Goal: Task Accomplishment & Management: Manage account settings

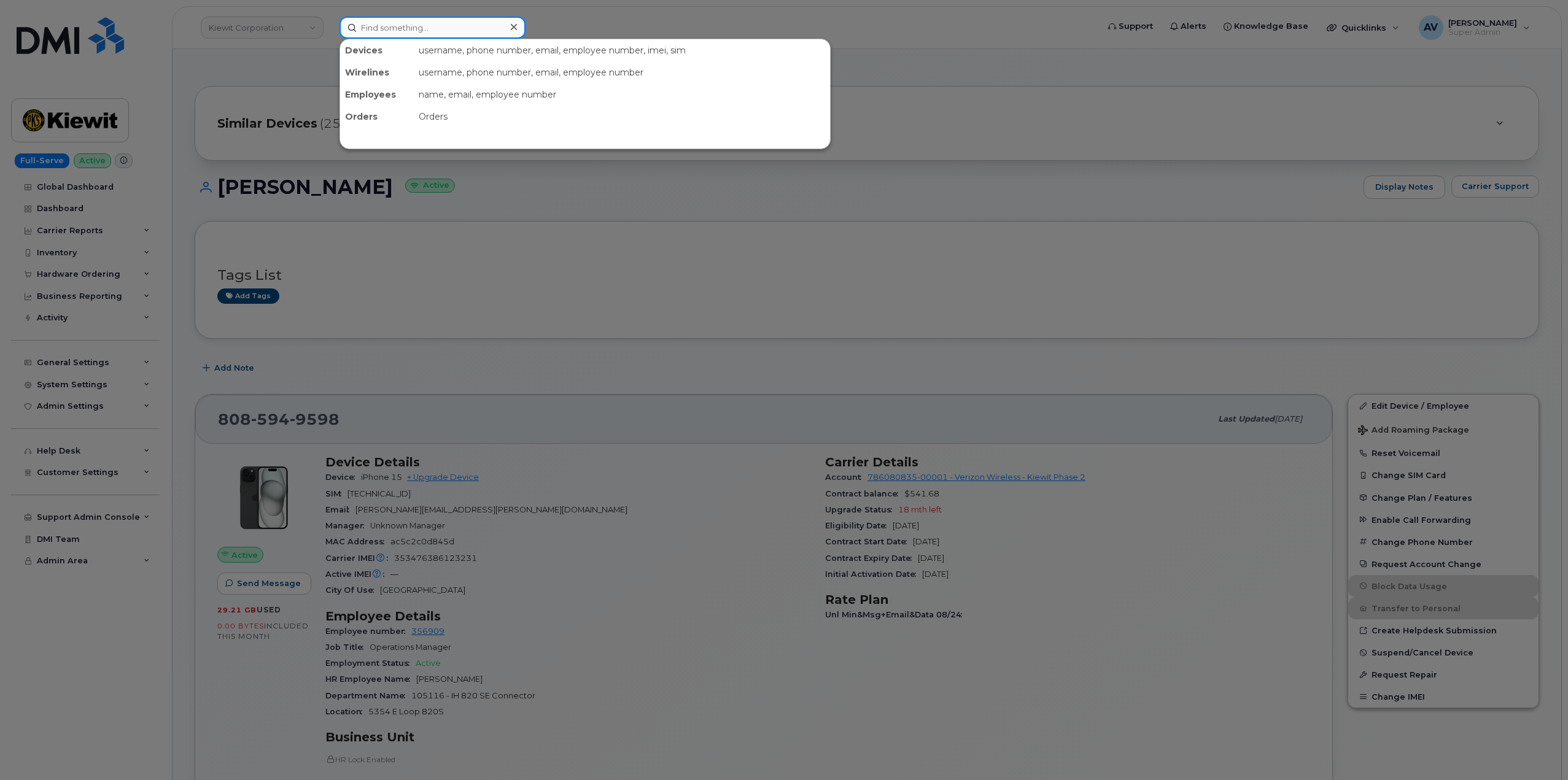
click at [477, 26] on input at bounding box center [432, 28] width 186 height 22
paste input "Brian Muggeo"
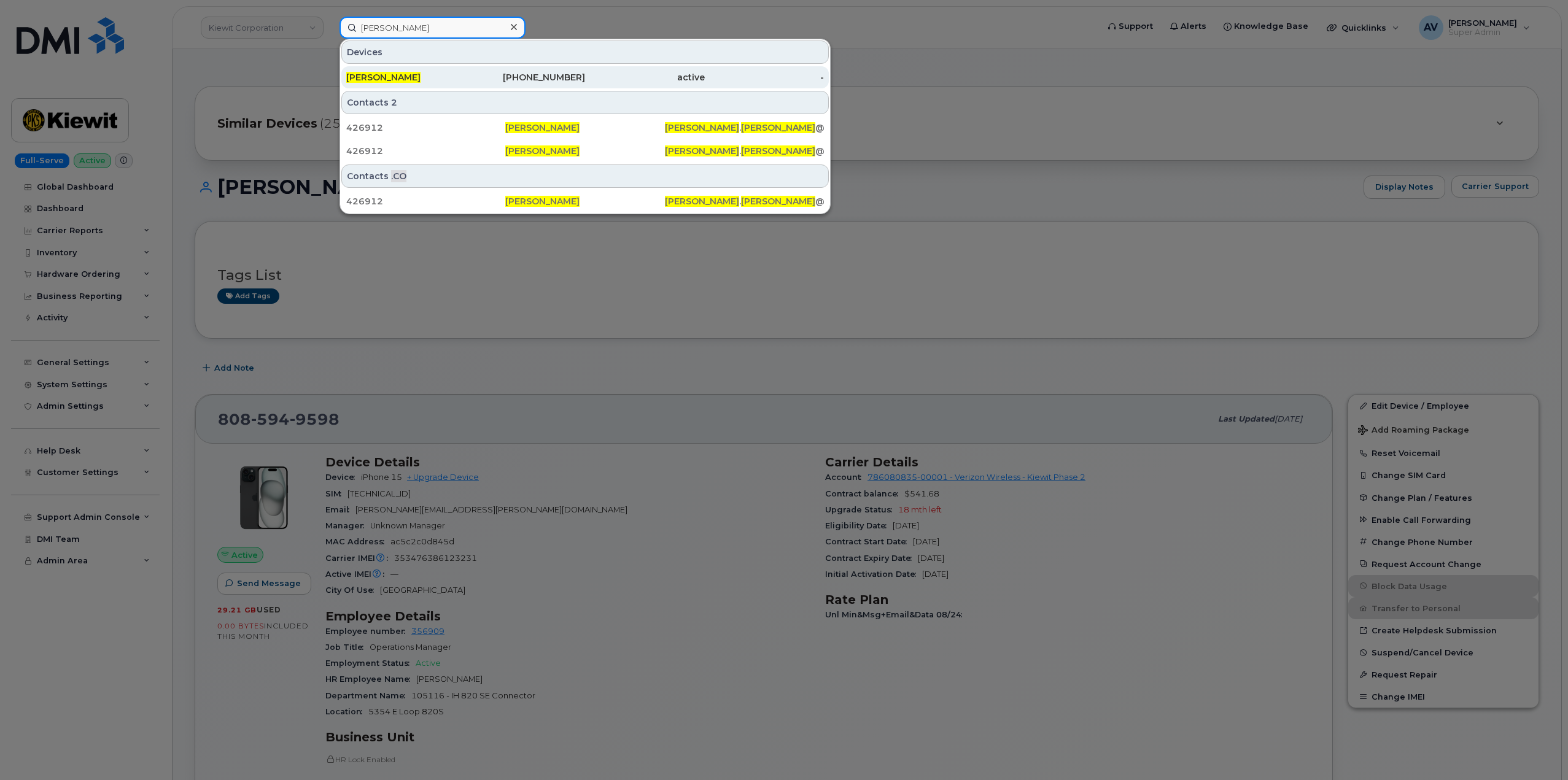
type input "Brian Muggeo"
click at [520, 81] on div "808-224-6786" at bounding box center [526, 78] width 119 height 12
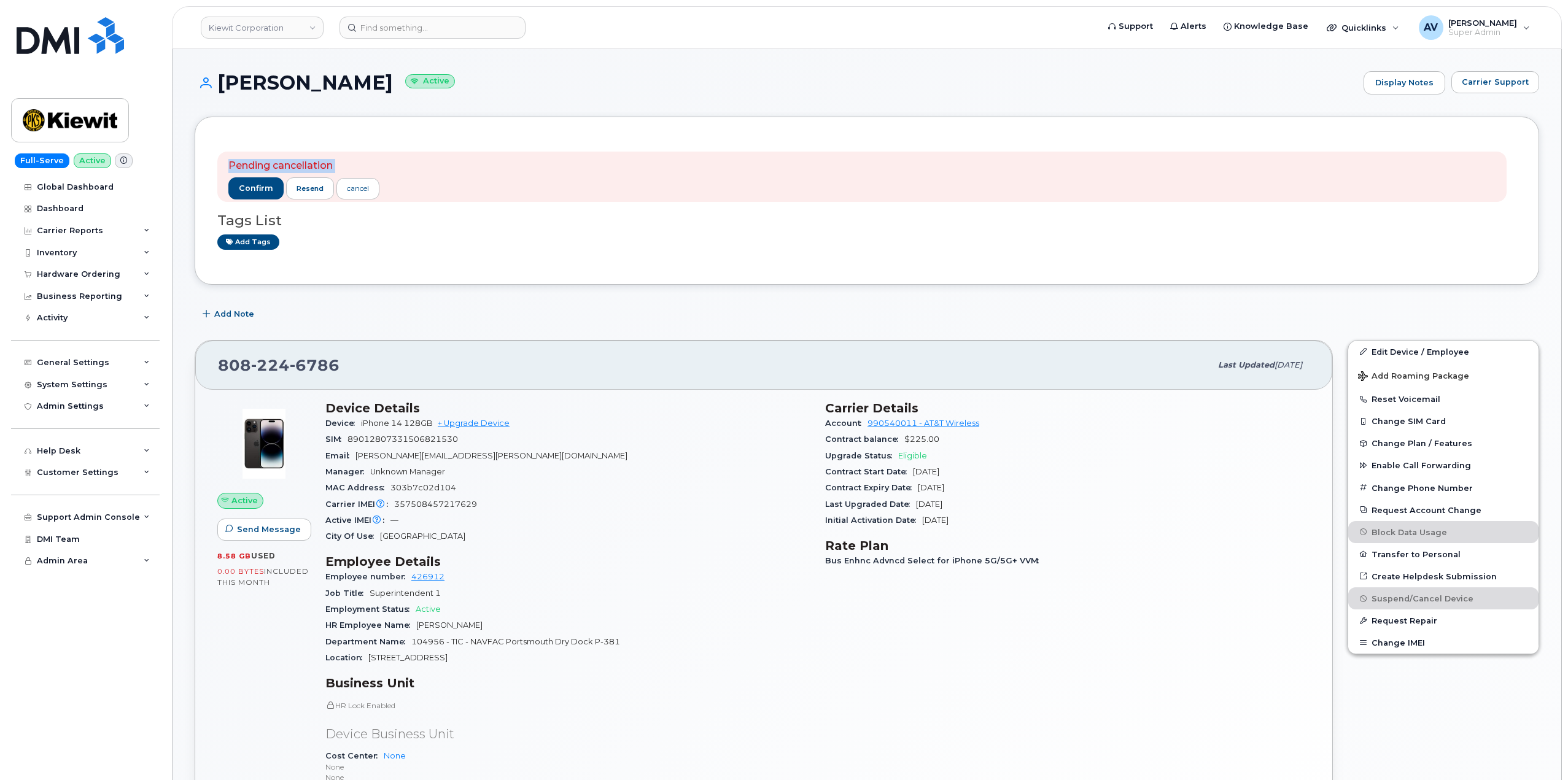
drag, startPoint x: 227, startPoint y: 163, endPoint x: 410, endPoint y: 201, distance: 186.9
click at [410, 201] on div "Pending cancellation confirm resend cancel" at bounding box center [862, 177] width 1289 height 51
copy div "Pending cancellation confirm resend cancel"
click at [438, 25] on input at bounding box center [432, 28] width 186 height 22
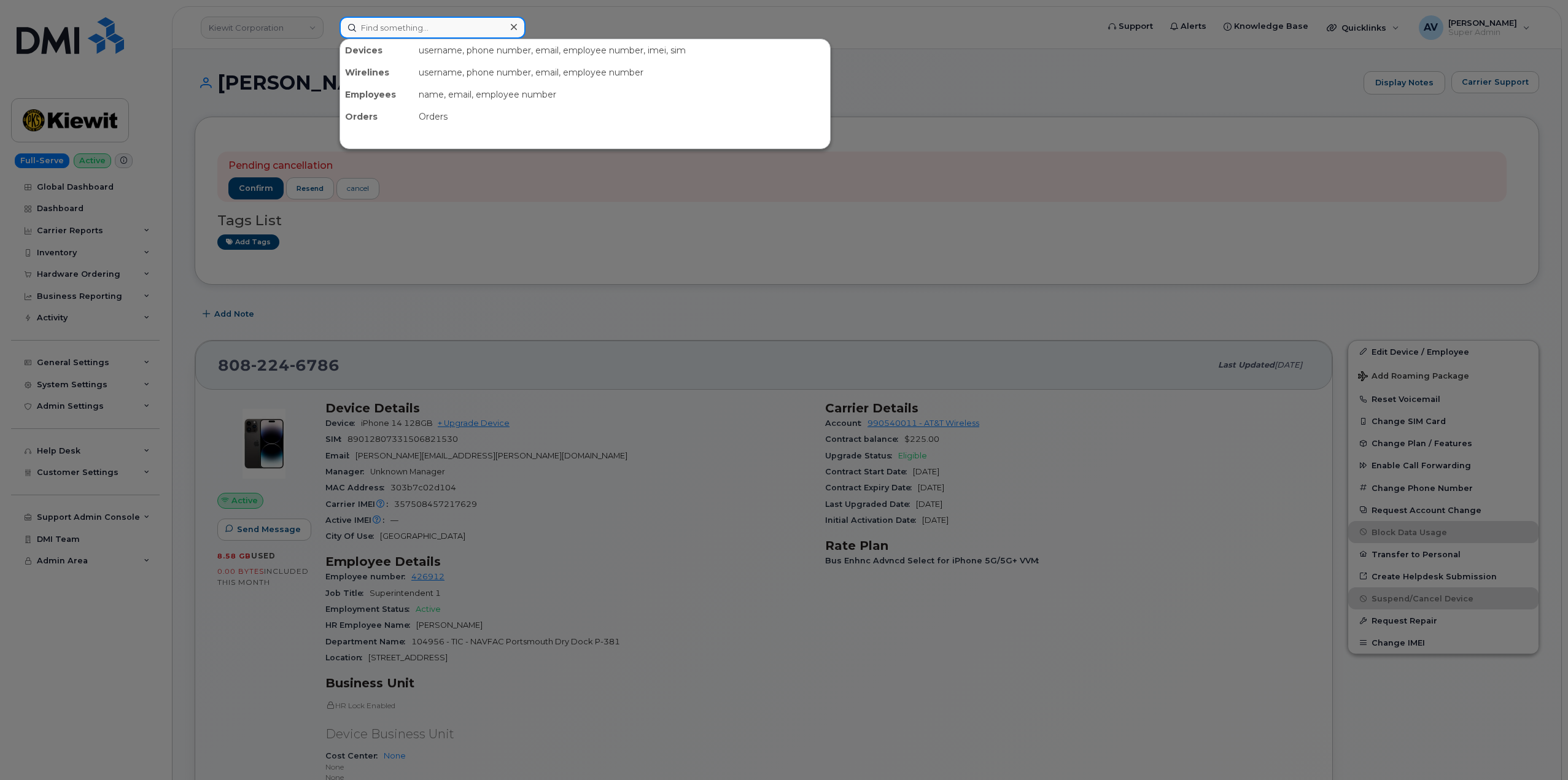
paste input "[PERSON_NAME]"
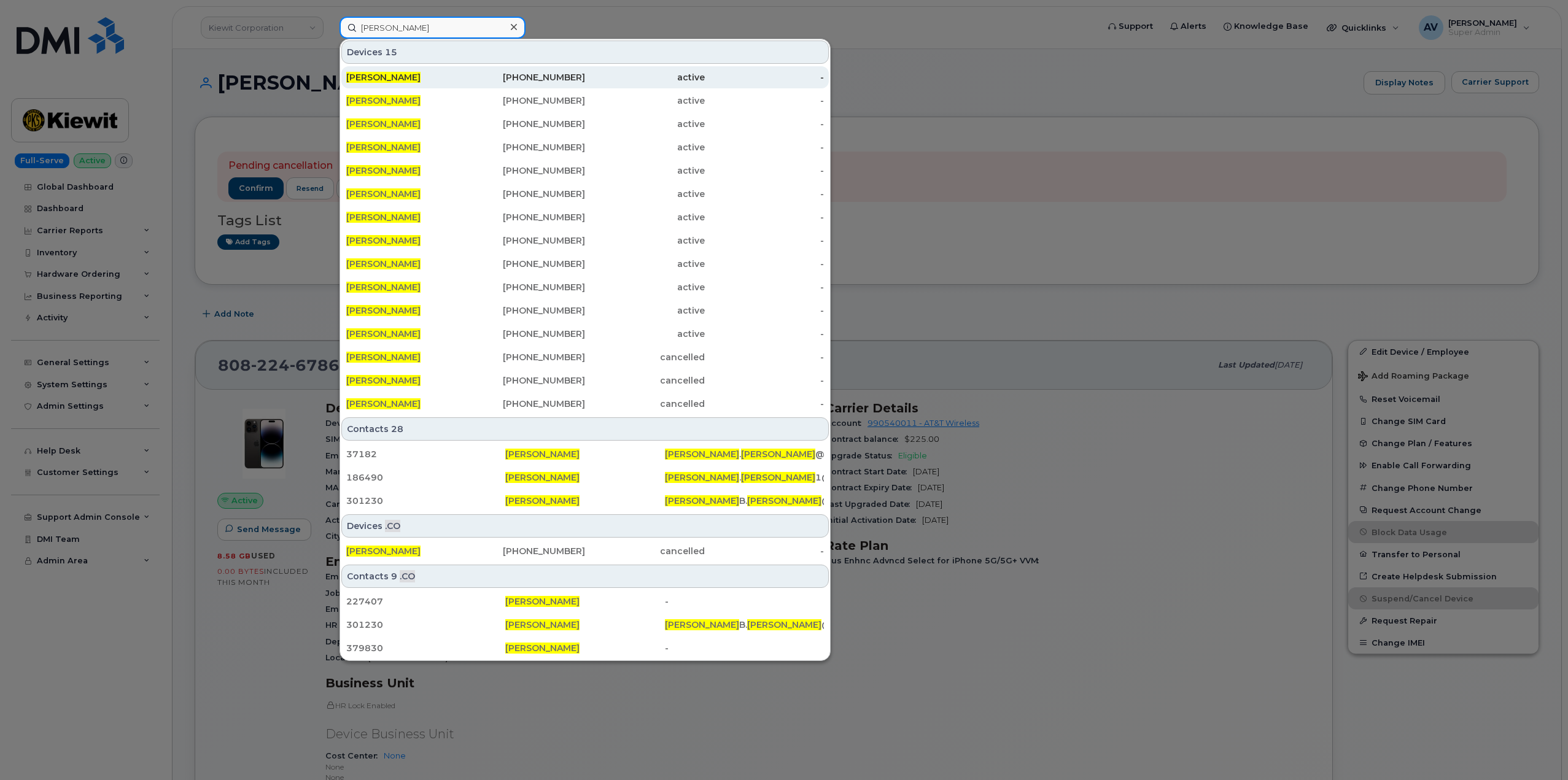
type input "[PERSON_NAME]"
click at [471, 76] on div "250-433-7164" at bounding box center [526, 78] width 119 height 12
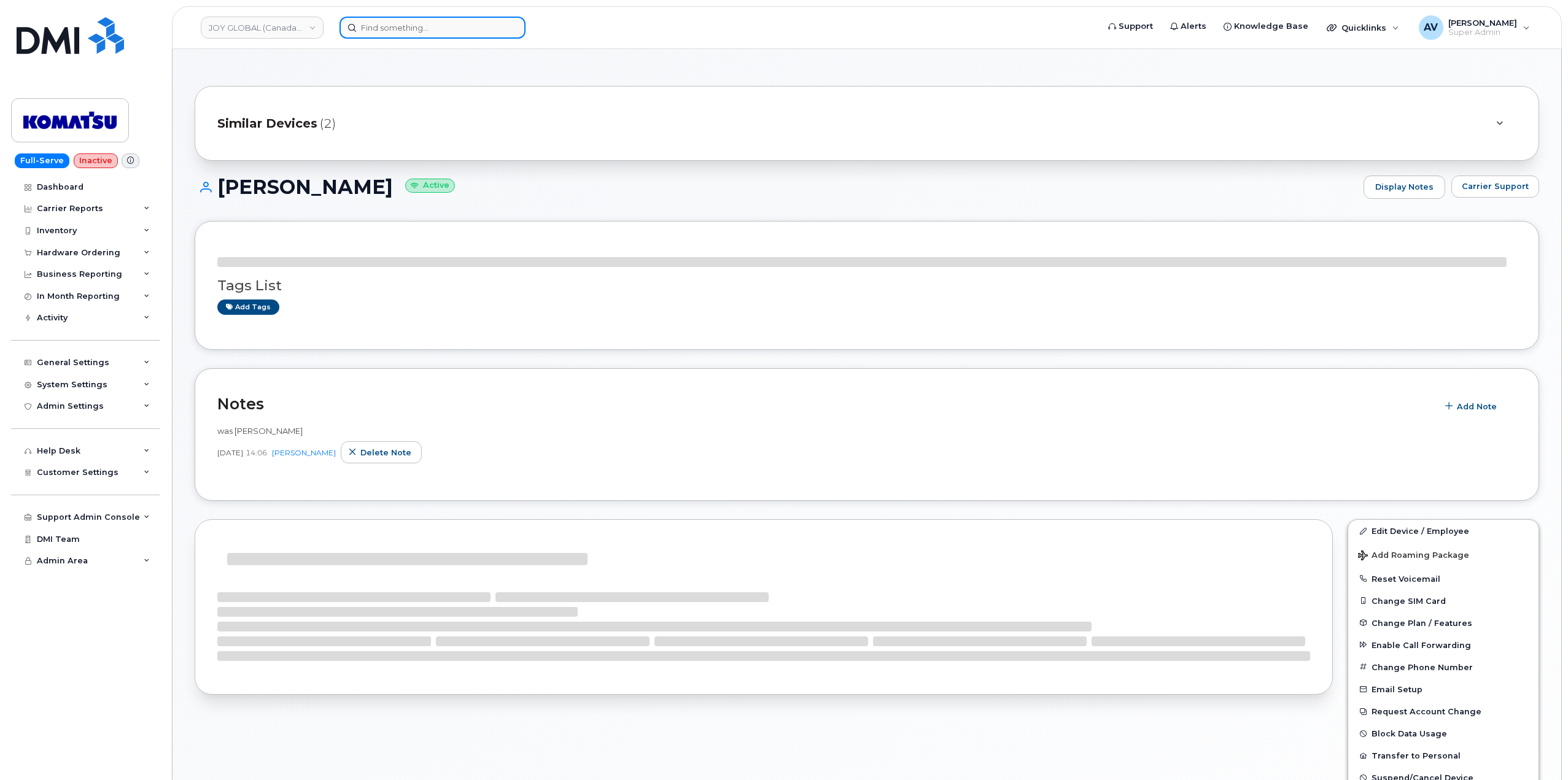
click at [420, 28] on input at bounding box center [432, 28] width 186 height 22
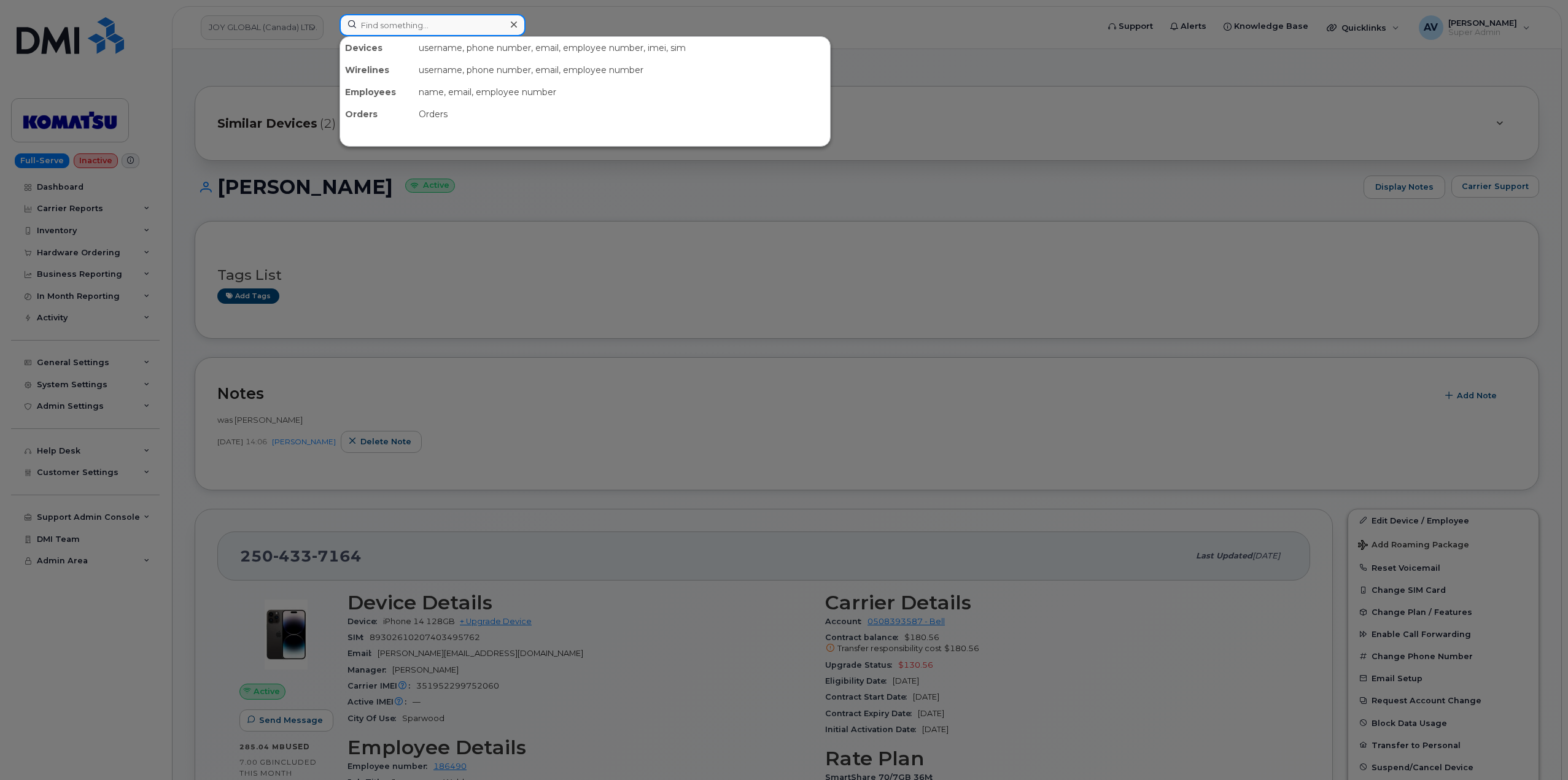
paste input "[PERSON_NAME]"
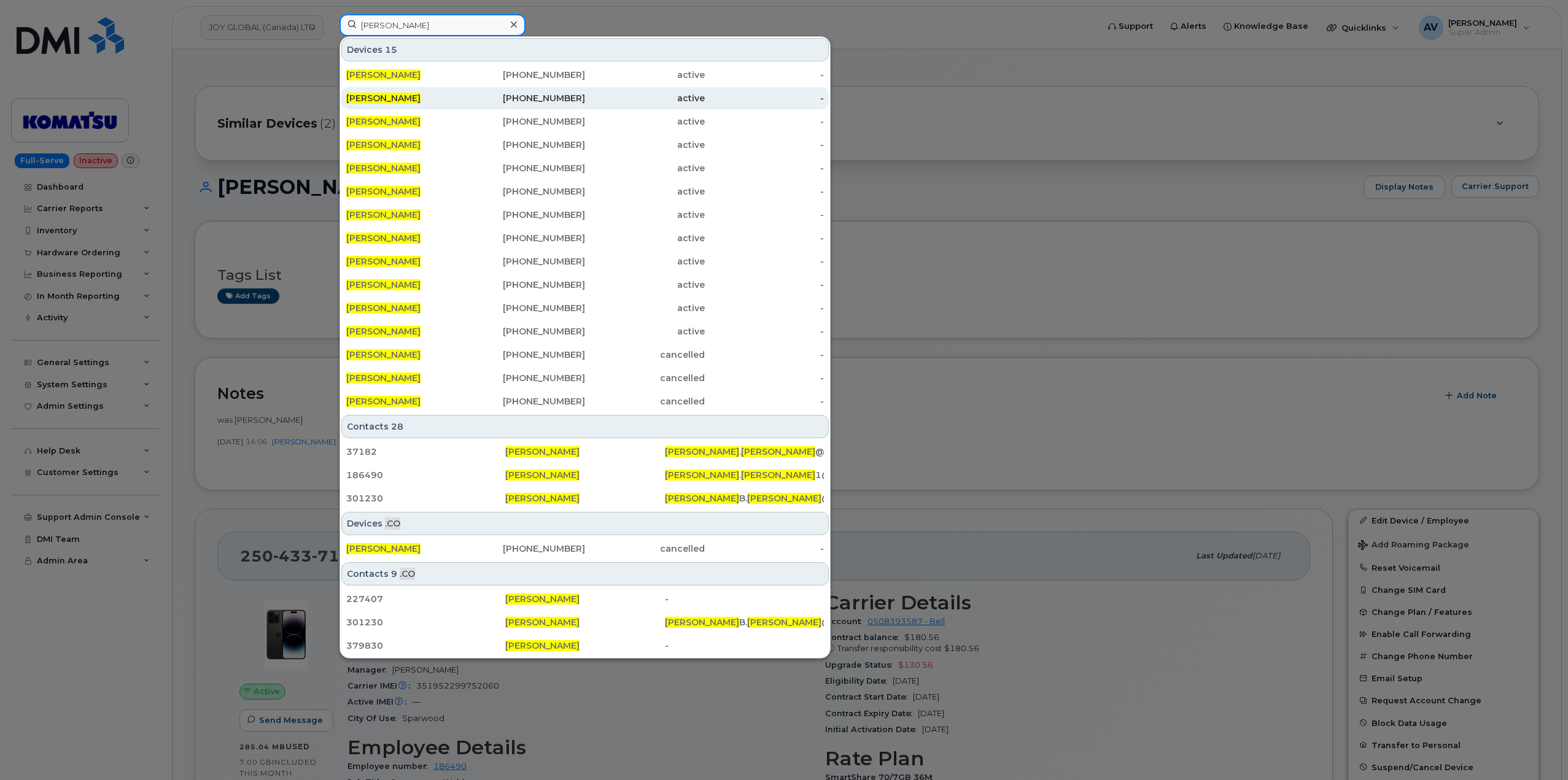
type input "[PERSON_NAME]"
click at [480, 100] on div "[PHONE_NUMBER]" at bounding box center [526, 99] width 119 height 12
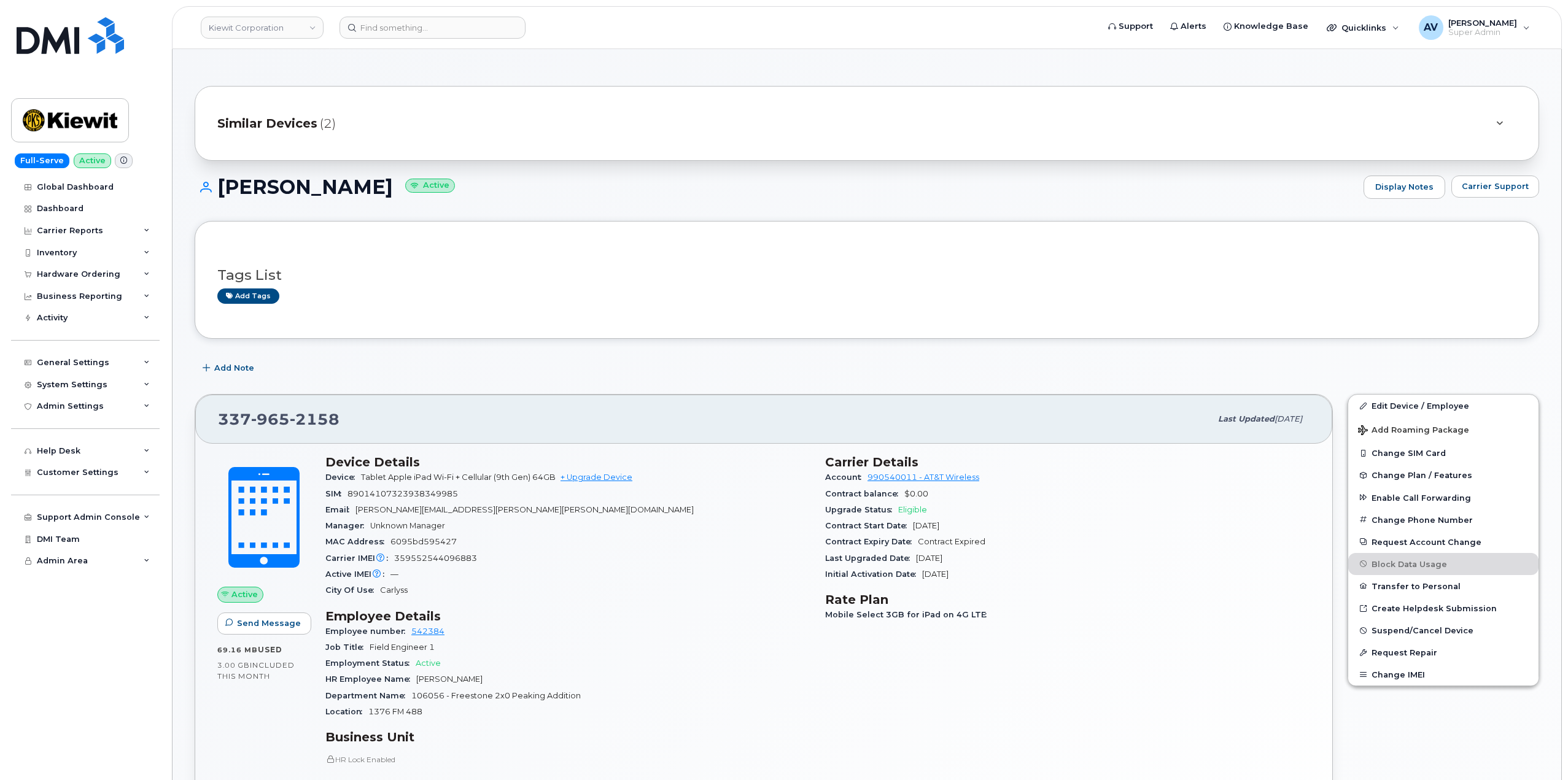
click at [313, 127] on span "Similar Devices" at bounding box center [267, 123] width 100 height 18
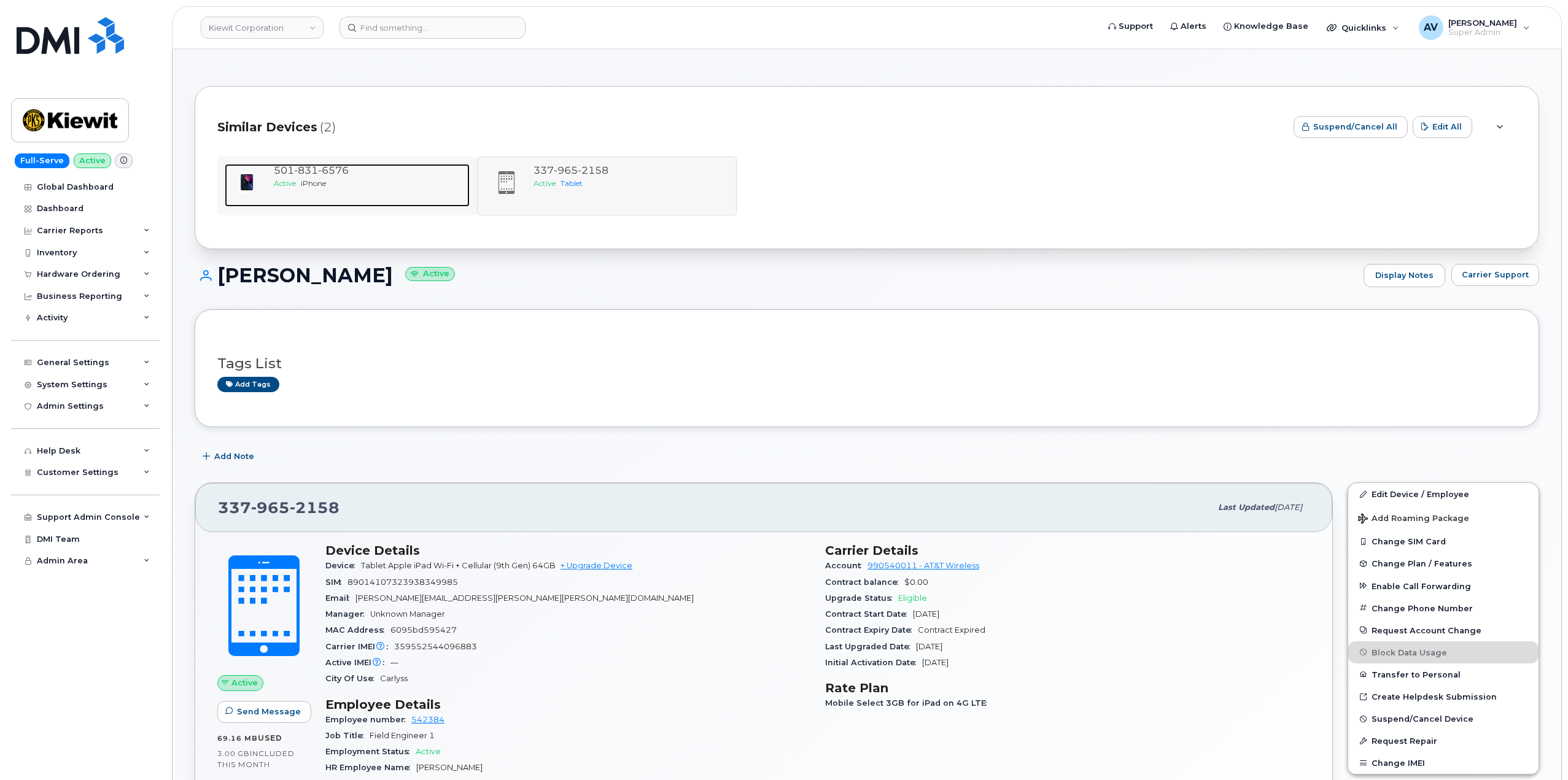
click at [323, 174] on span "6576" at bounding box center [333, 170] width 31 height 12
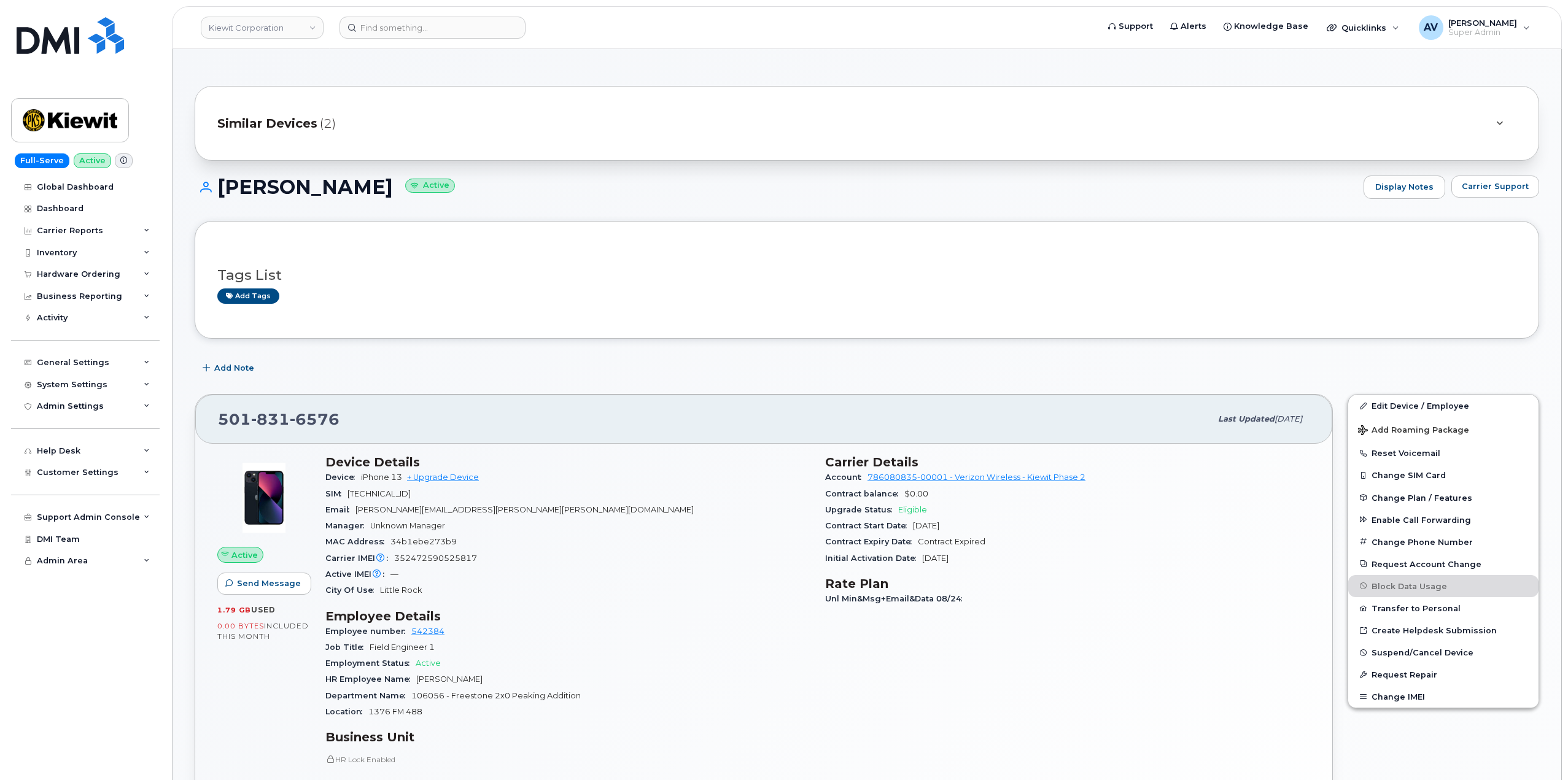
click at [309, 118] on span "Similar Devices" at bounding box center [267, 123] width 100 height 18
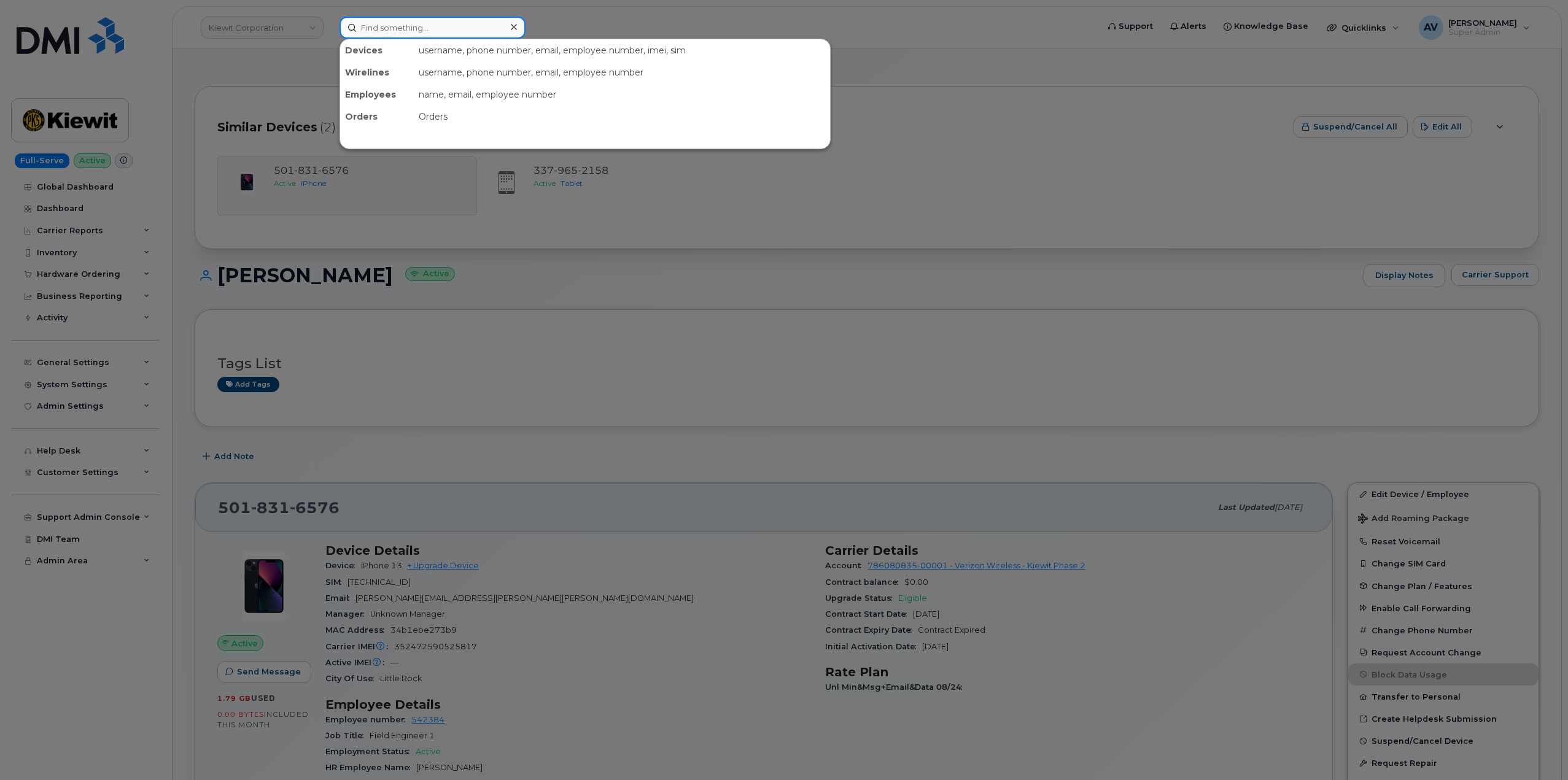
click at [430, 23] on input at bounding box center [432, 28] width 186 height 22
paste input "801) 367-2246"
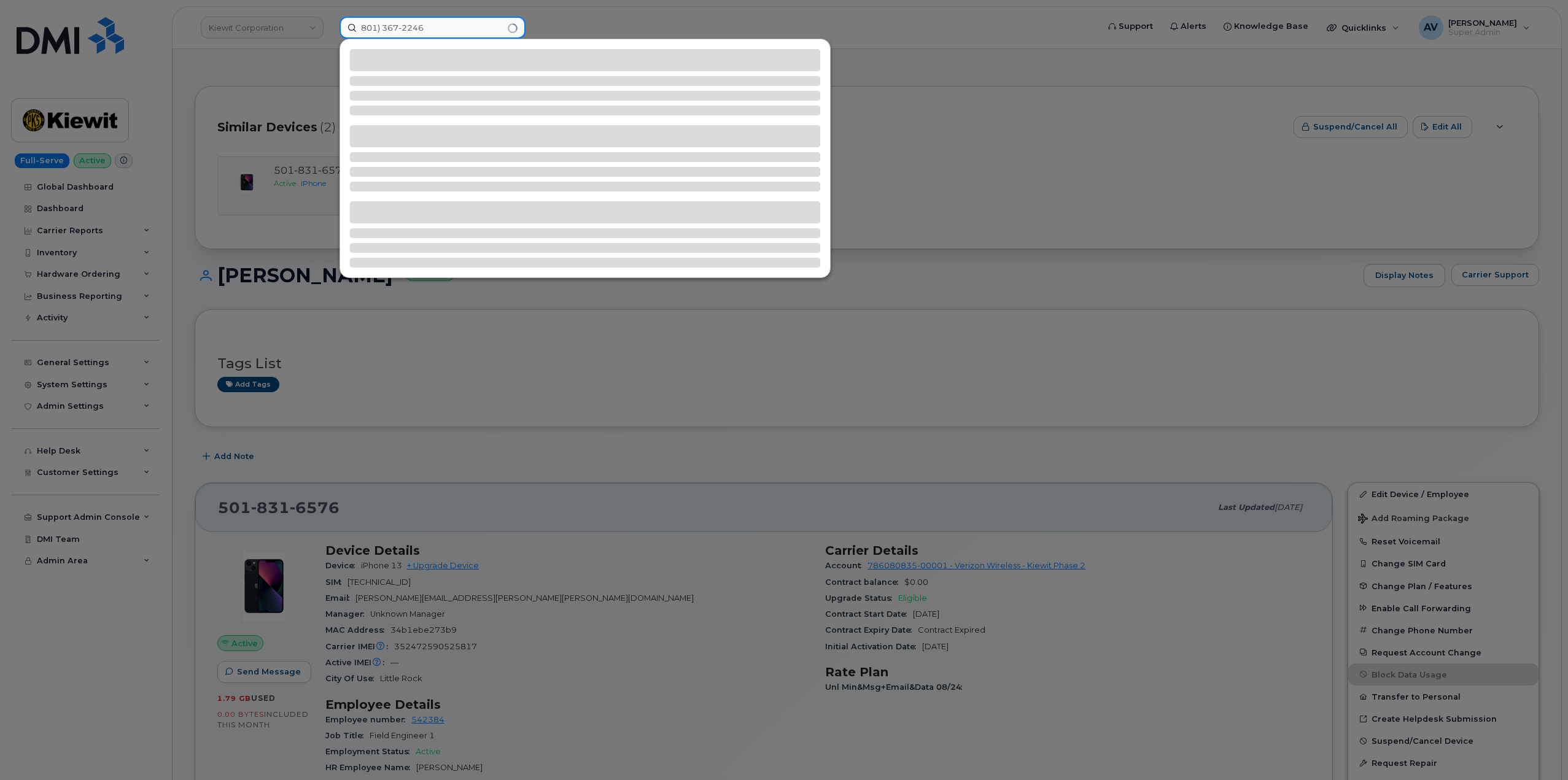
type input "801) 367-2246"
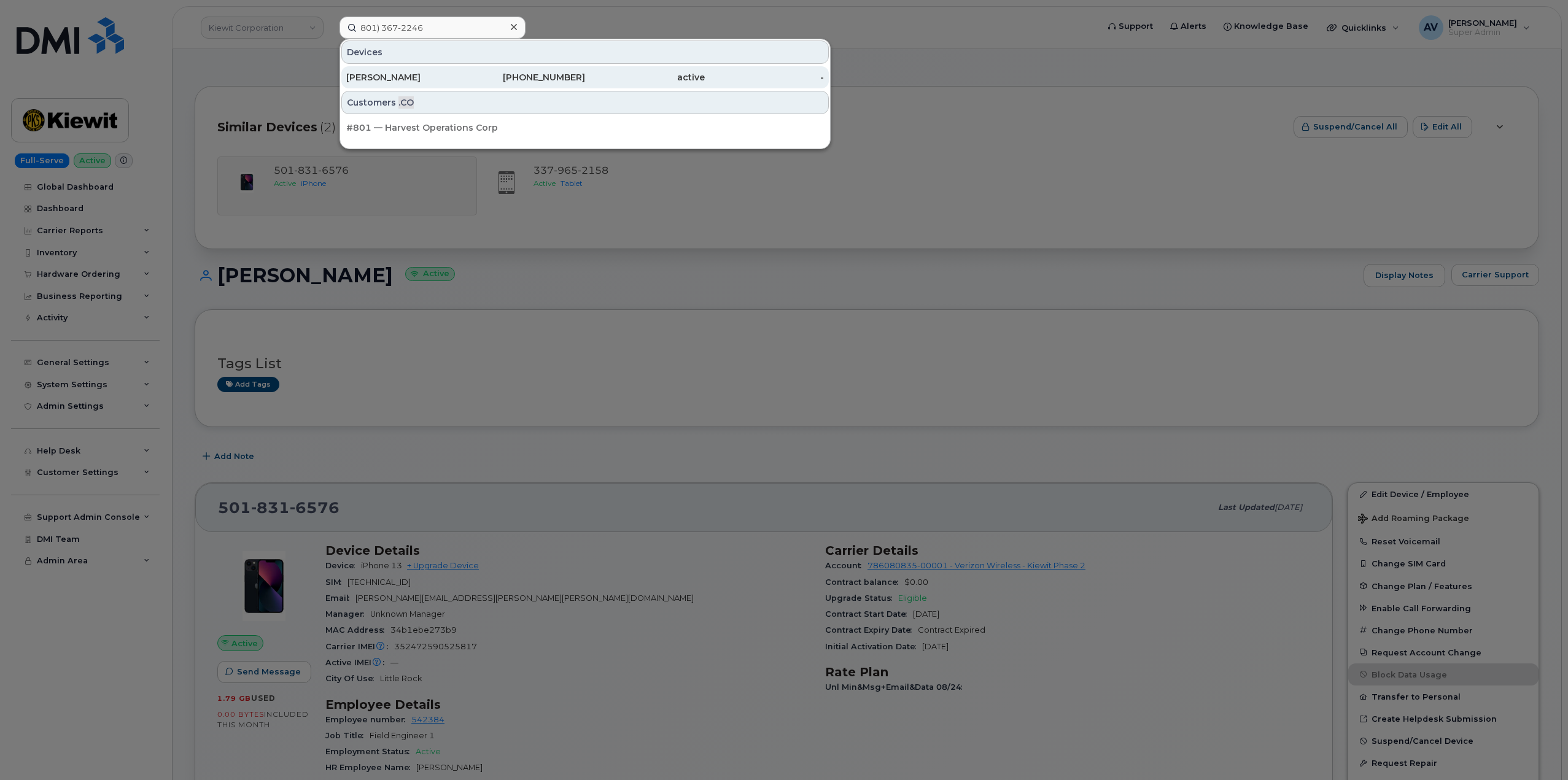
click at [527, 77] on div "801-367-2246" at bounding box center [526, 78] width 119 height 12
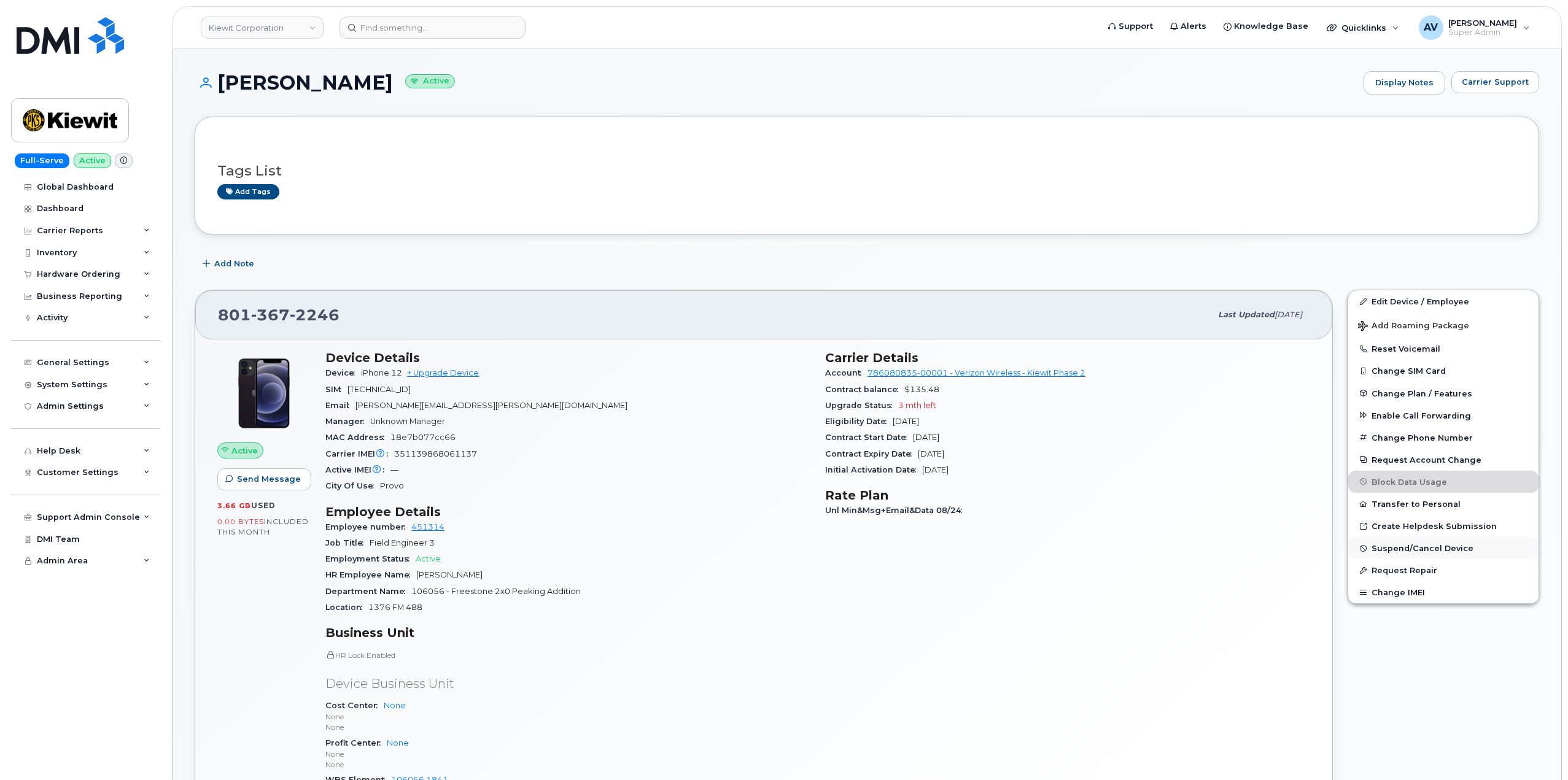
click at [1407, 548] on span "Suspend/Cancel Device" at bounding box center [1422, 548] width 102 height 9
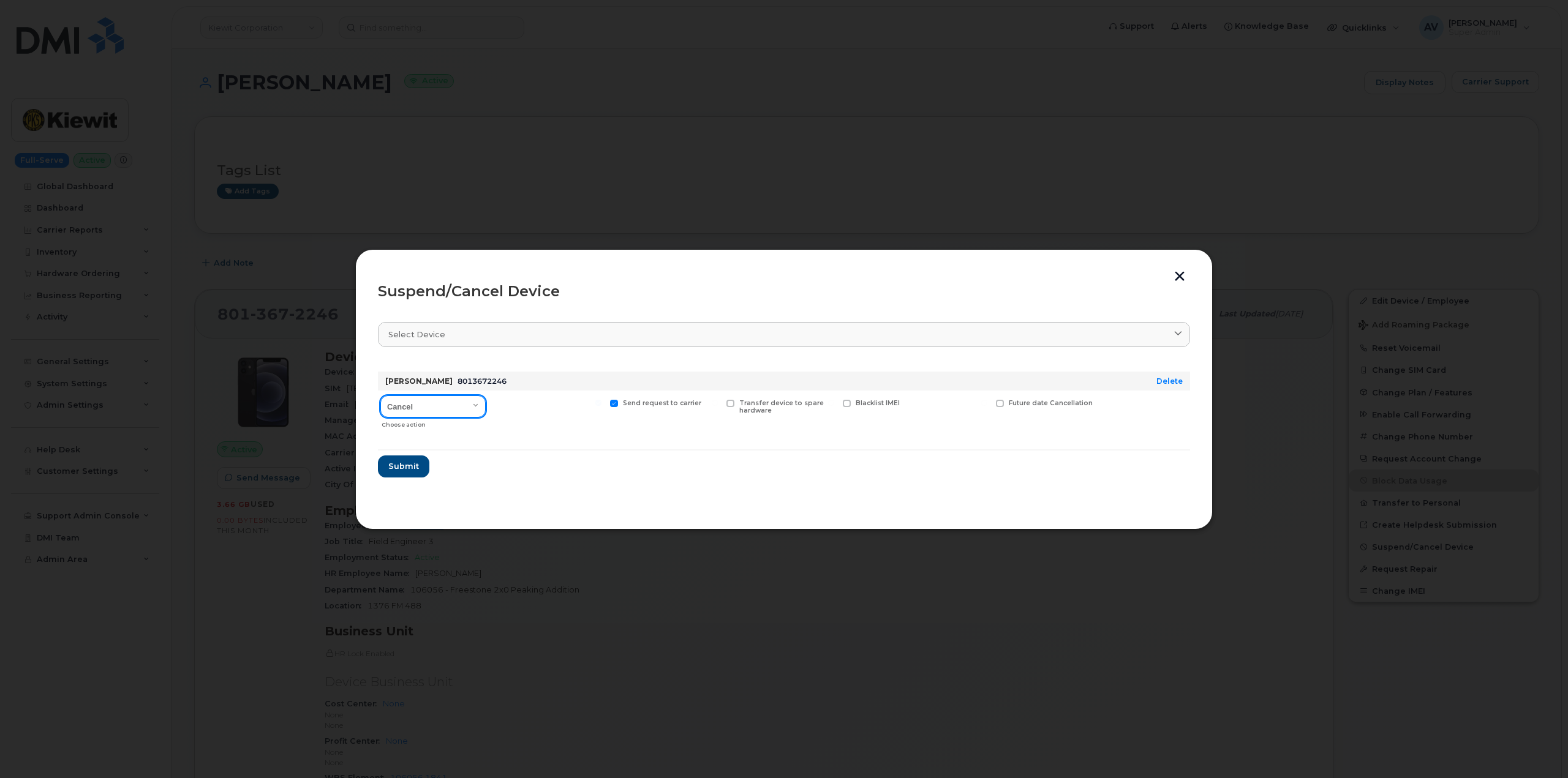
click at [436, 402] on select "Cancel Suspend - Reduced Rate Suspend - Full Rate Suspend - Lost Device/Stolen …" at bounding box center [433, 407] width 105 height 22
select select "[object Object]"
click at [380, 395] on select "Cancel Suspend - Reduced Rate Suspend - Full Rate Suspend - Lost Device/Stolen …" at bounding box center [433, 407] width 105 height 22
click at [411, 462] on span "Submit" at bounding box center [403, 466] width 31 height 12
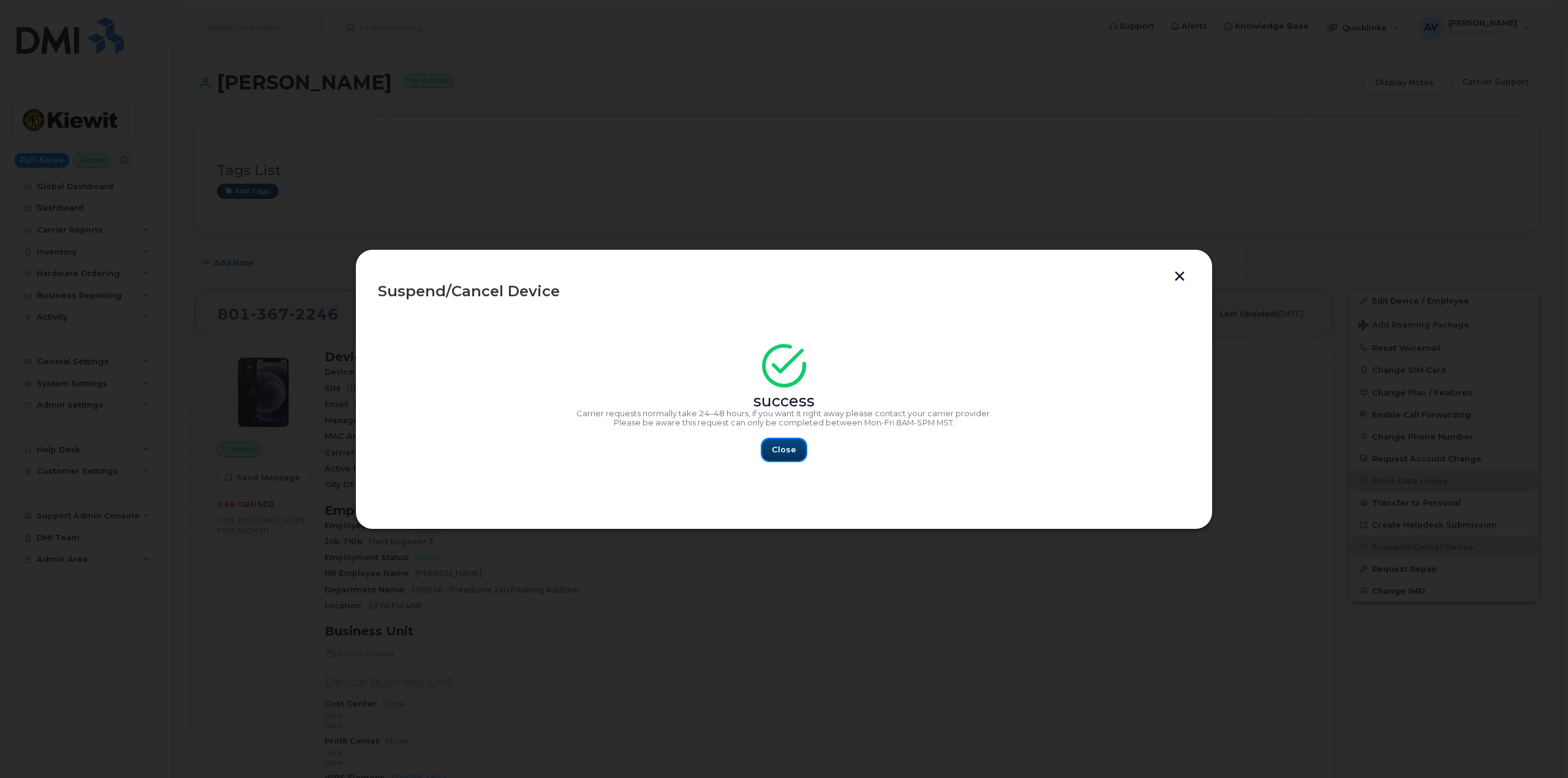
click at [783, 444] on span "Close" at bounding box center [784, 449] width 25 height 12
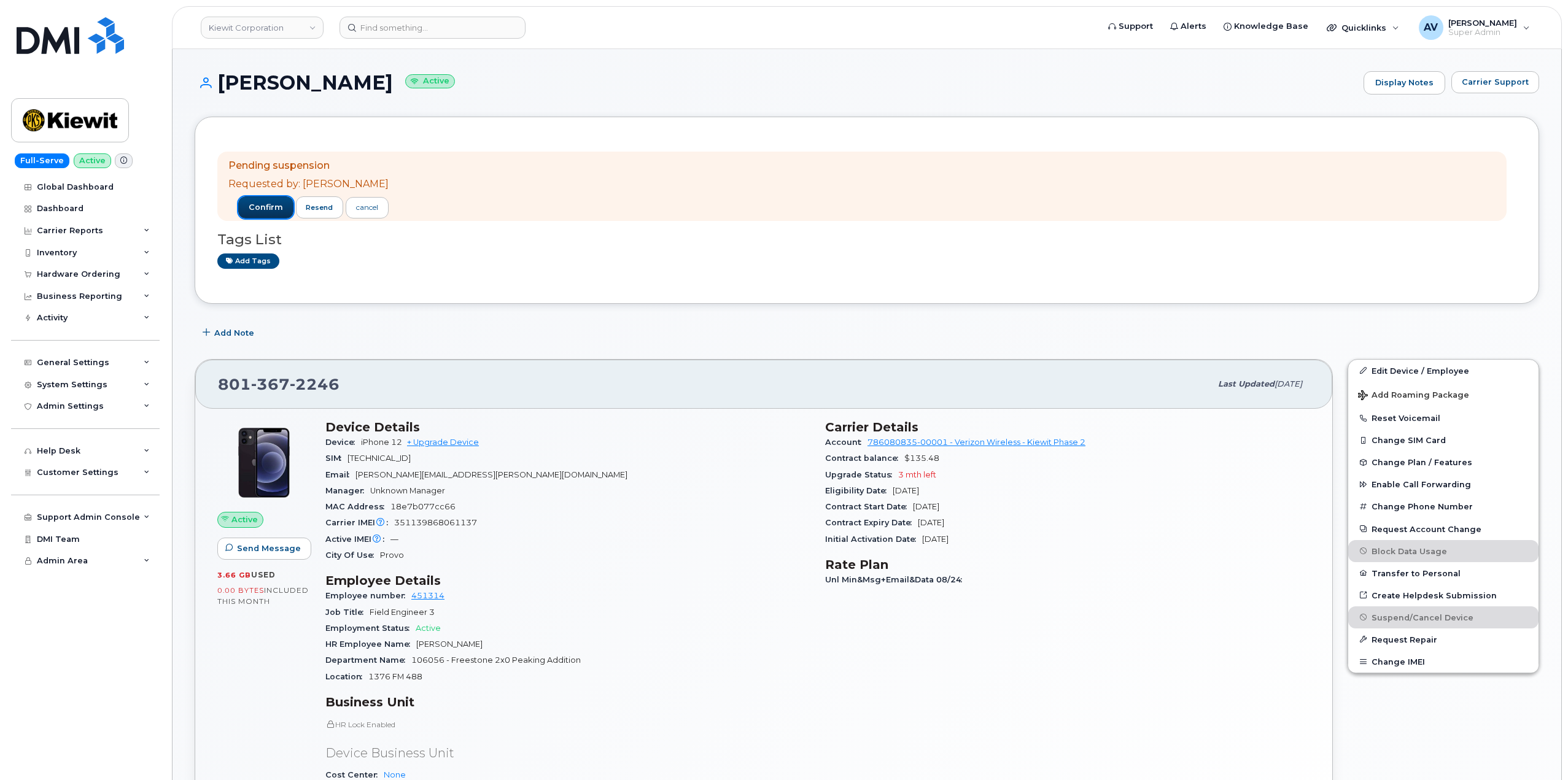
click at [263, 204] on span "confirm" at bounding box center [266, 207] width 34 height 11
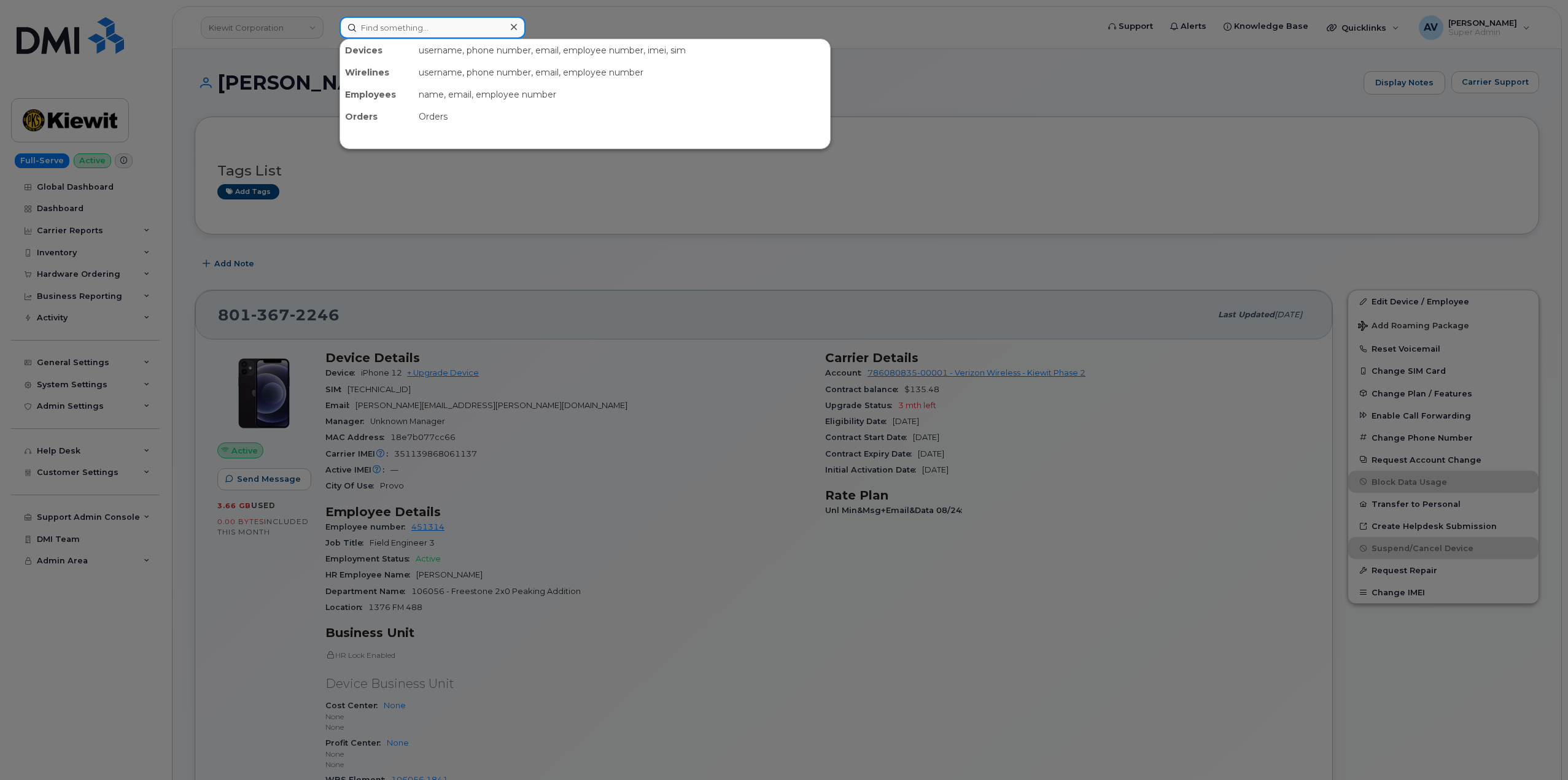
click at [435, 28] on input at bounding box center [432, 28] width 186 height 22
paste input "480) 734-7342"
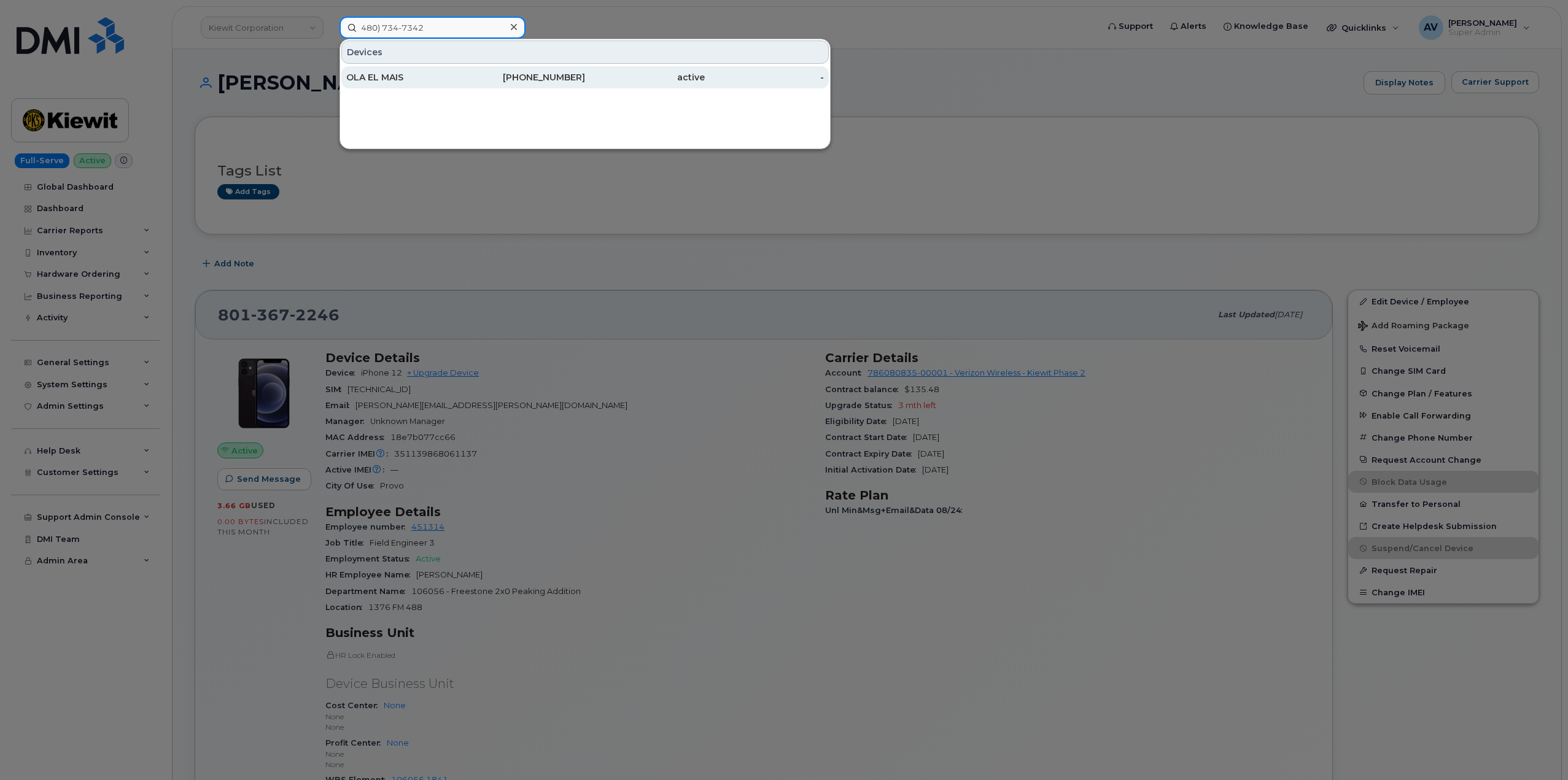
type input "480) 734-7342"
click at [483, 79] on div "480-734-7342" at bounding box center [526, 78] width 119 height 12
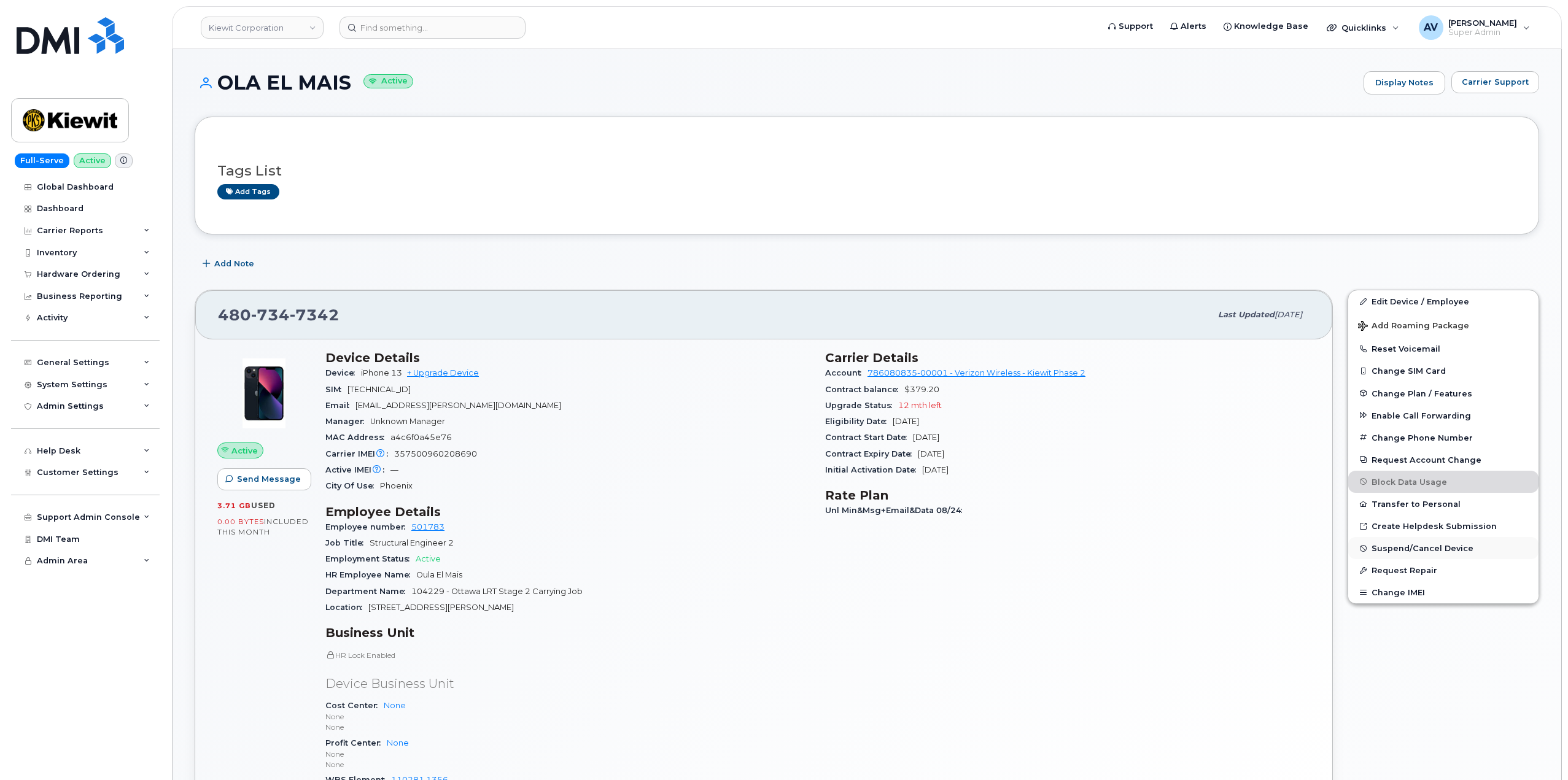
click at [1402, 547] on span "Suspend/Cancel Device" at bounding box center [1422, 548] width 102 height 9
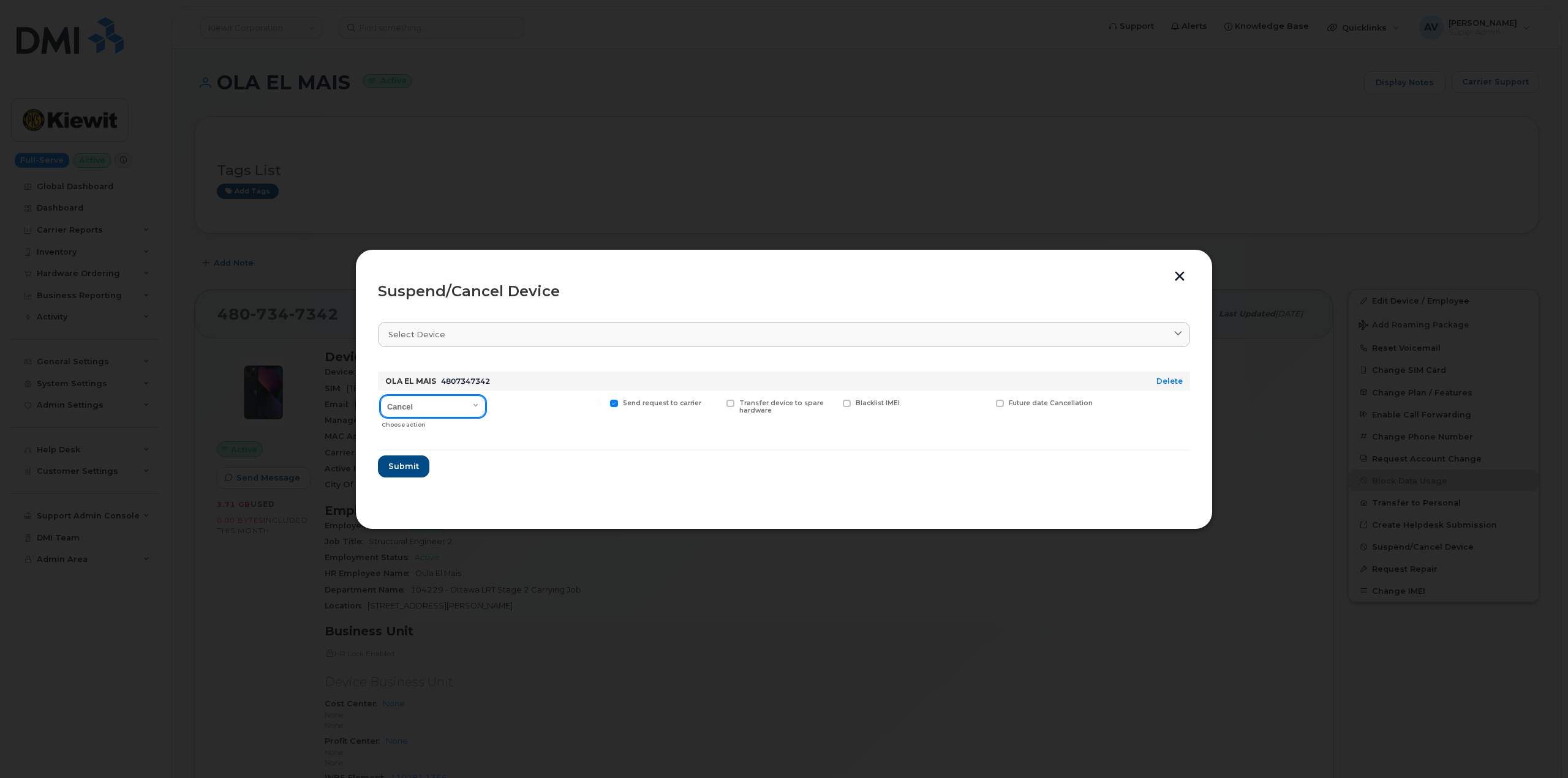
click at [452, 400] on select "Cancel Suspend - Reduced Rate Suspend - Full Rate Suspend - Lost Device/Stolen …" at bounding box center [433, 407] width 105 height 22
select select "[object Object]"
click at [380, 395] on select "Cancel Suspend - Reduced Rate Suspend - Full Rate Suspend - Lost Device/Stolen …" at bounding box center [433, 407] width 105 height 22
click at [417, 461] on span "Submit" at bounding box center [403, 466] width 31 height 12
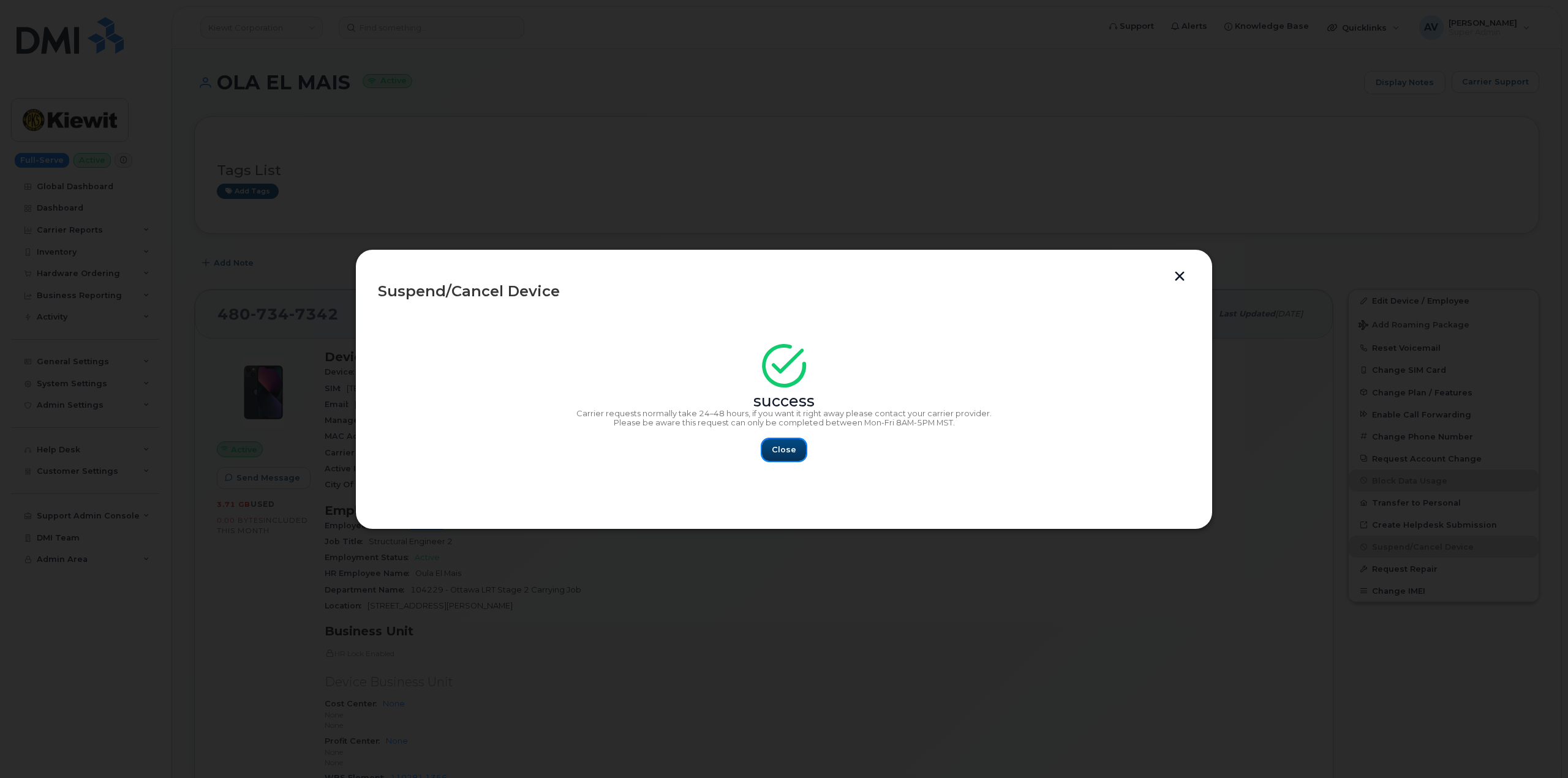
click at [785, 442] on button "Close" at bounding box center [784, 450] width 44 height 22
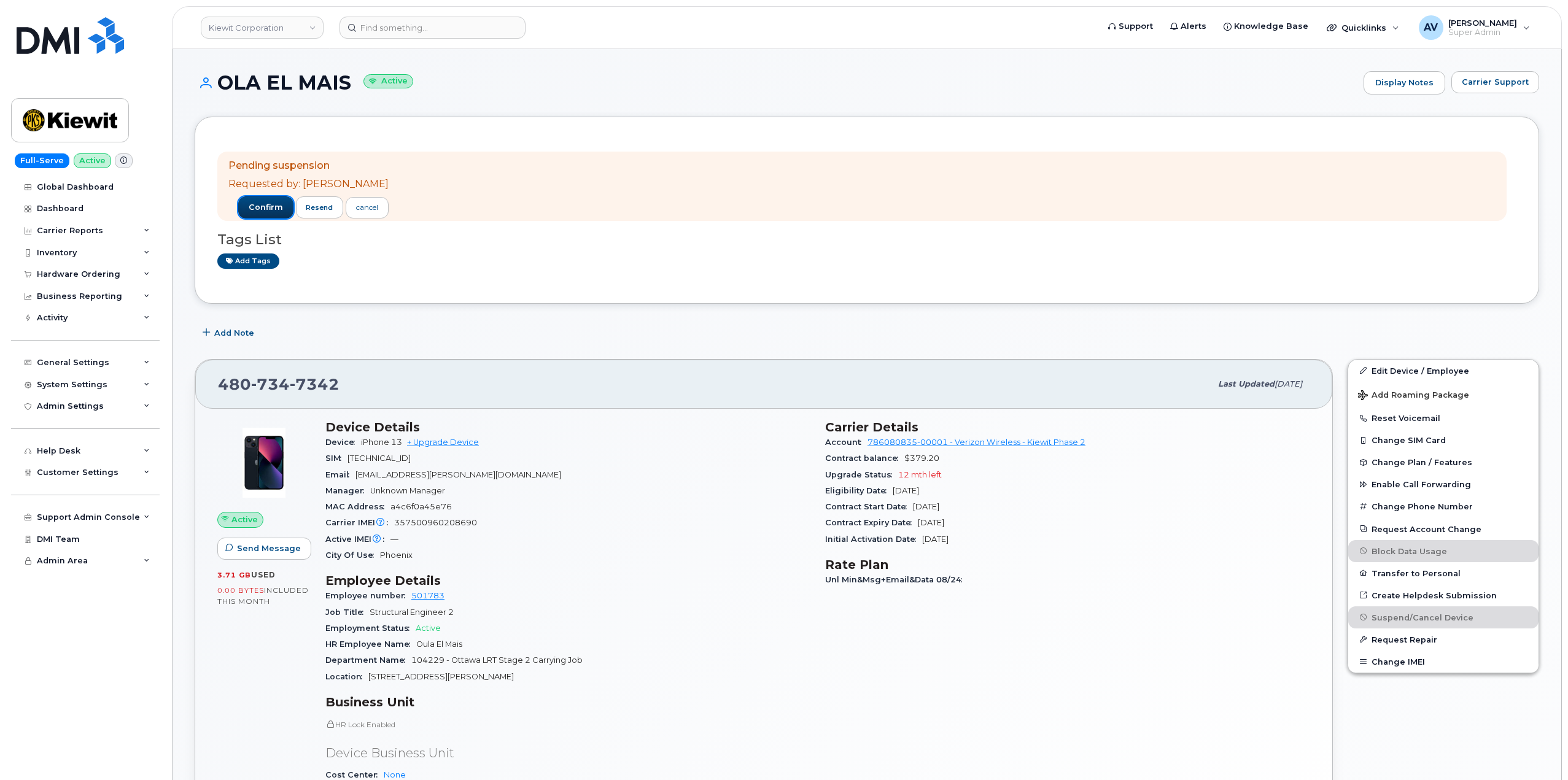
click at [258, 209] on span "confirm" at bounding box center [266, 207] width 34 height 11
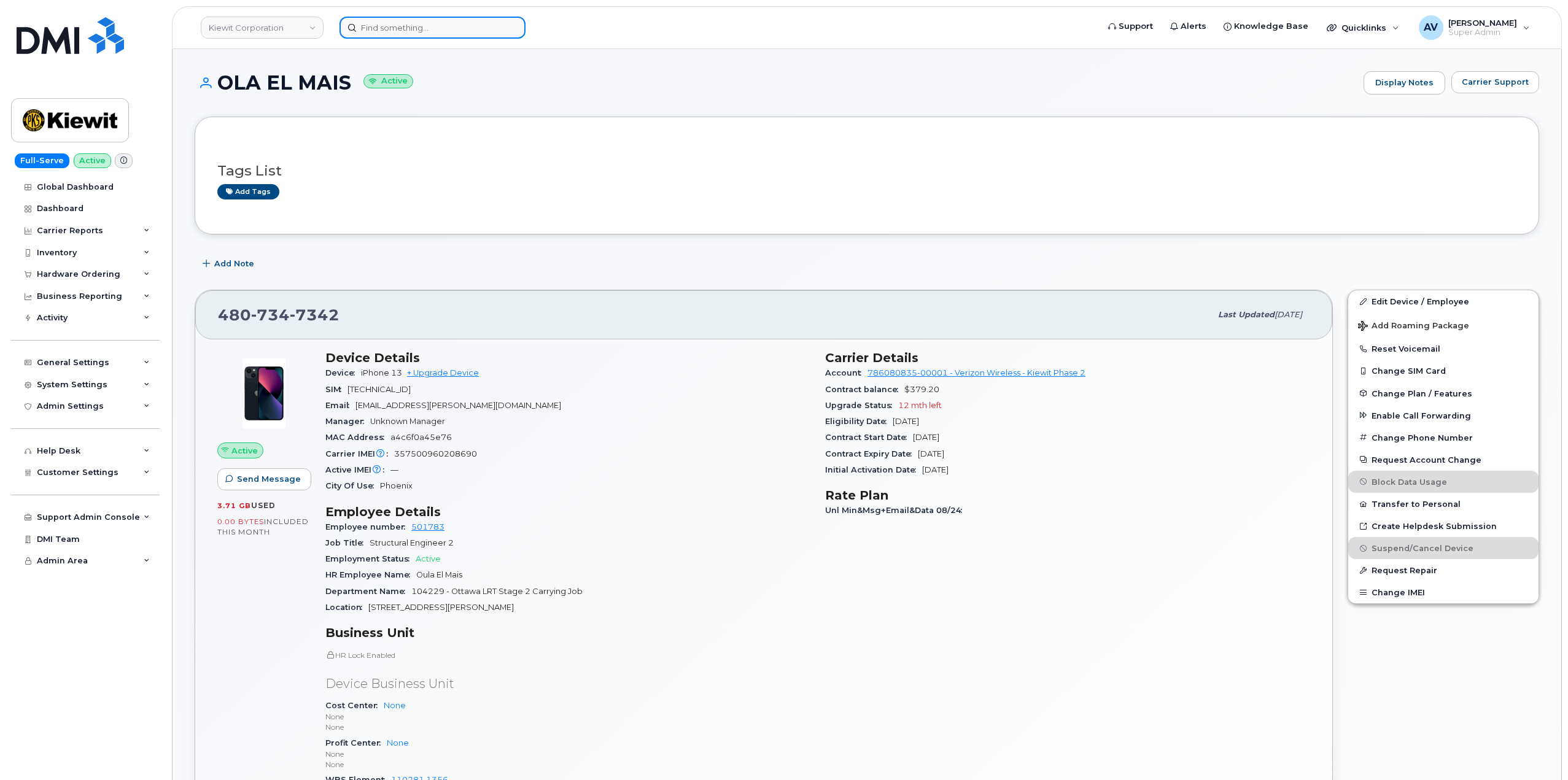
click at [432, 30] on input at bounding box center [432, 28] width 186 height 22
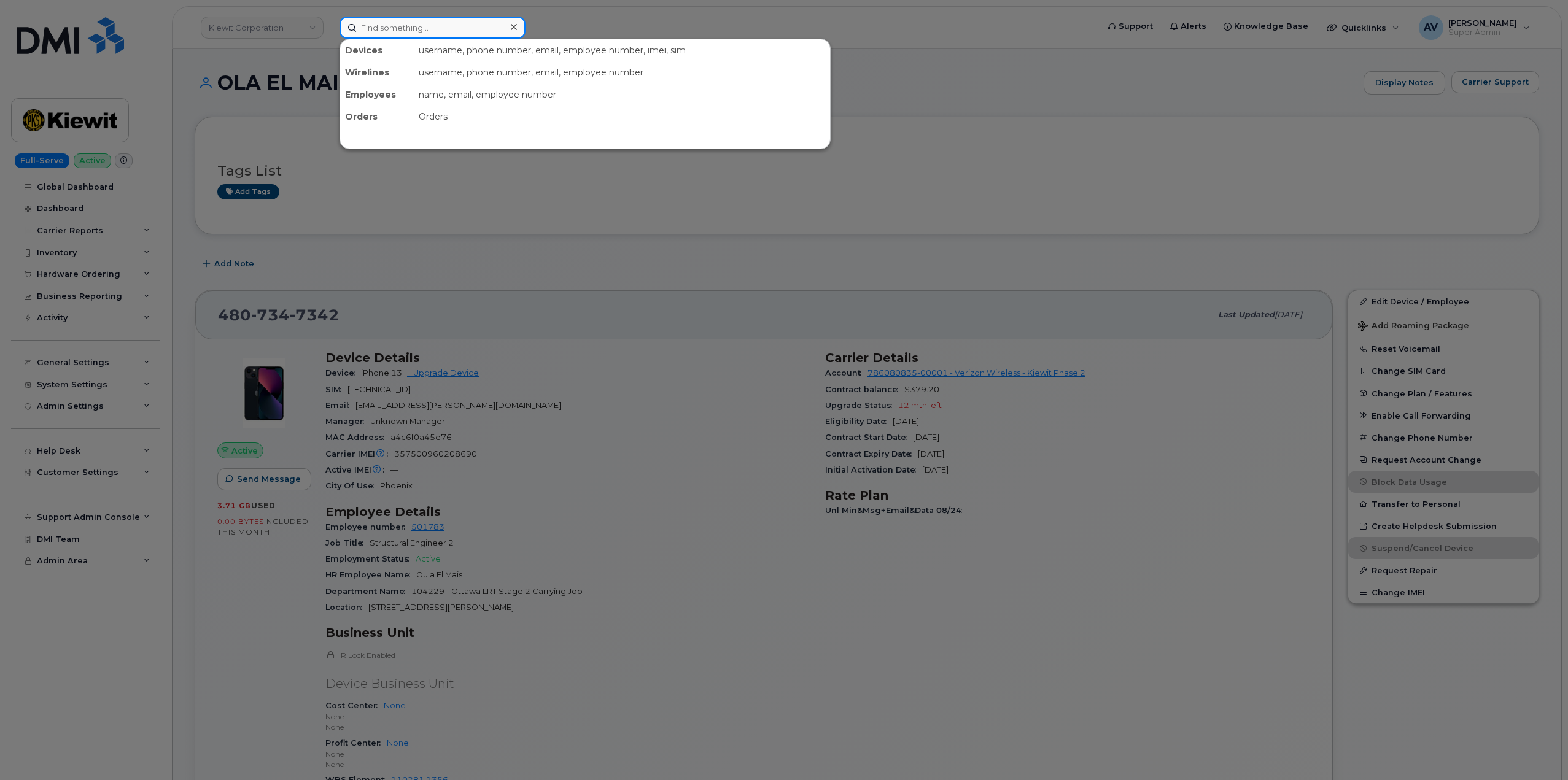
paste input "[PERSON_NAME]"
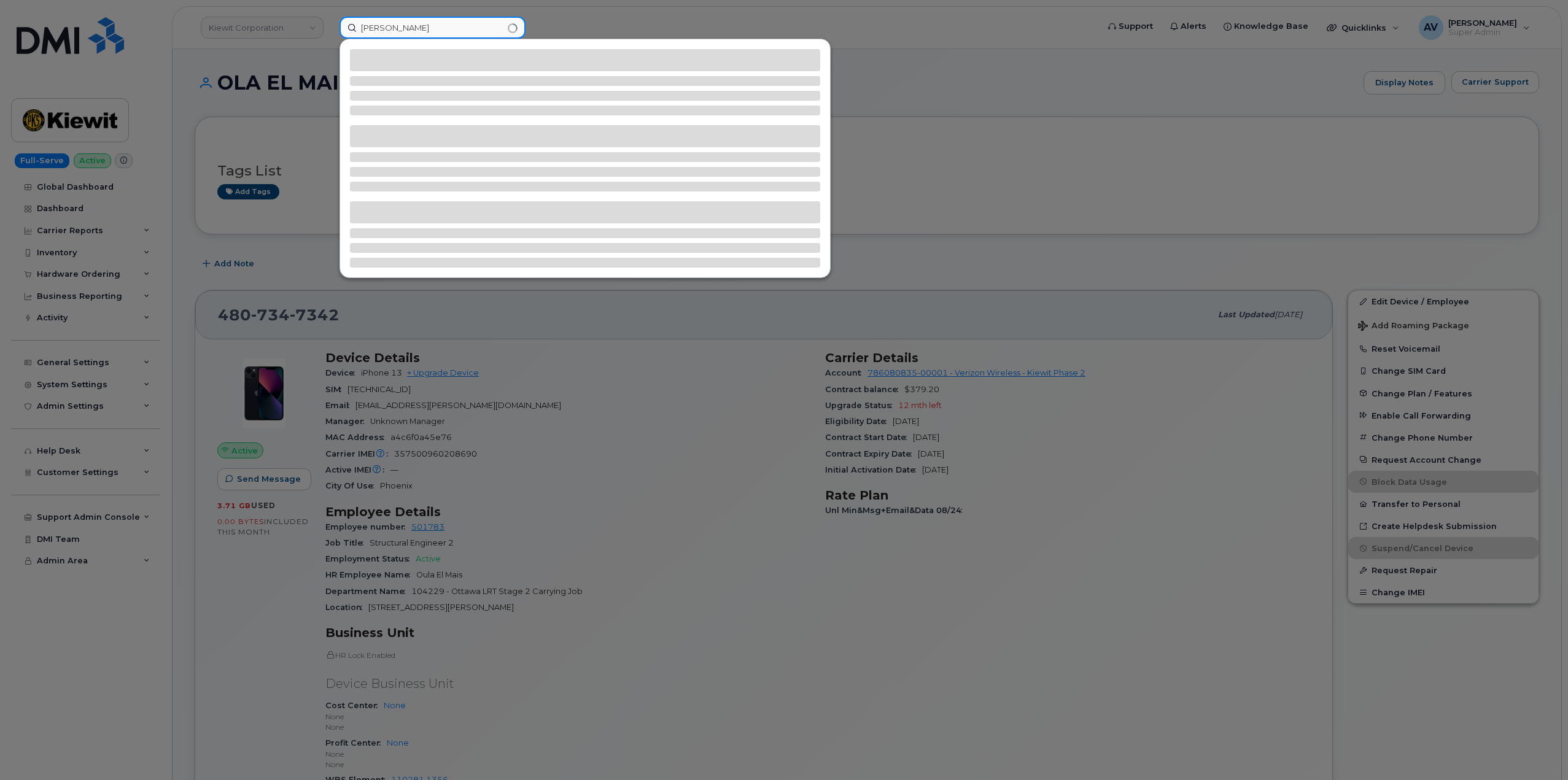
type input "[PERSON_NAME]"
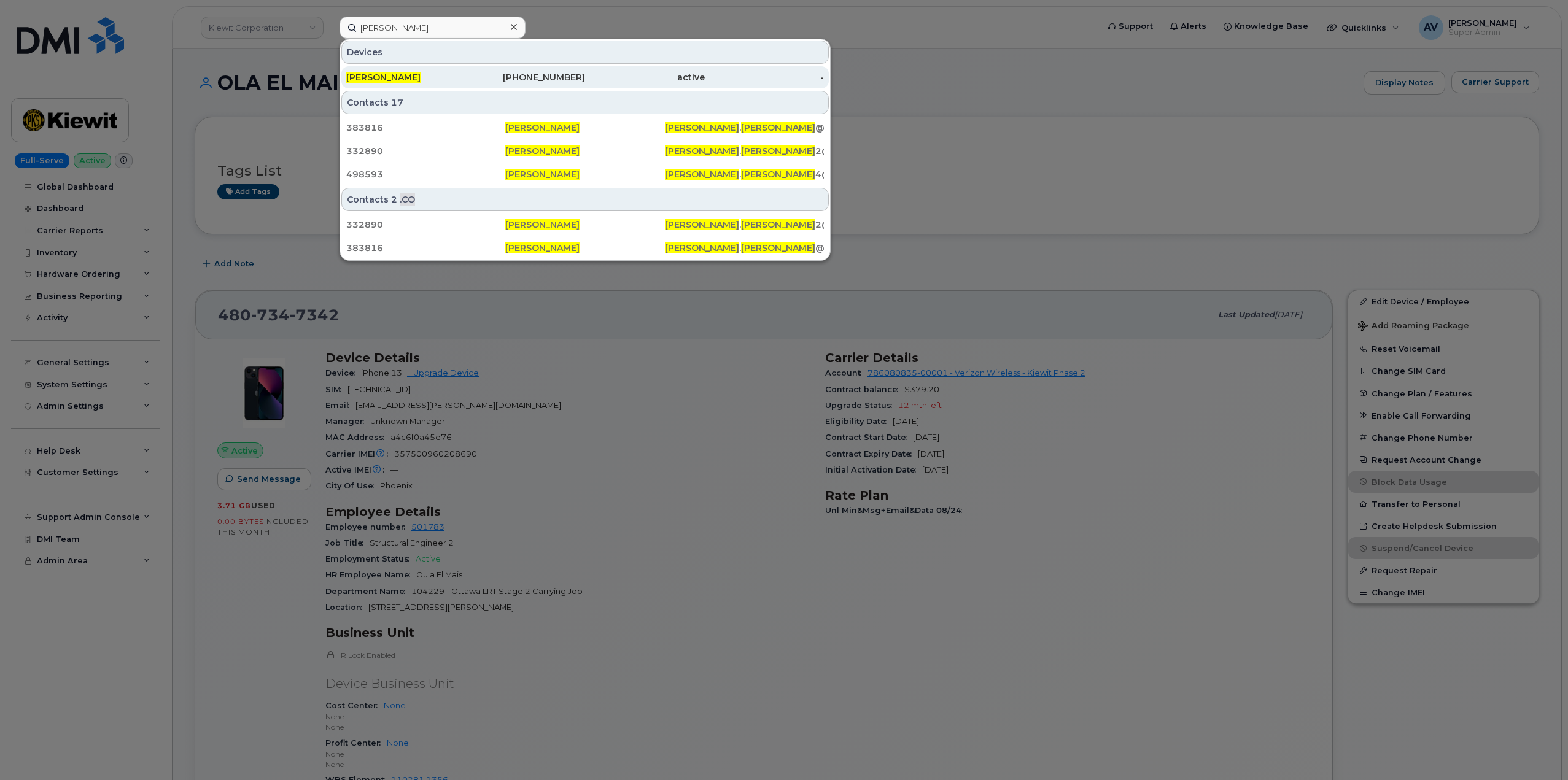
click at [549, 76] on div "817-492-1295" at bounding box center [526, 78] width 119 height 12
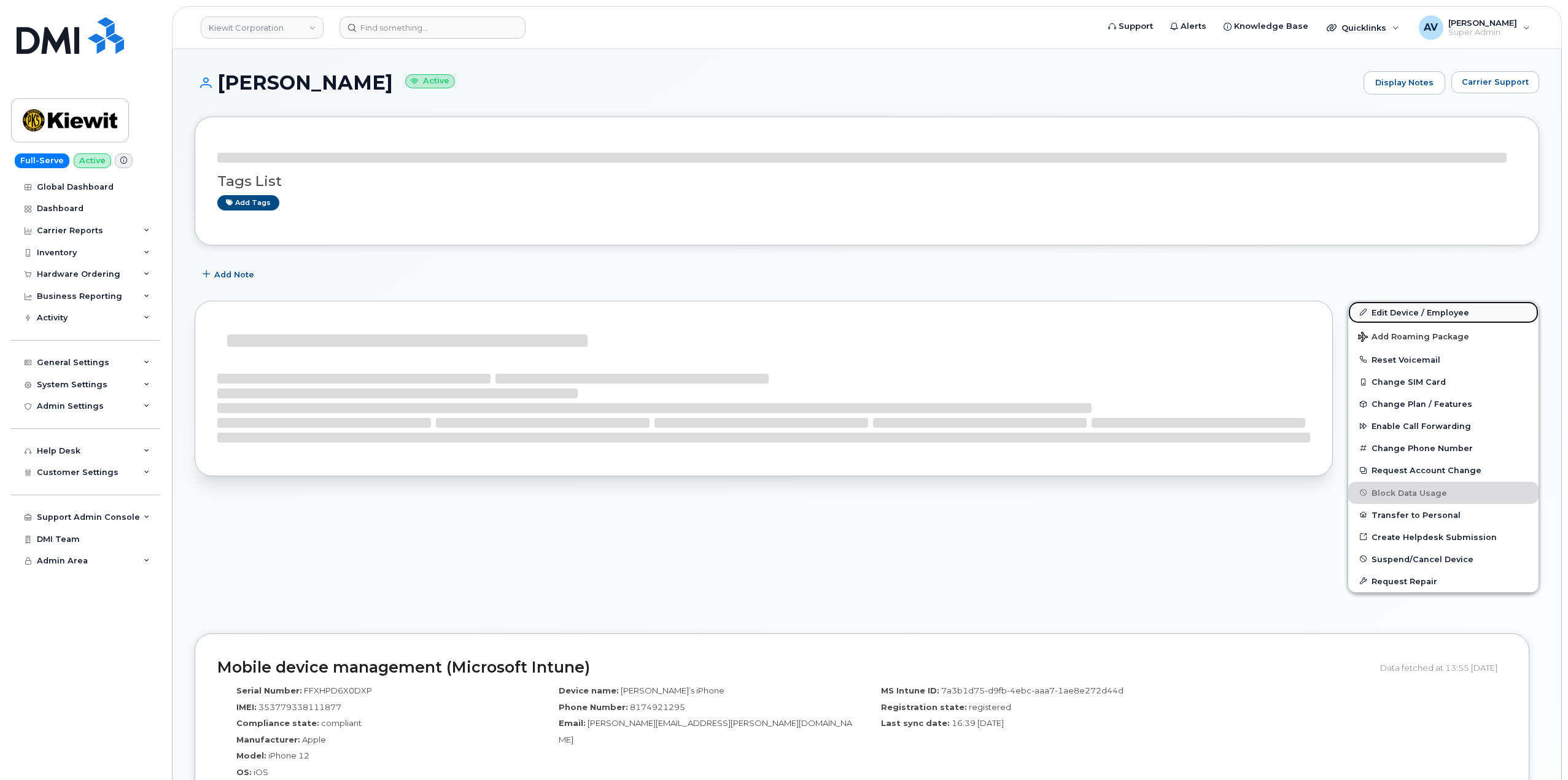
click at [1396, 279] on div "Tags List Add tags Add Note Edit Device / Employee Add Roaming Package Reset Vo…" at bounding box center [867, 760] width 1344 height 1288
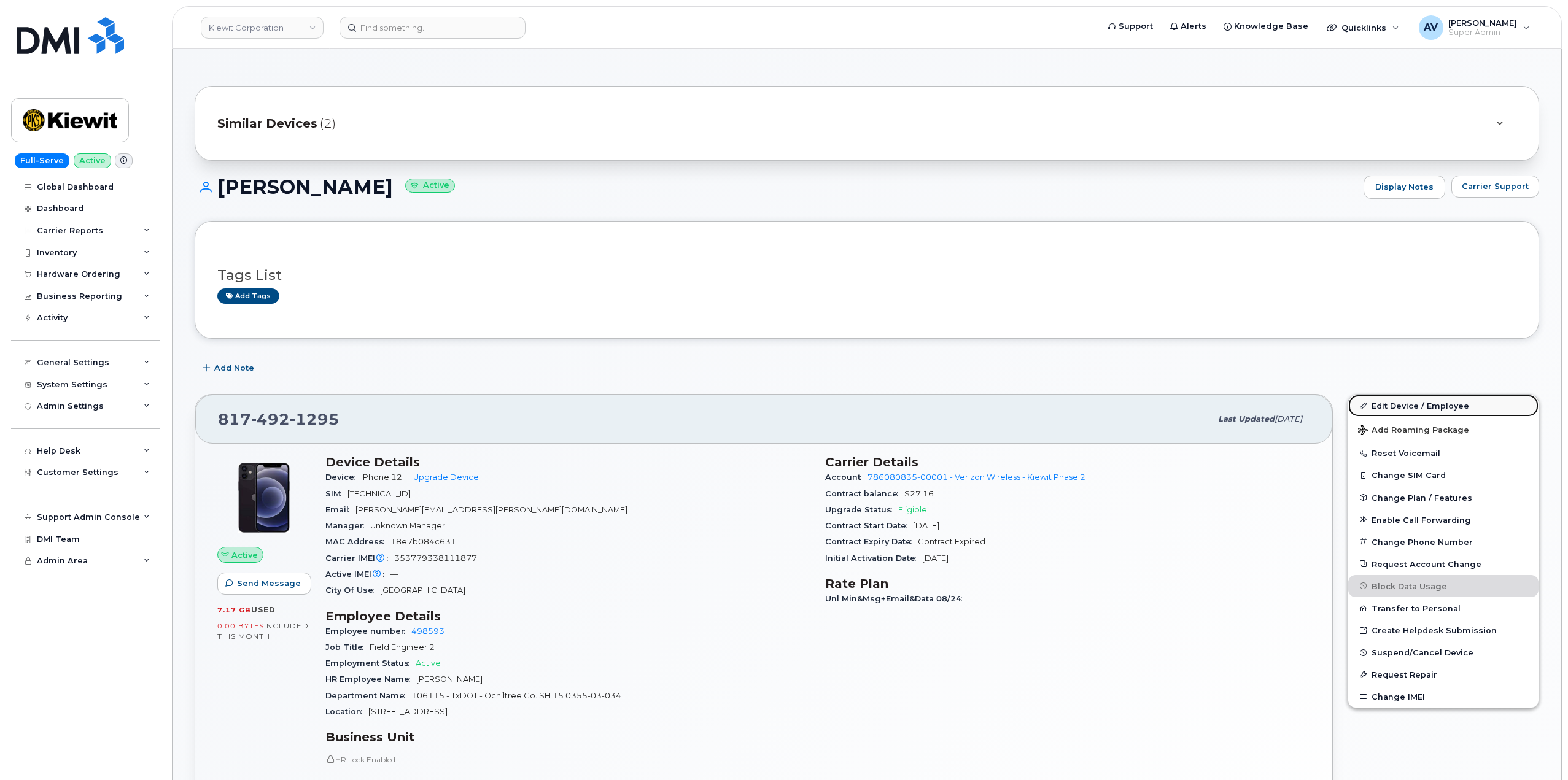
click at [1409, 409] on link "Edit Device / Employee" at bounding box center [1443, 406] width 190 height 22
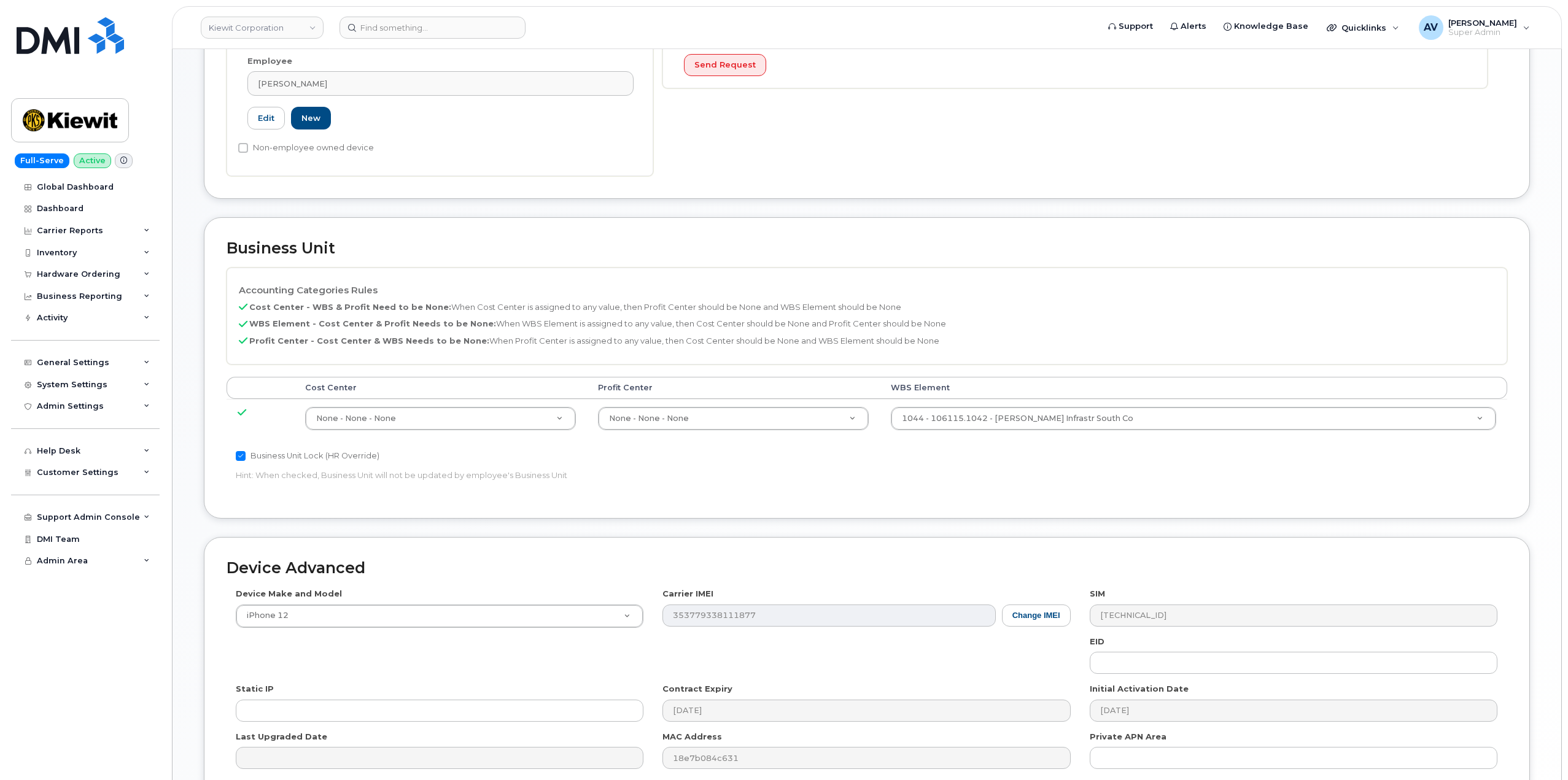
scroll to position [368, 0]
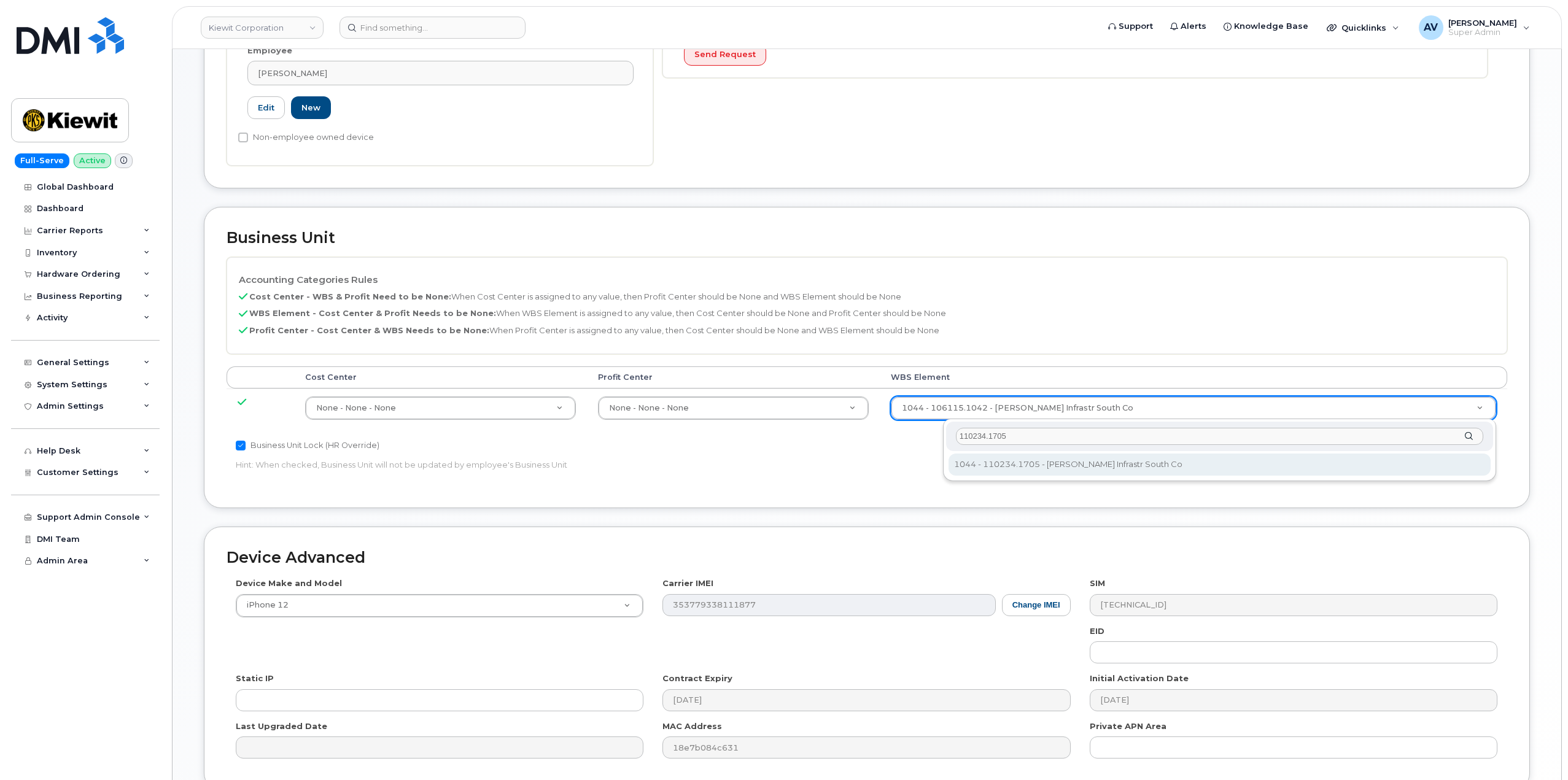
type input "110234.1705"
type input "33471551"
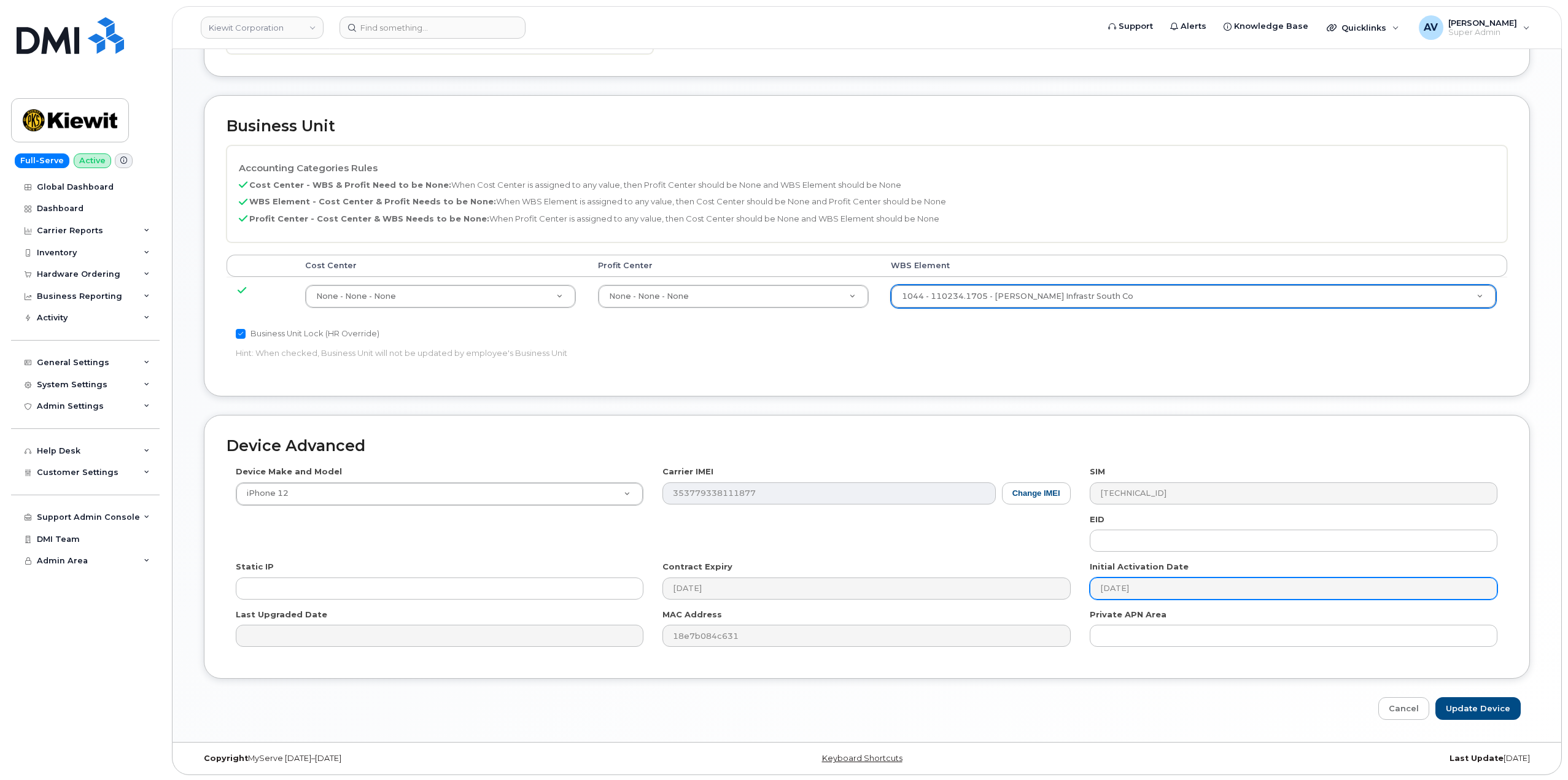
scroll to position [481, 0]
click at [1471, 705] on input "Update Device" at bounding box center [1477, 707] width 86 height 23
type input "Saving..."
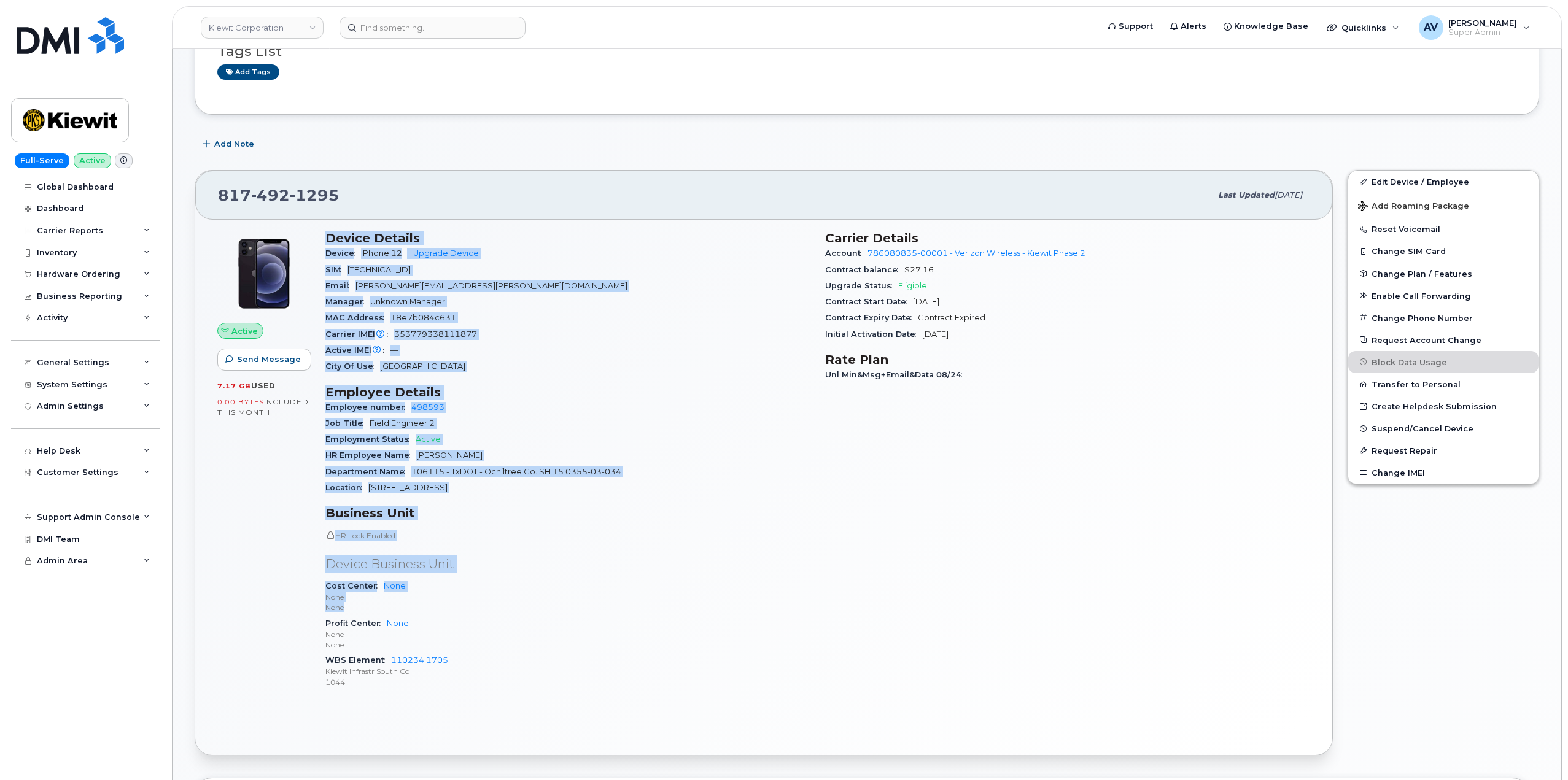
scroll to position [246, 0]
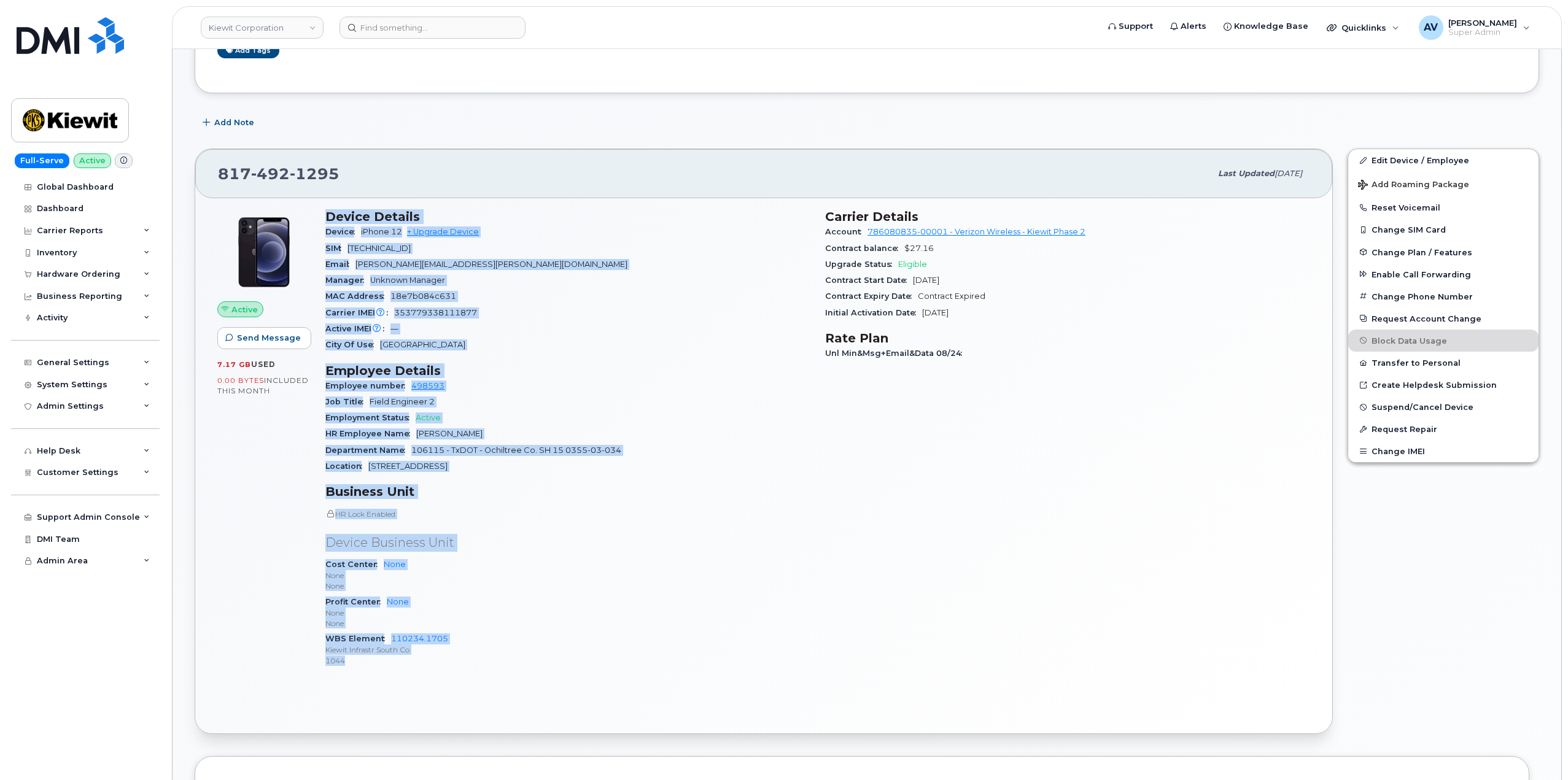
drag, startPoint x: 323, startPoint y: 472, endPoint x: 467, endPoint y: 666, distance: 241.6
click at [467, 666] on div "Device Details Device iPhone 12 + Upgrade Device SIM [TECHNICAL_ID] Email [PERS…" at bounding box center [567, 443] width 499 height 483
copy div "Device Details Device iPhone 12 + Upgrade Device SIM [TECHNICAL_ID] Email [PERS…"
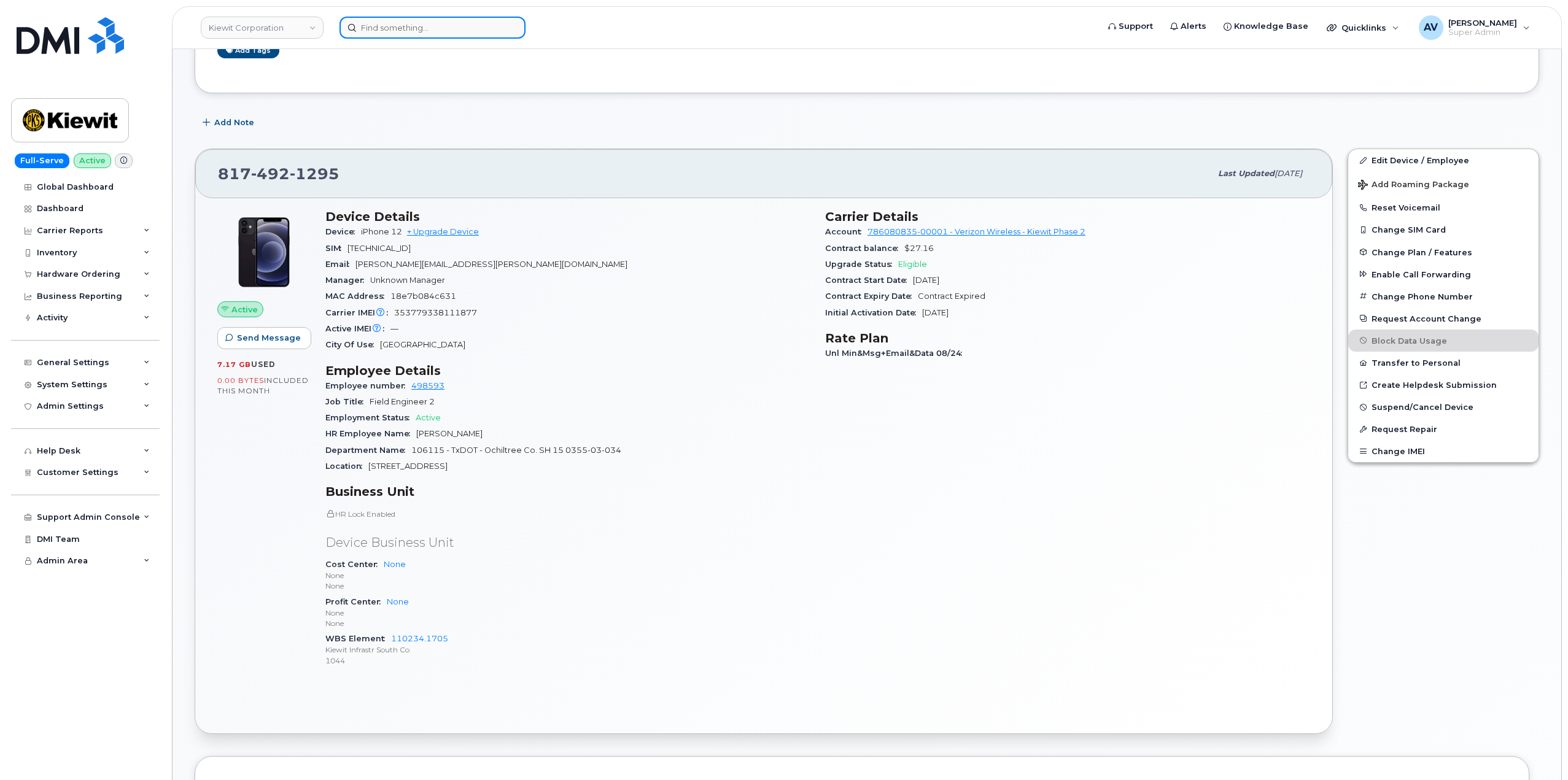
click at [485, 29] on input at bounding box center [432, 28] width 186 height 22
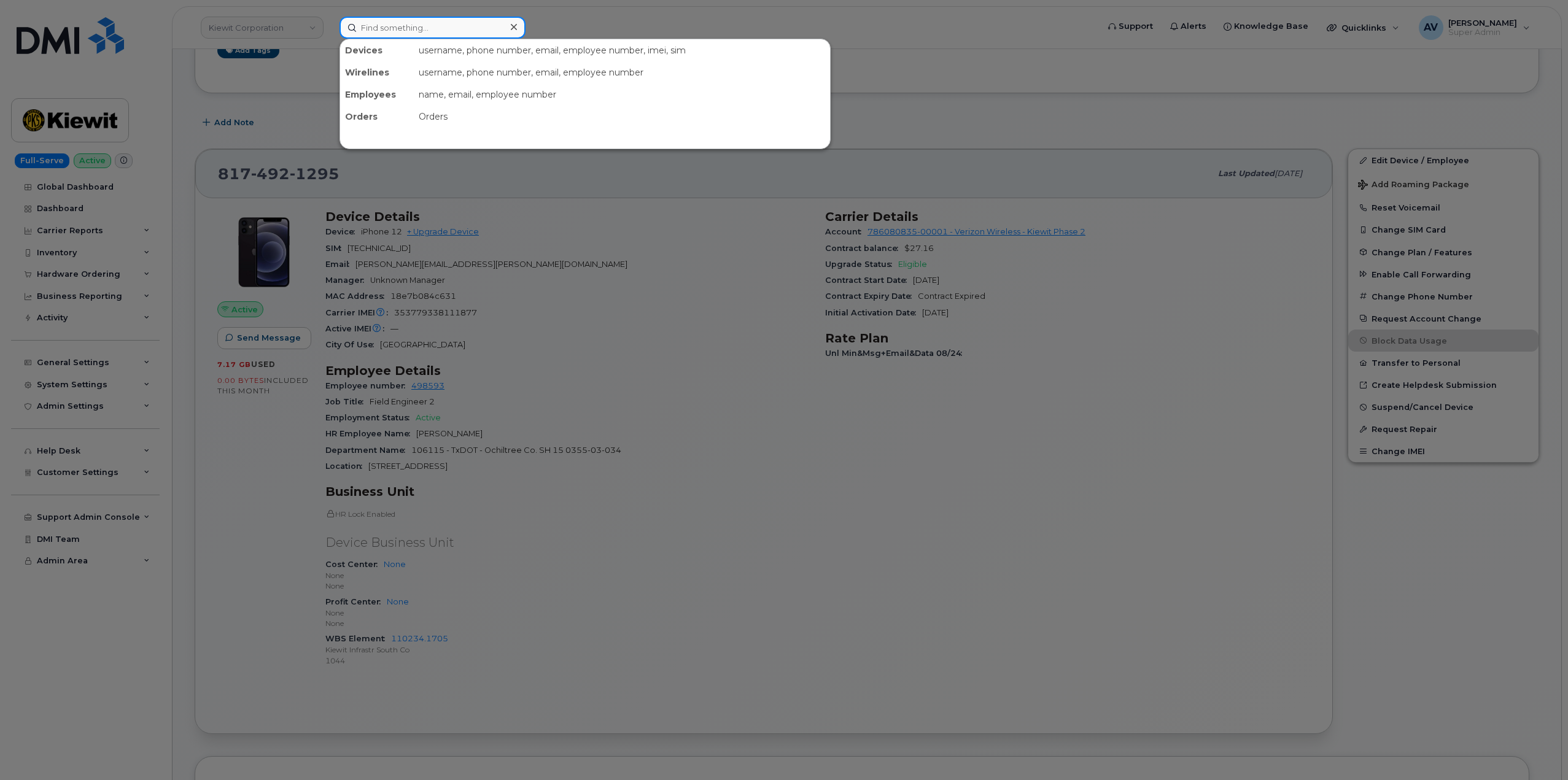
paste input "[PERSON_NAME]"
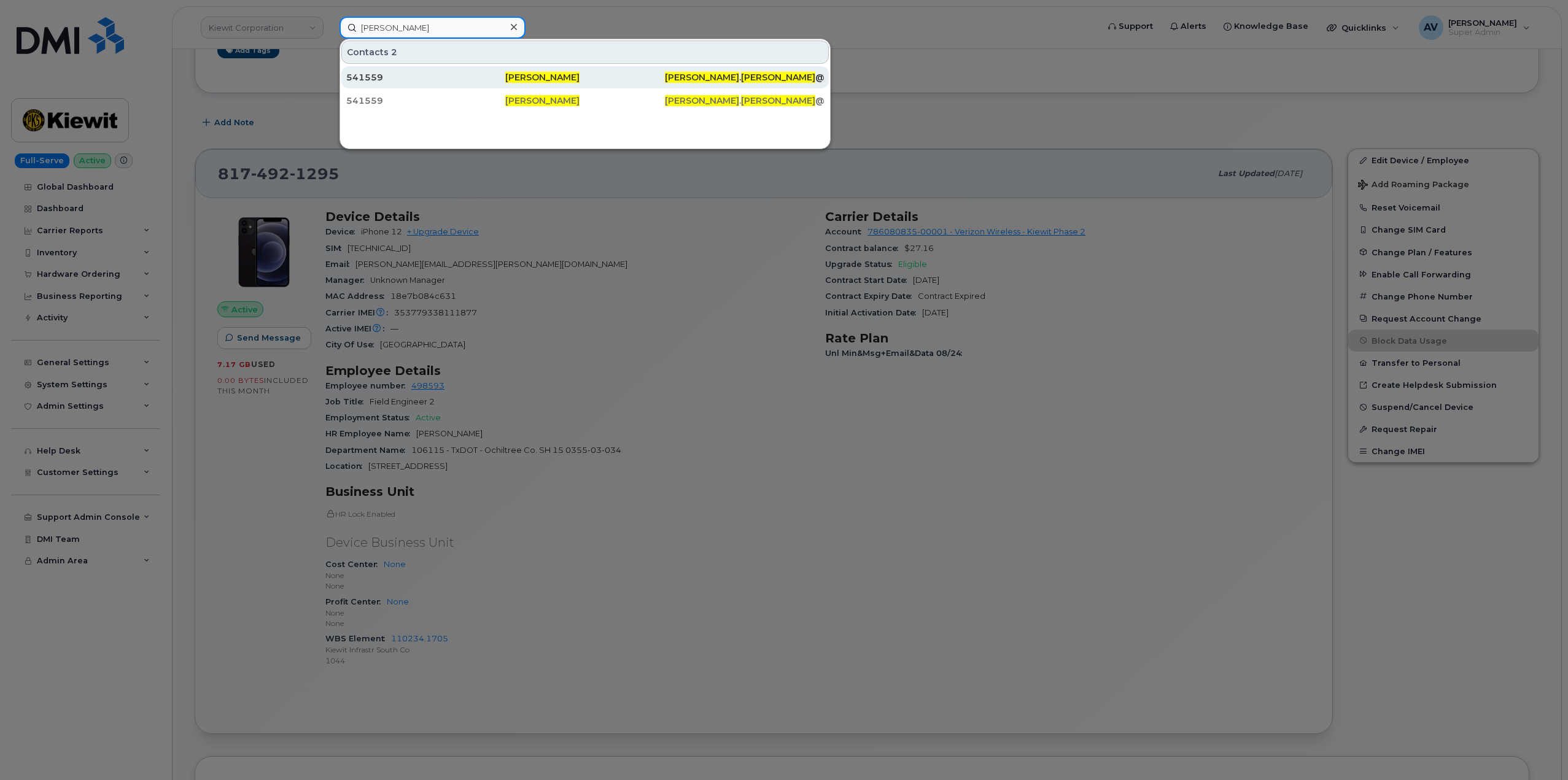
type input "[PERSON_NAME]"
click at [463, 78] on div "541559" at bounding box center [426, 78] width 159 height 12
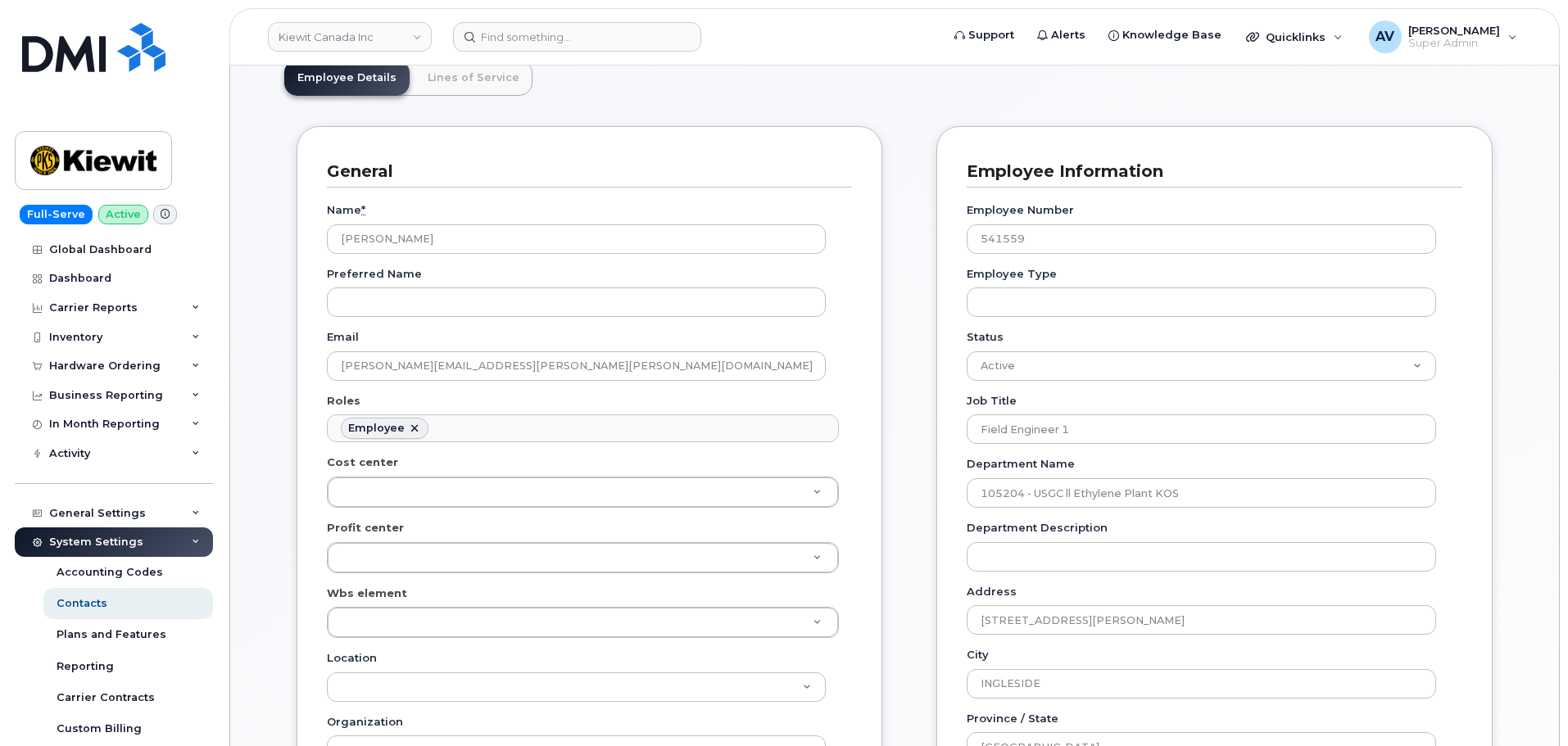
scroll to position [246, 0]
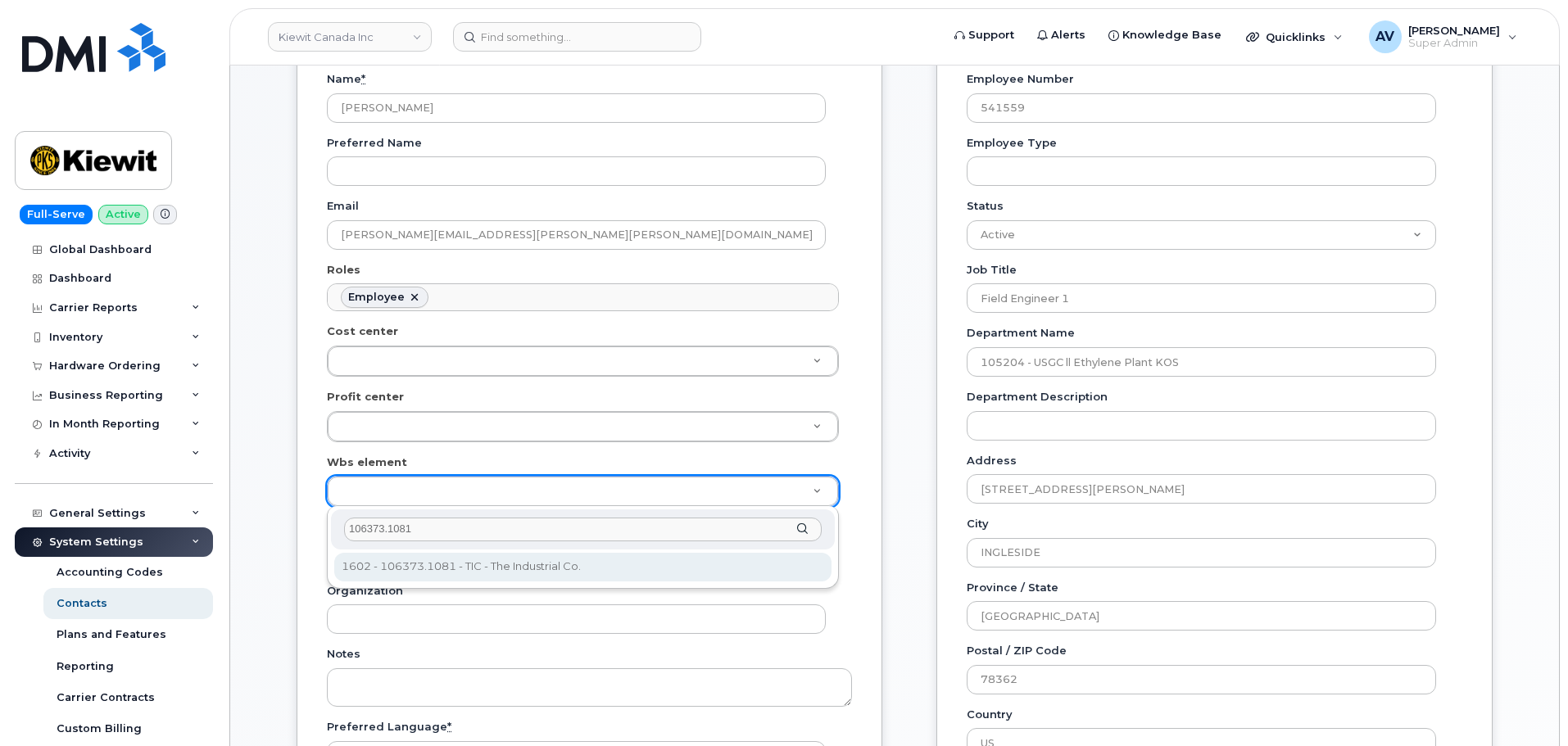
type input "106373.1081"
type input "35043709"
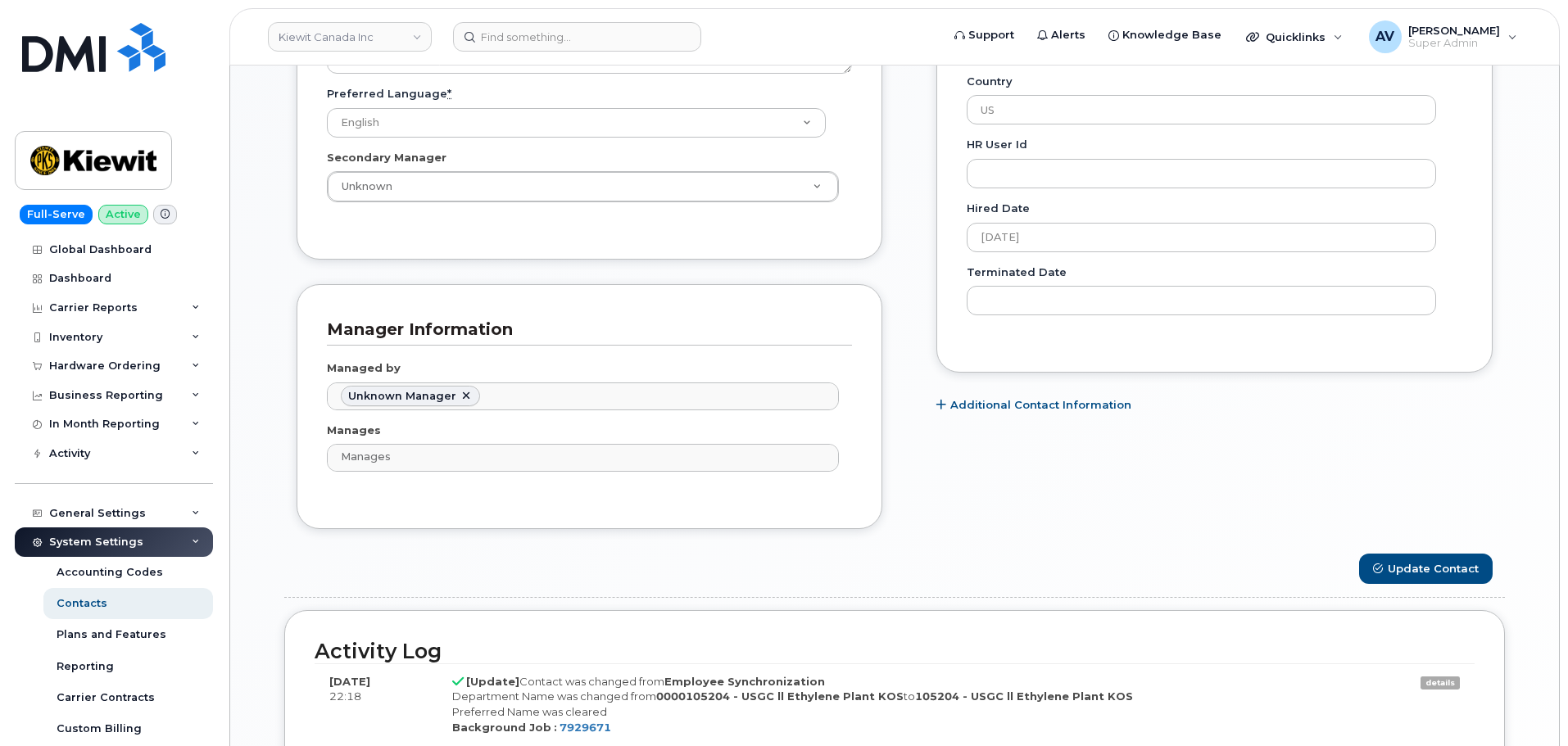
scroll to position [900, 0]
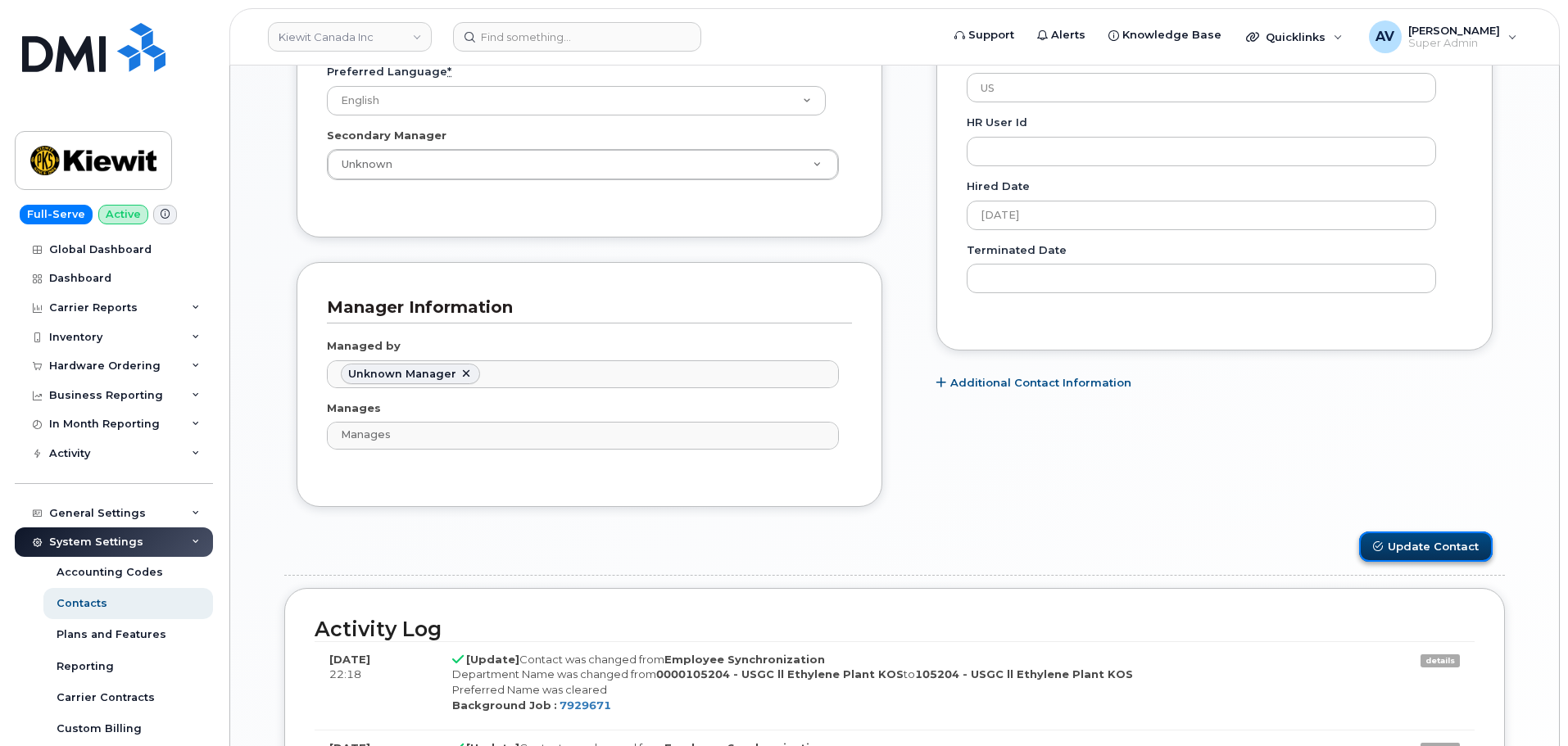
click at [1403, 548] on button "Update Contact" at bounding box center [1426, 546] width 133 height 30
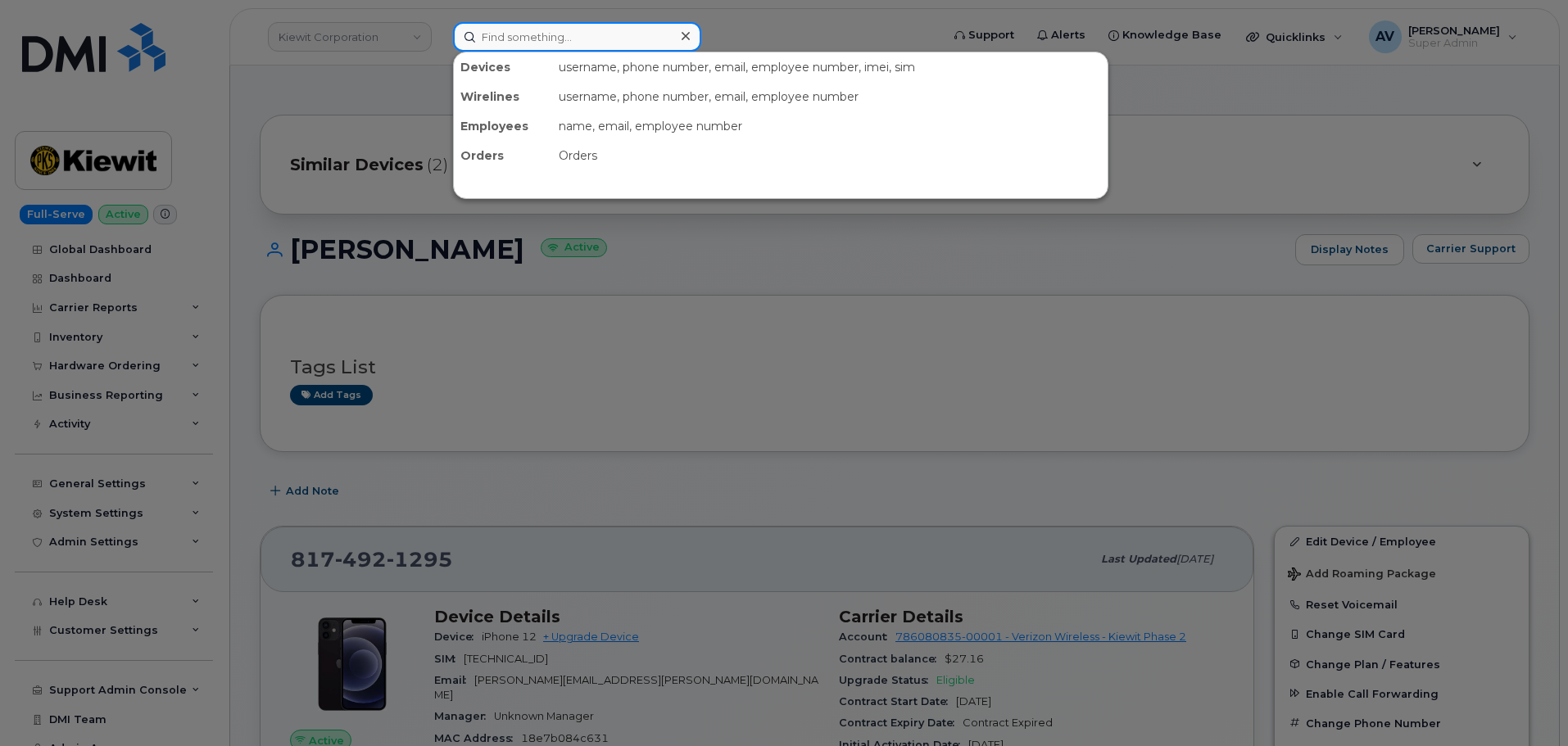
click at [544, 36] on input at bounding box center [577, 37] width 248 height 30
paste input "[PERSON_NAME]"
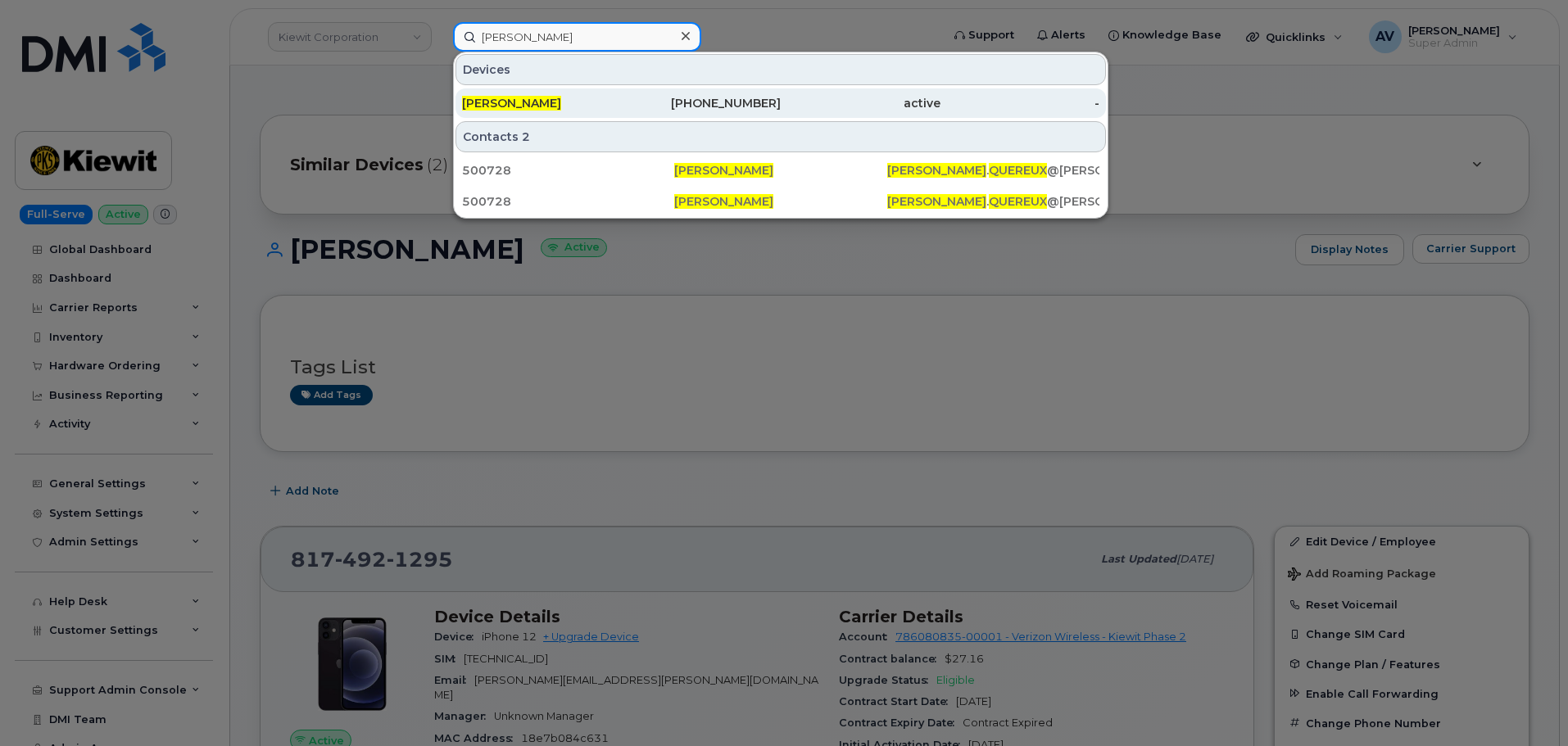
type input "[PERSON_NAME]"
click at [628, 104] on div "562-321-1705" at bounding box center [702, 104] width 159 height 16
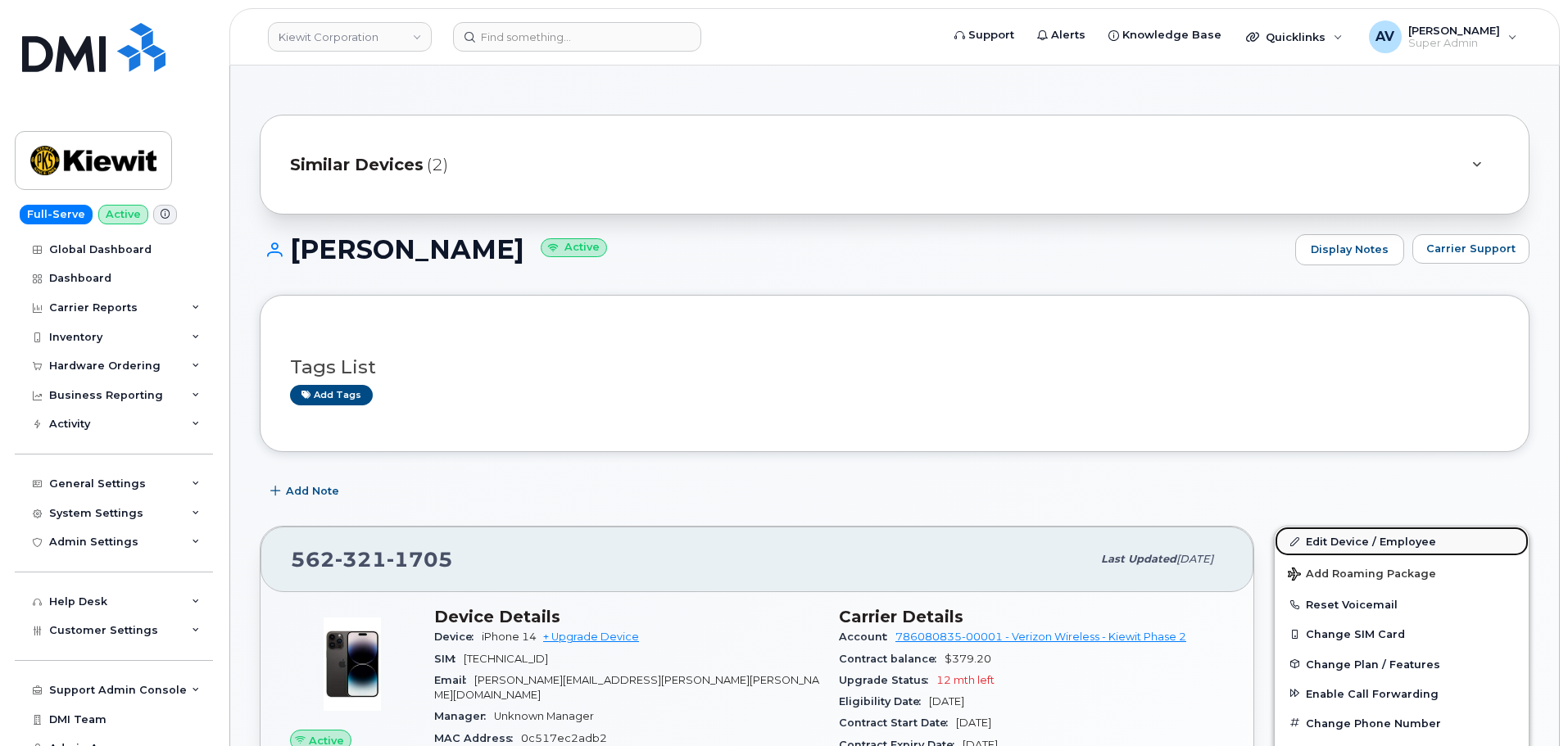
click at [1332, 540] on link "Edit Device / Employee" at bounding box center [1401, 541] width 254 height 30
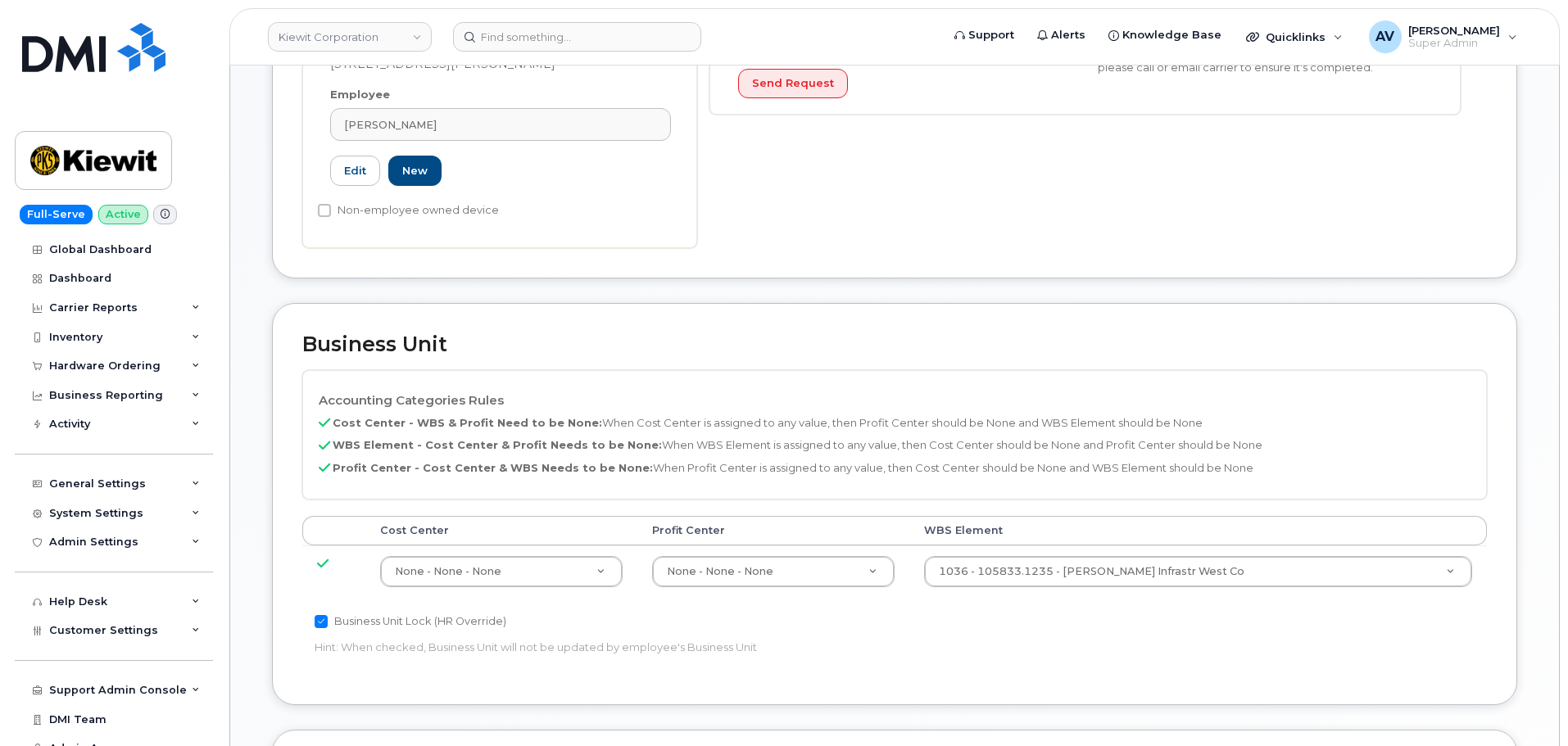
scroll to position [491, 0]
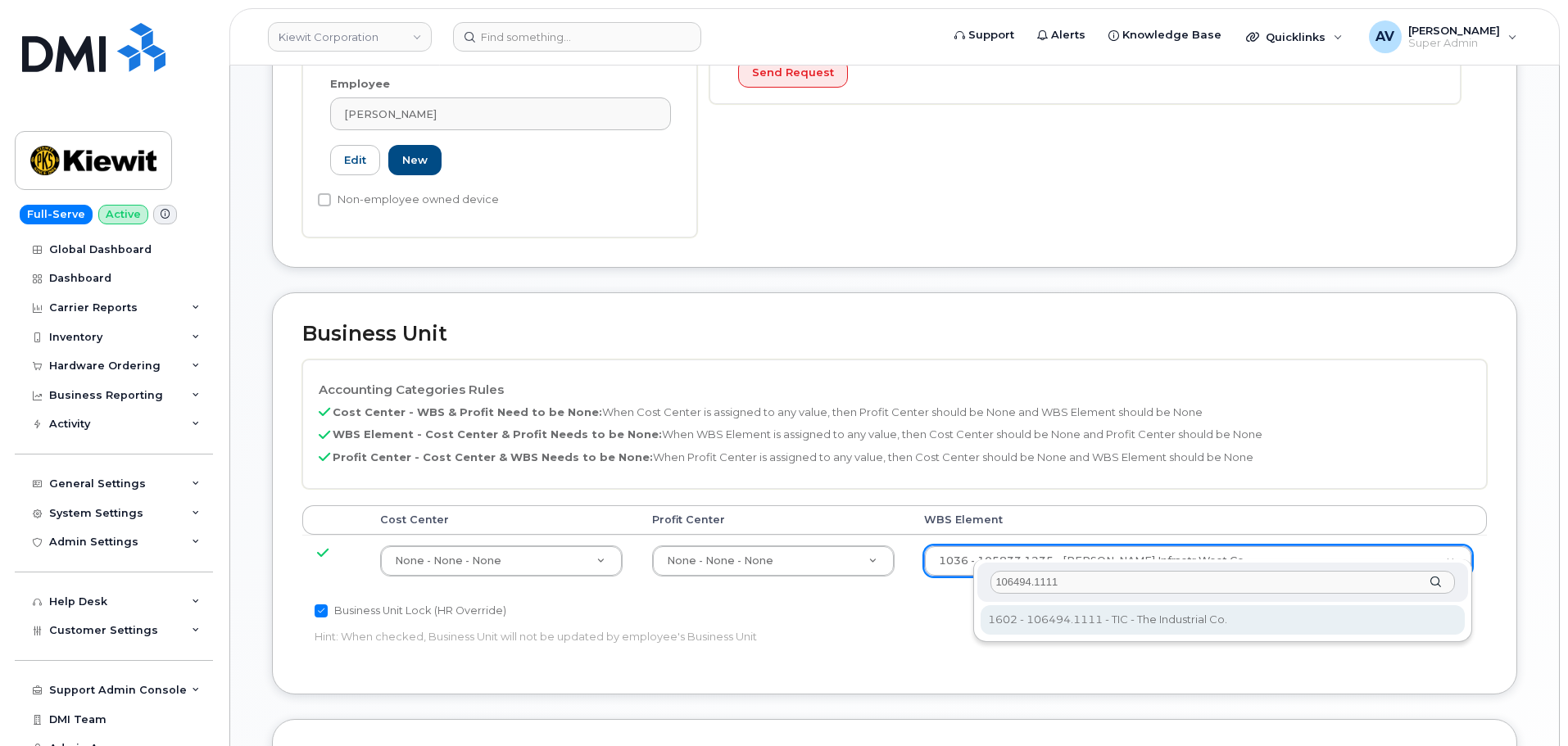
type input "106494.1111"
type input "35946483"
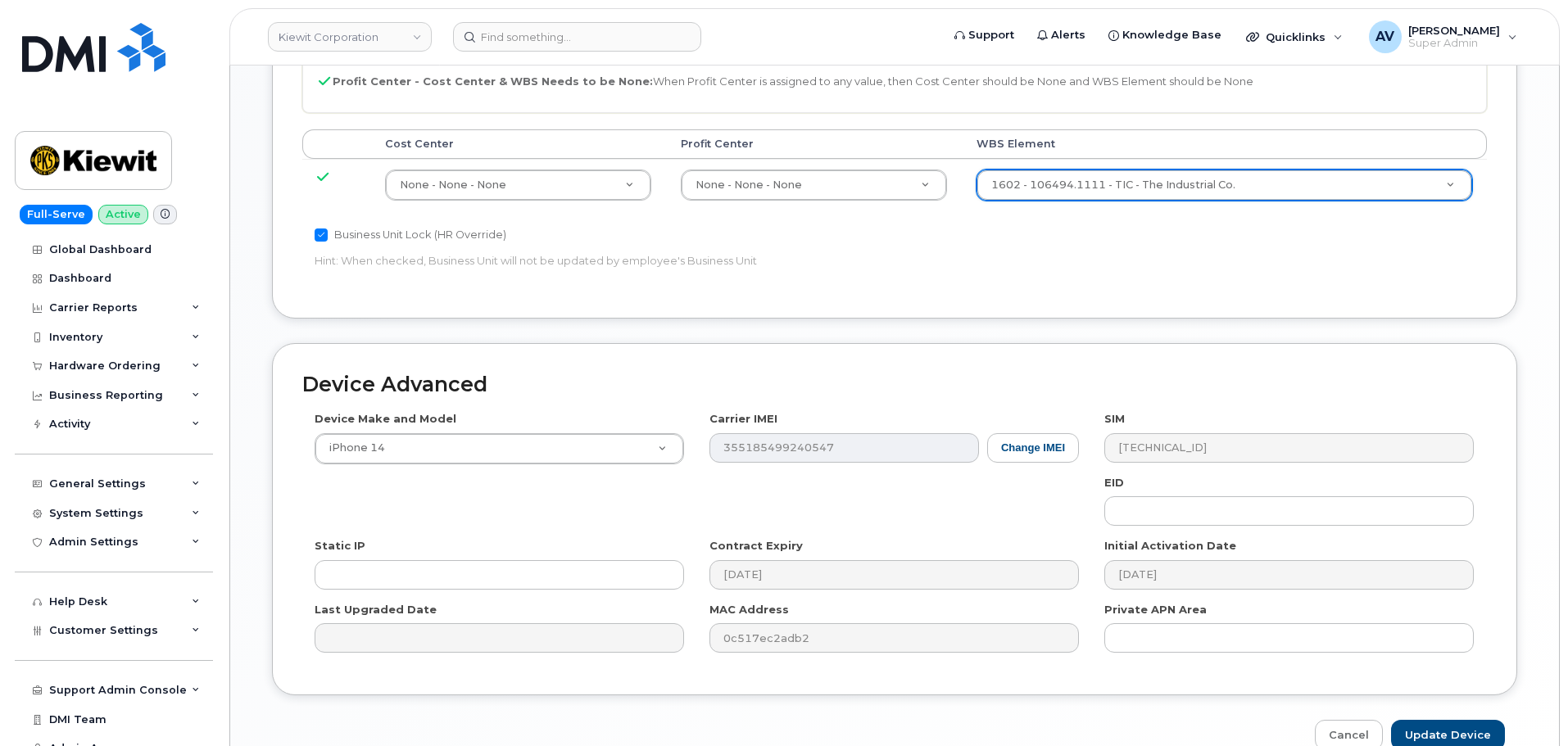
scroll to position [900, 0]
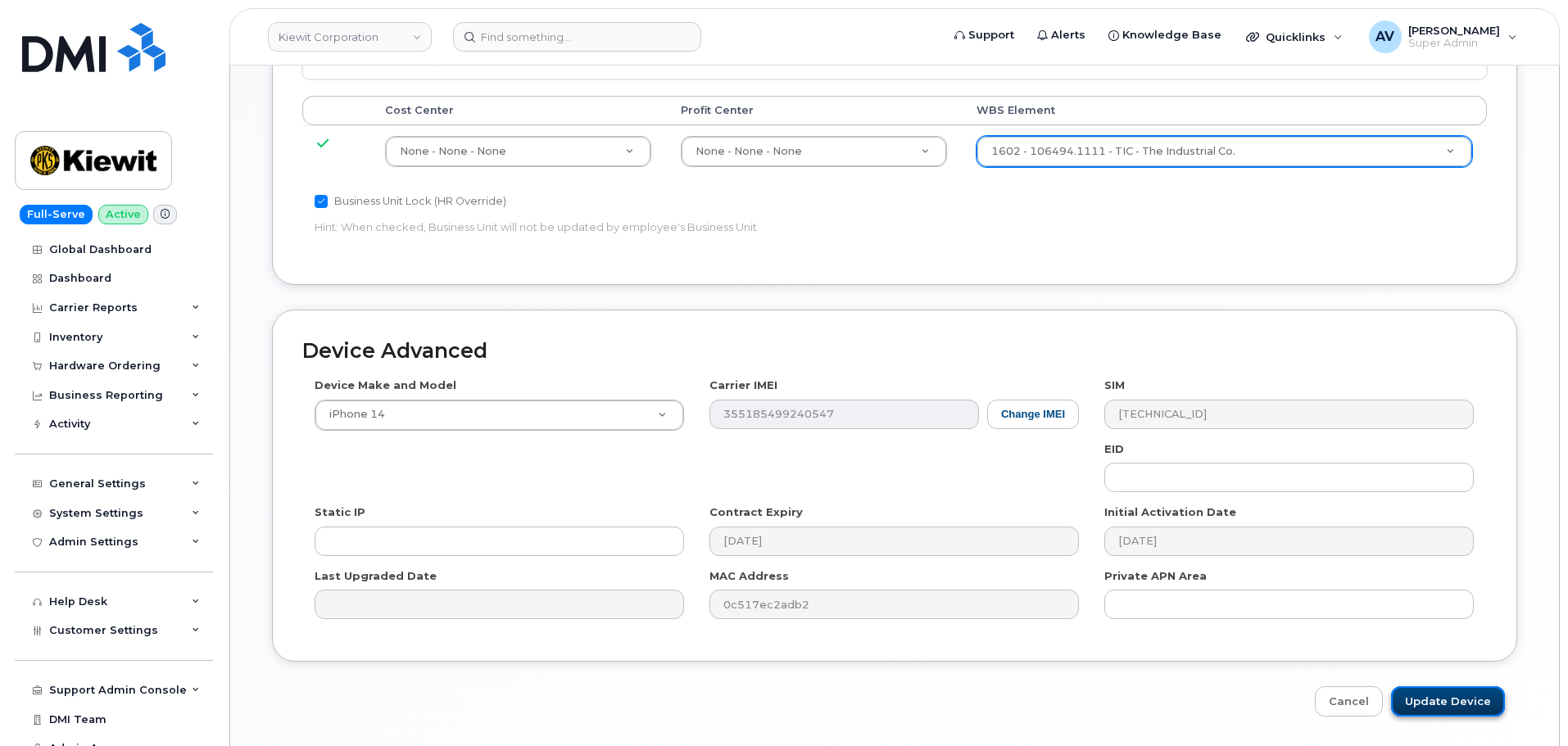
click at [1443, 686] on input "Update Device" at bounding box center [1448, 701] width 114 height 30
type input "Saving..."
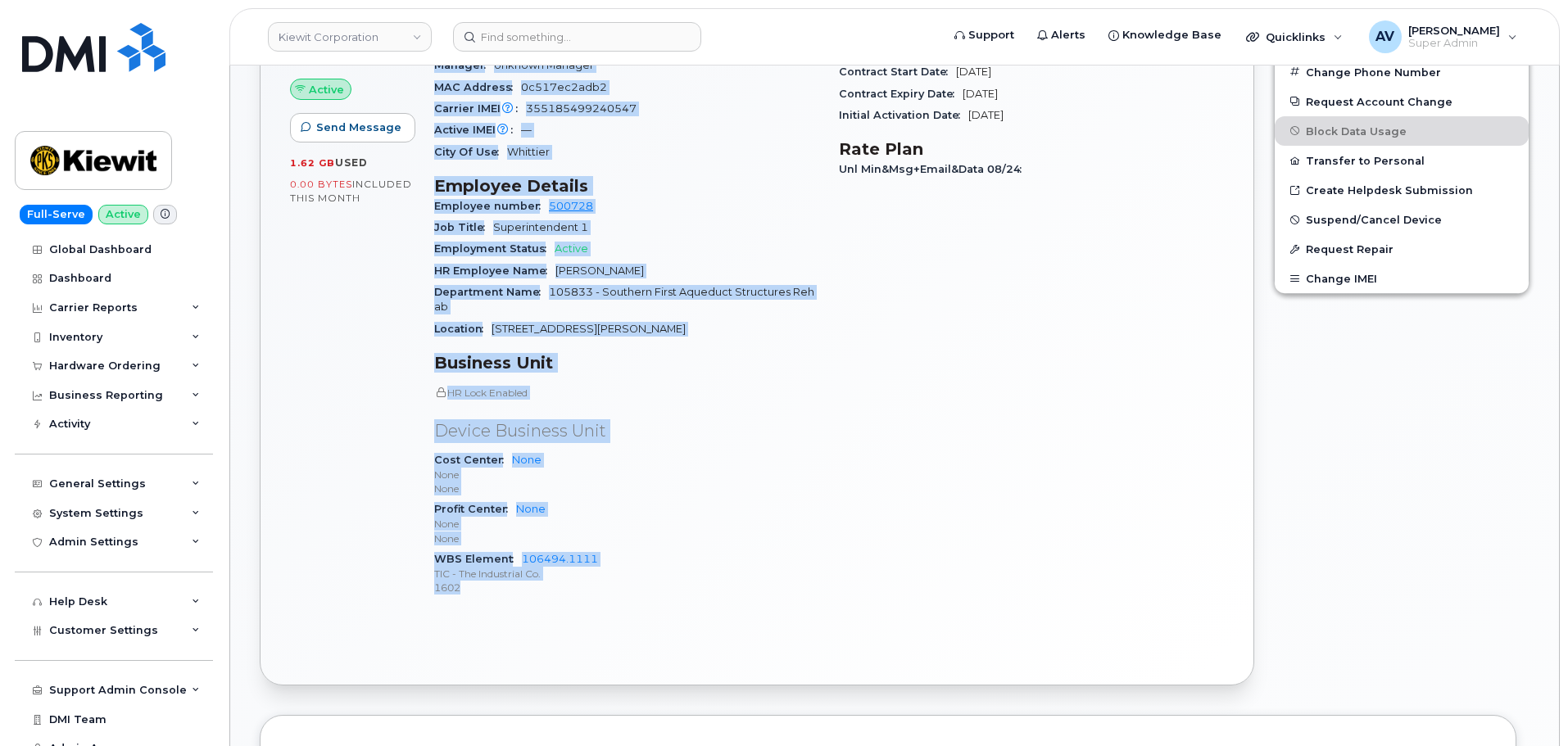
scroll to position [655, 0]
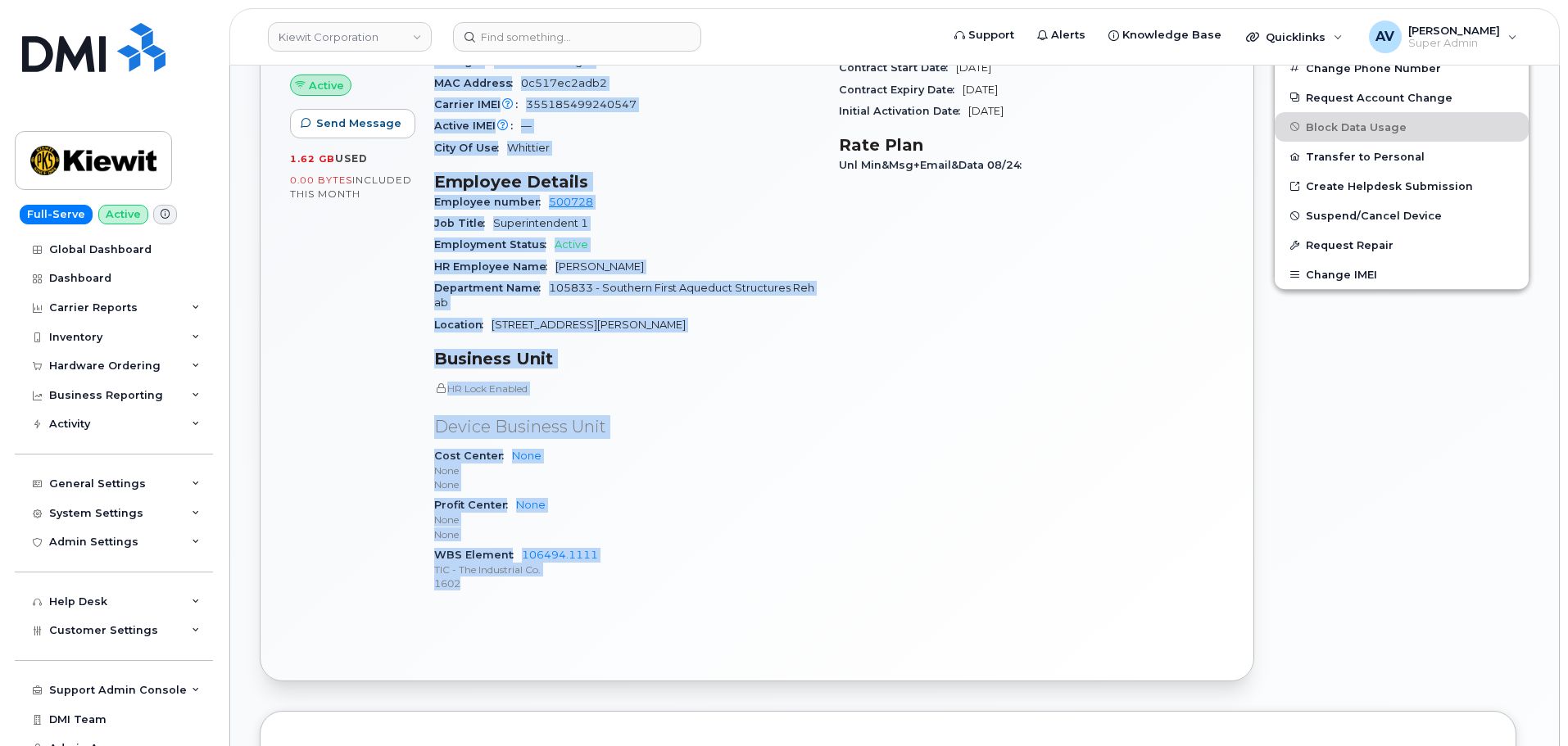
drag, startPoint x: 433, startPoint y: 364, endPoint x: 623, endPoint y: 667, distance: 357.6
click at [623, 667] on div "562 321 1705 Last updated Sep 22, 2025 Active Send Message 1.62 GB  used 0.00 B…" at bounding box center [757, 276] width 1014 height 831
copy div "Device Details Device iPhone 14 + Upgrade Device SIM 89148000009828465304 Email…"
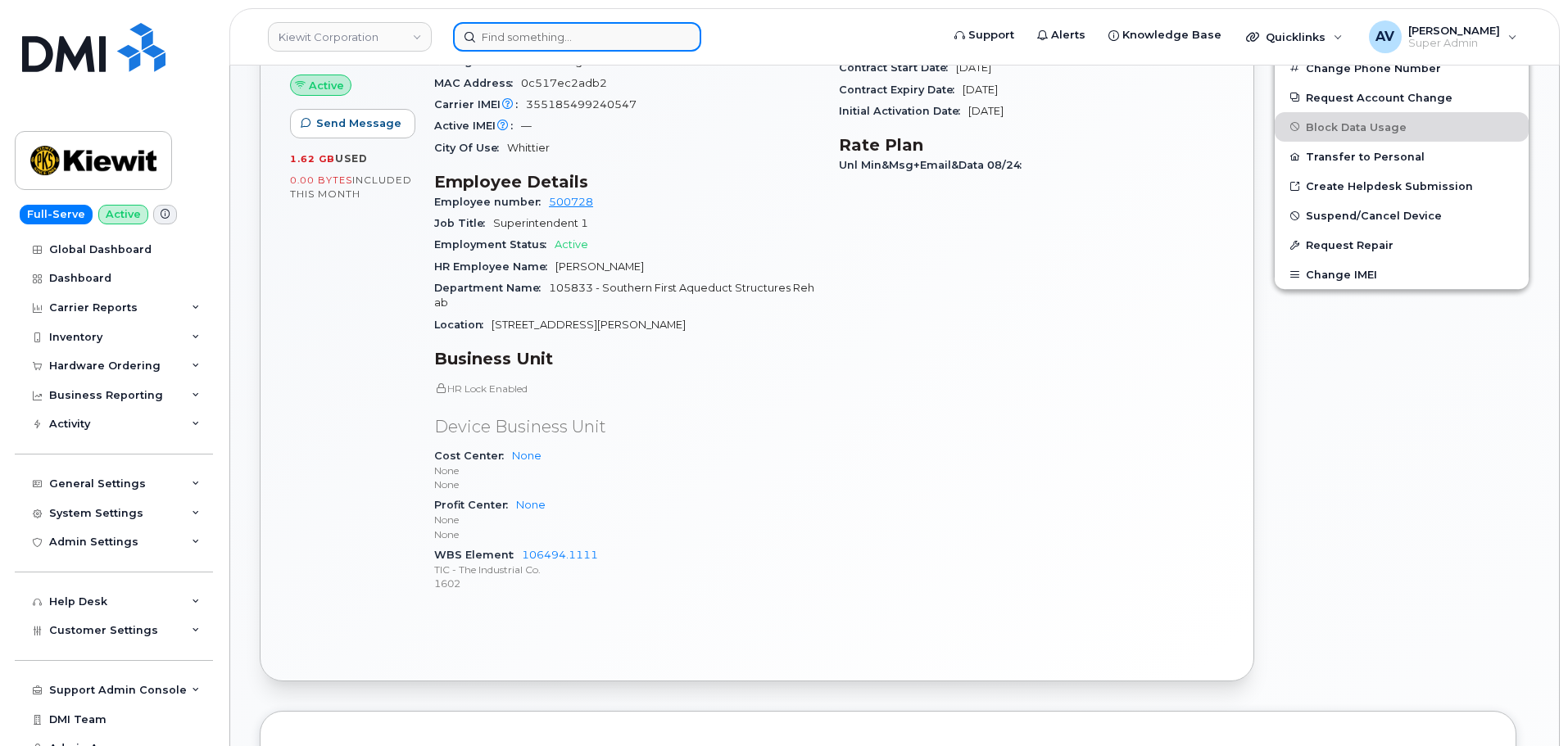
click at [534, 39] on input at bounding box center [577, 37] width 248 height 30
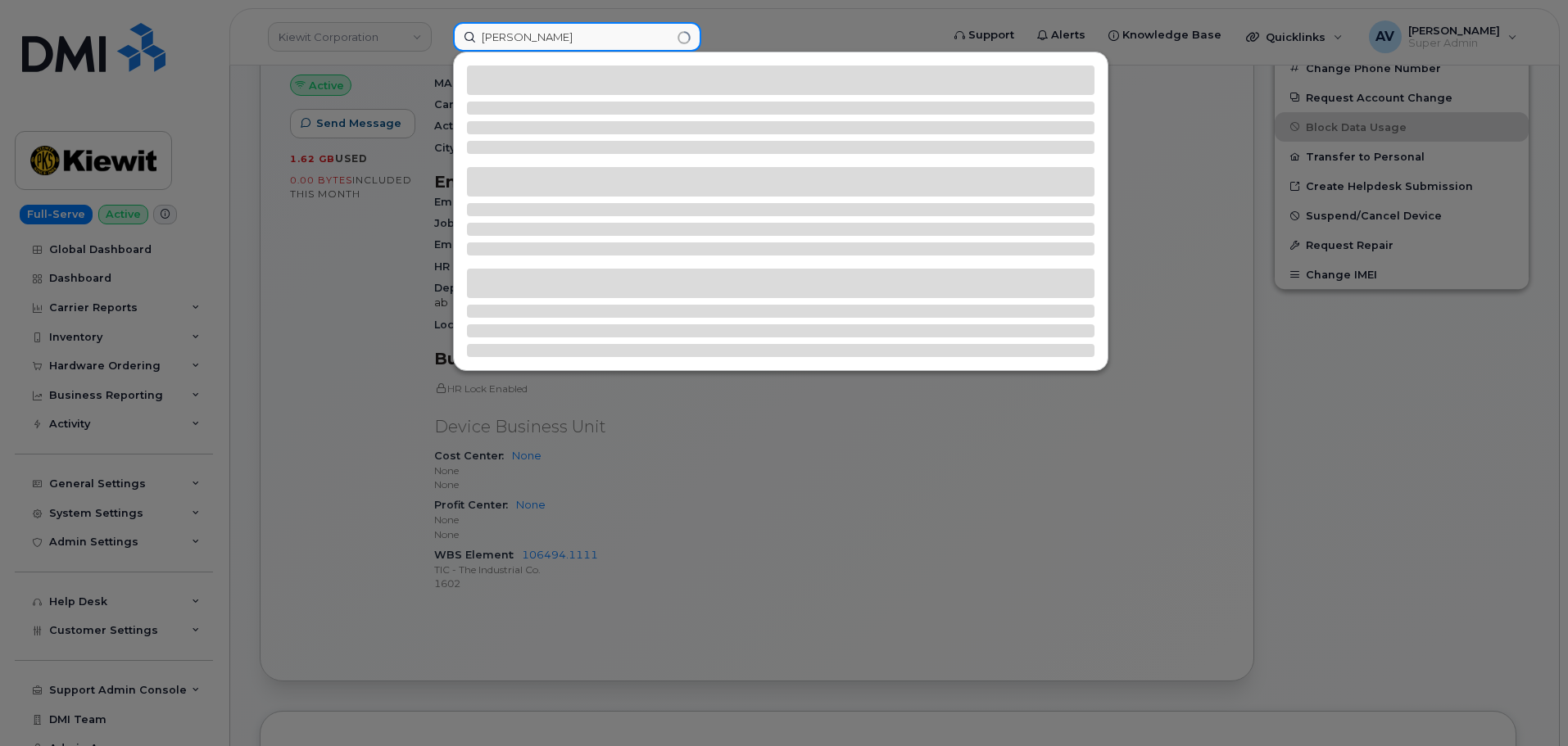
type input "manuel silva"
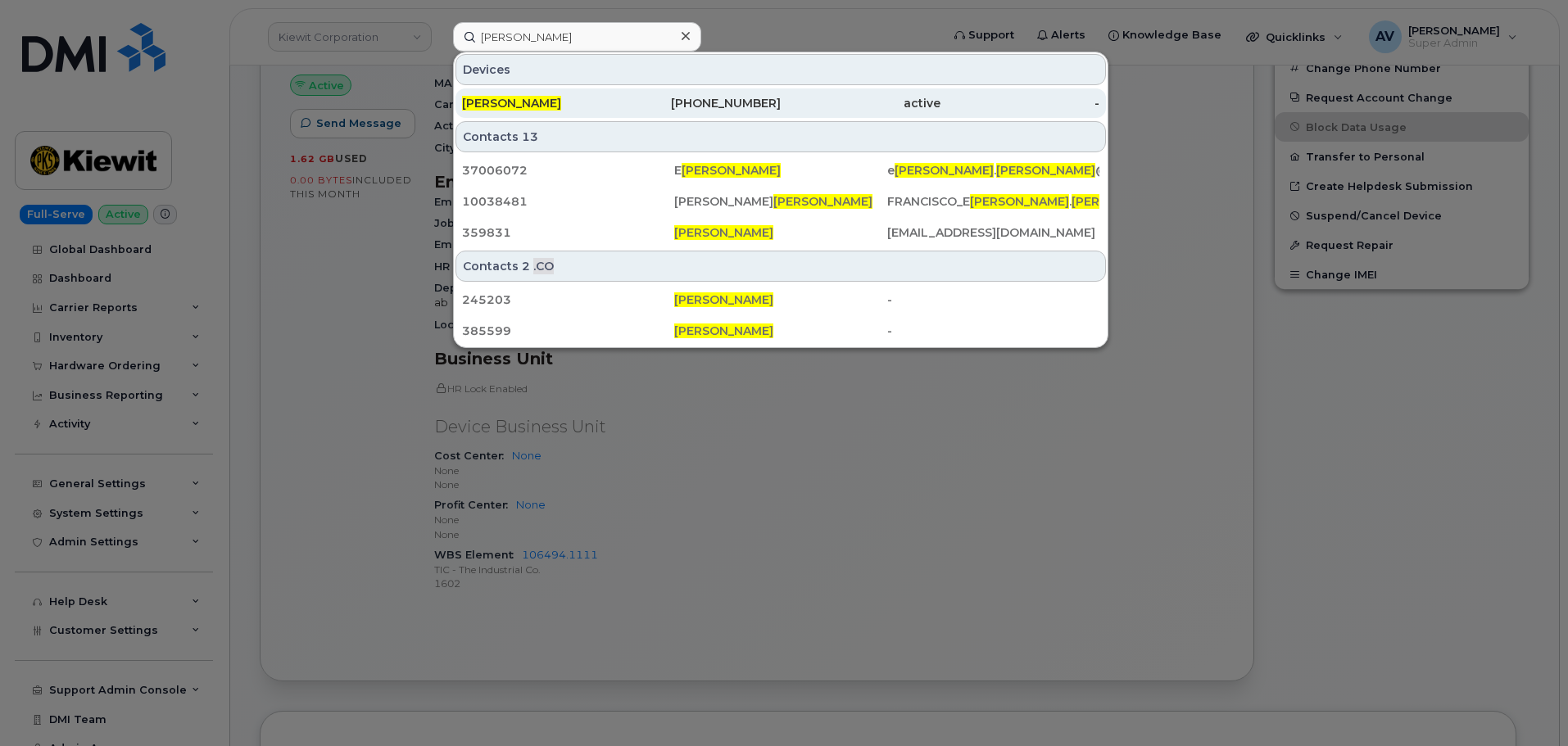
click at [553, 103] on div "MANUEL SILVA" at bounding box center [542, 104] width 159 height 16
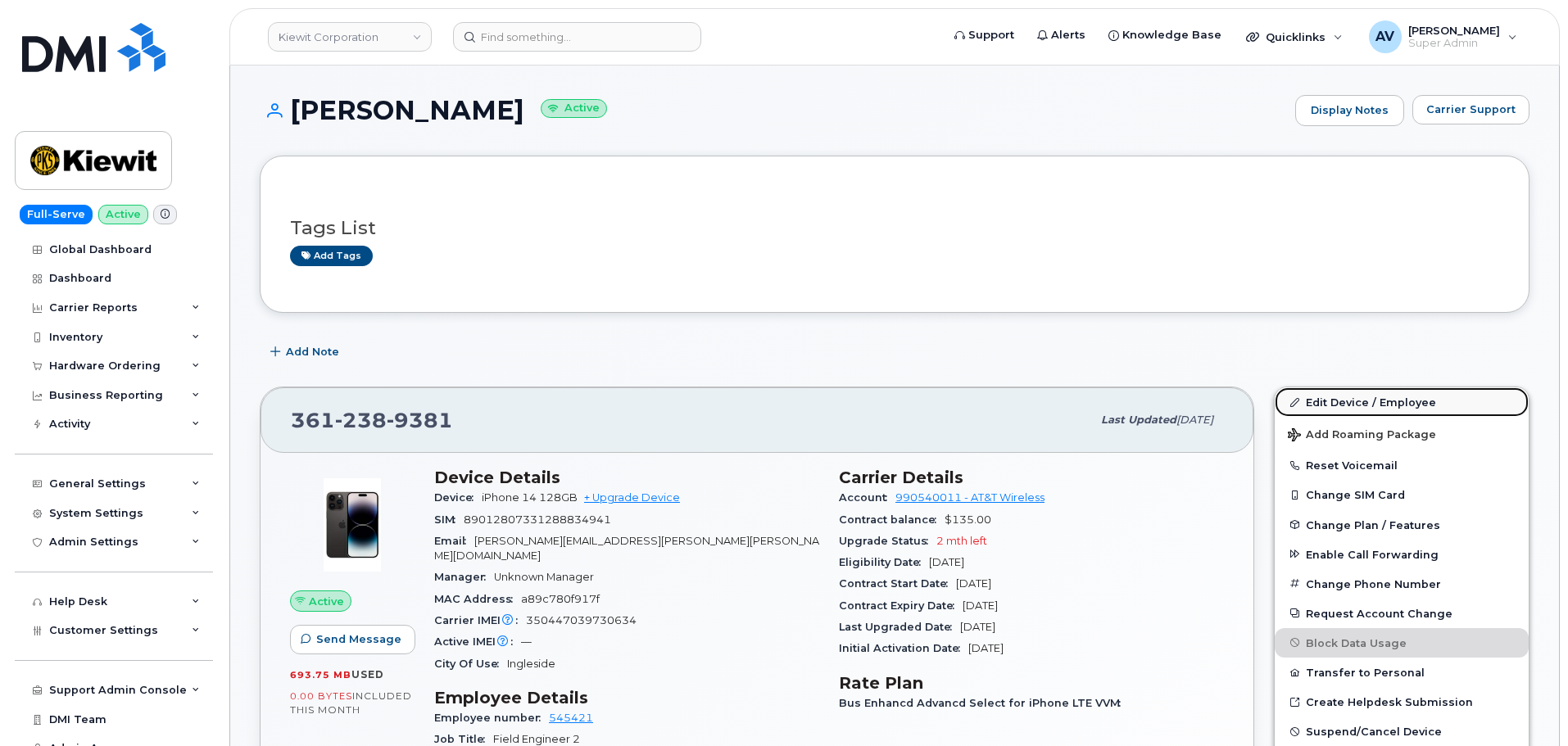
click at [1343, 402] on link "Edit Device / Employee" at bounding box center [1401, 402] width 254 height 30
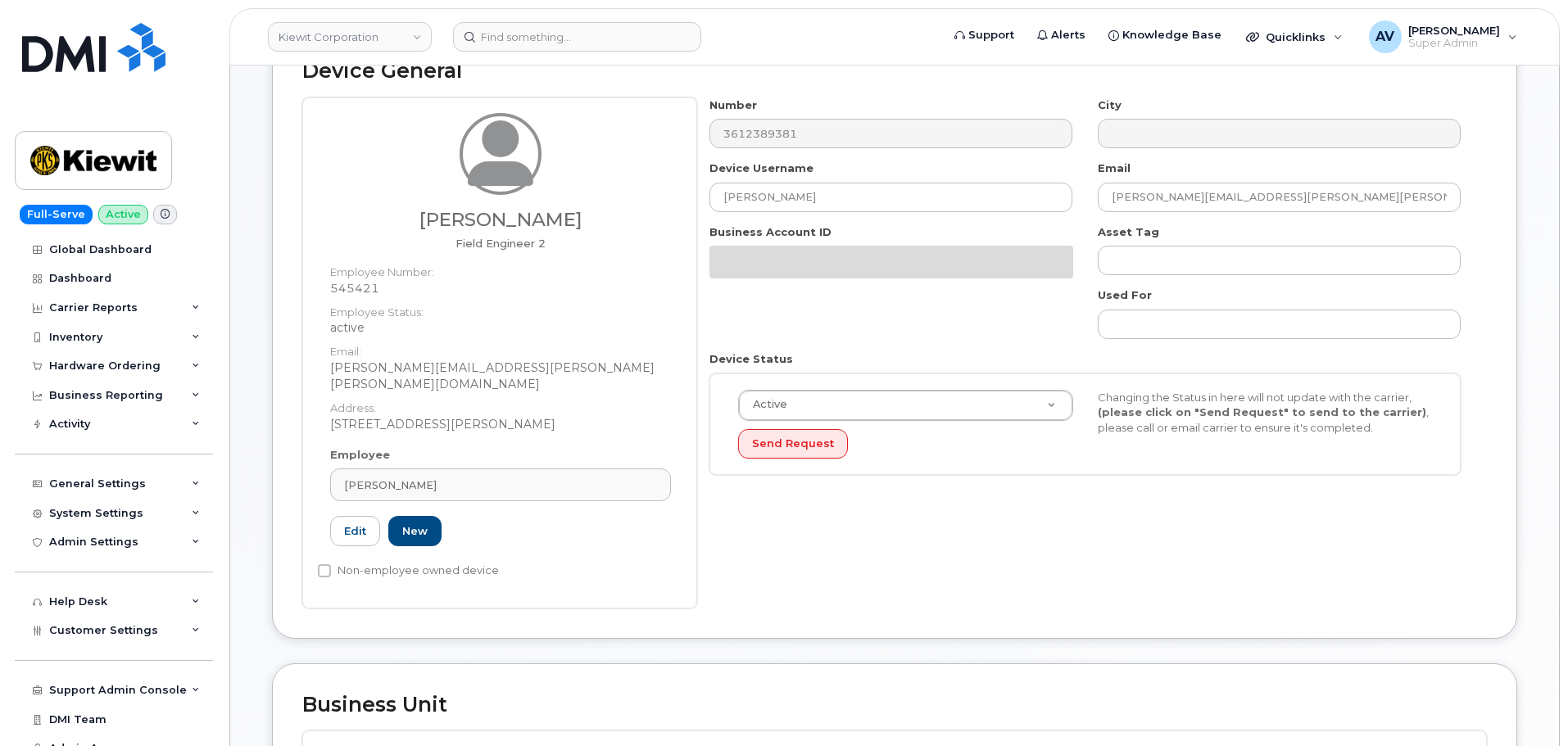
scroll to position [409, 0]
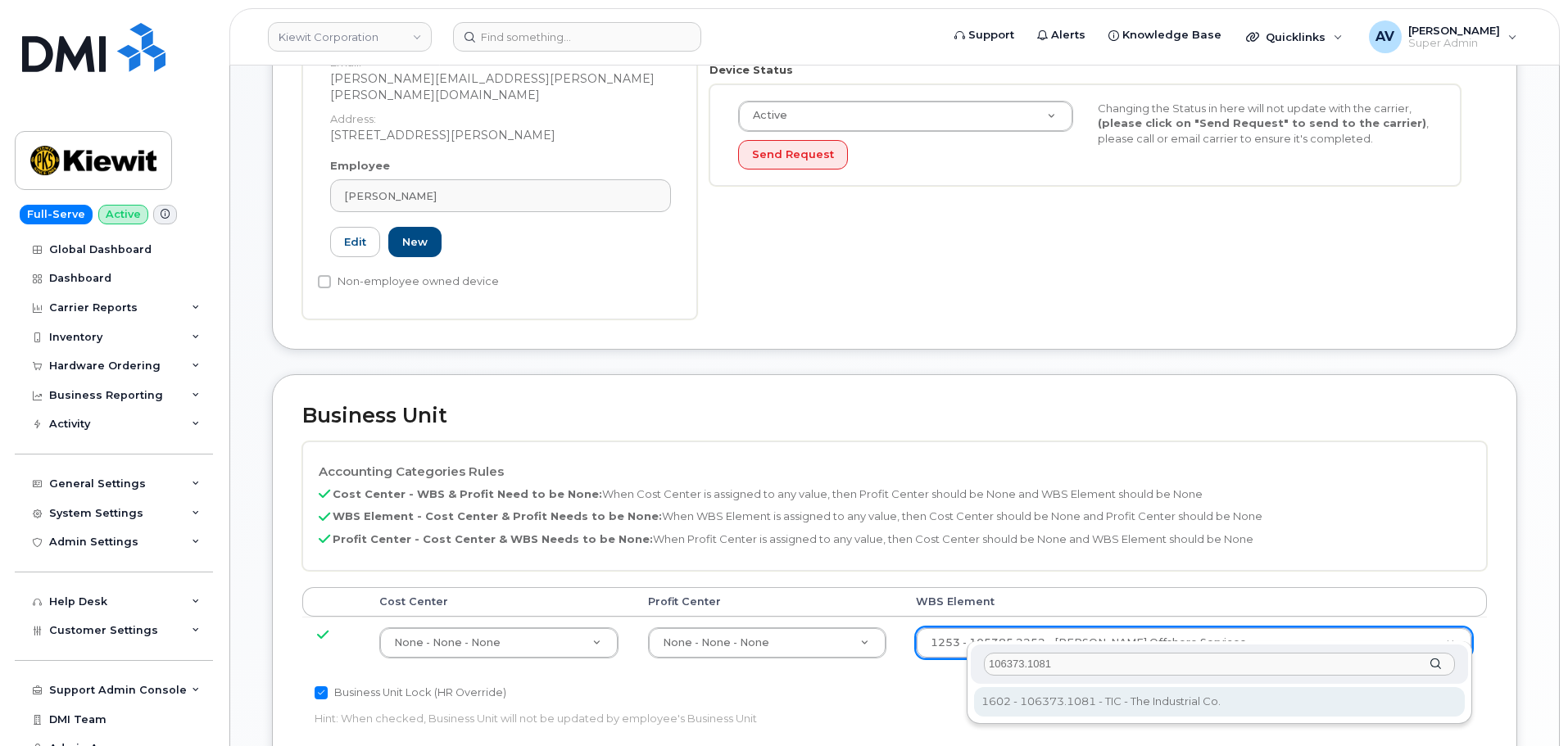
type input "106373.1081"
type input "35050978"
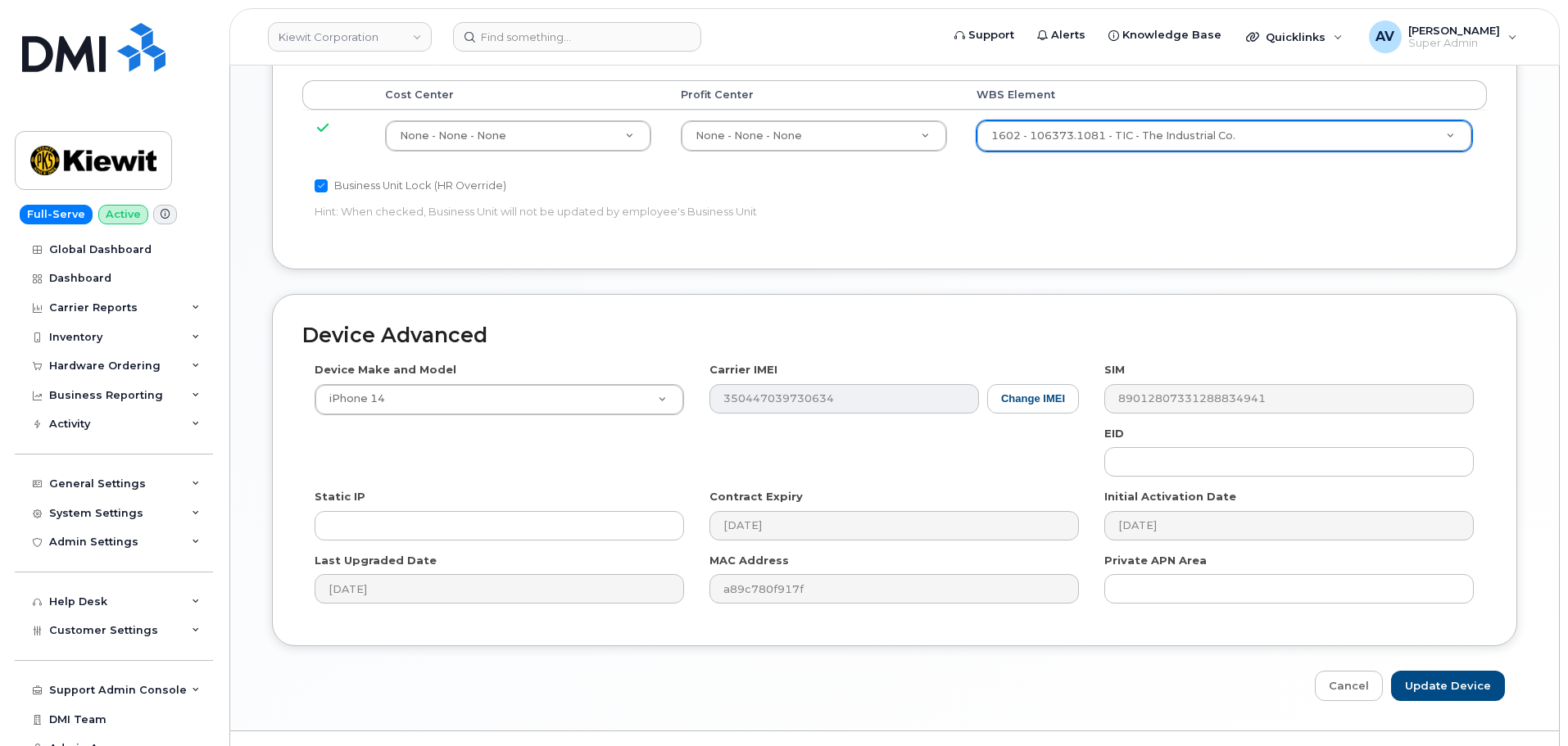
scroll to position [937, 0]
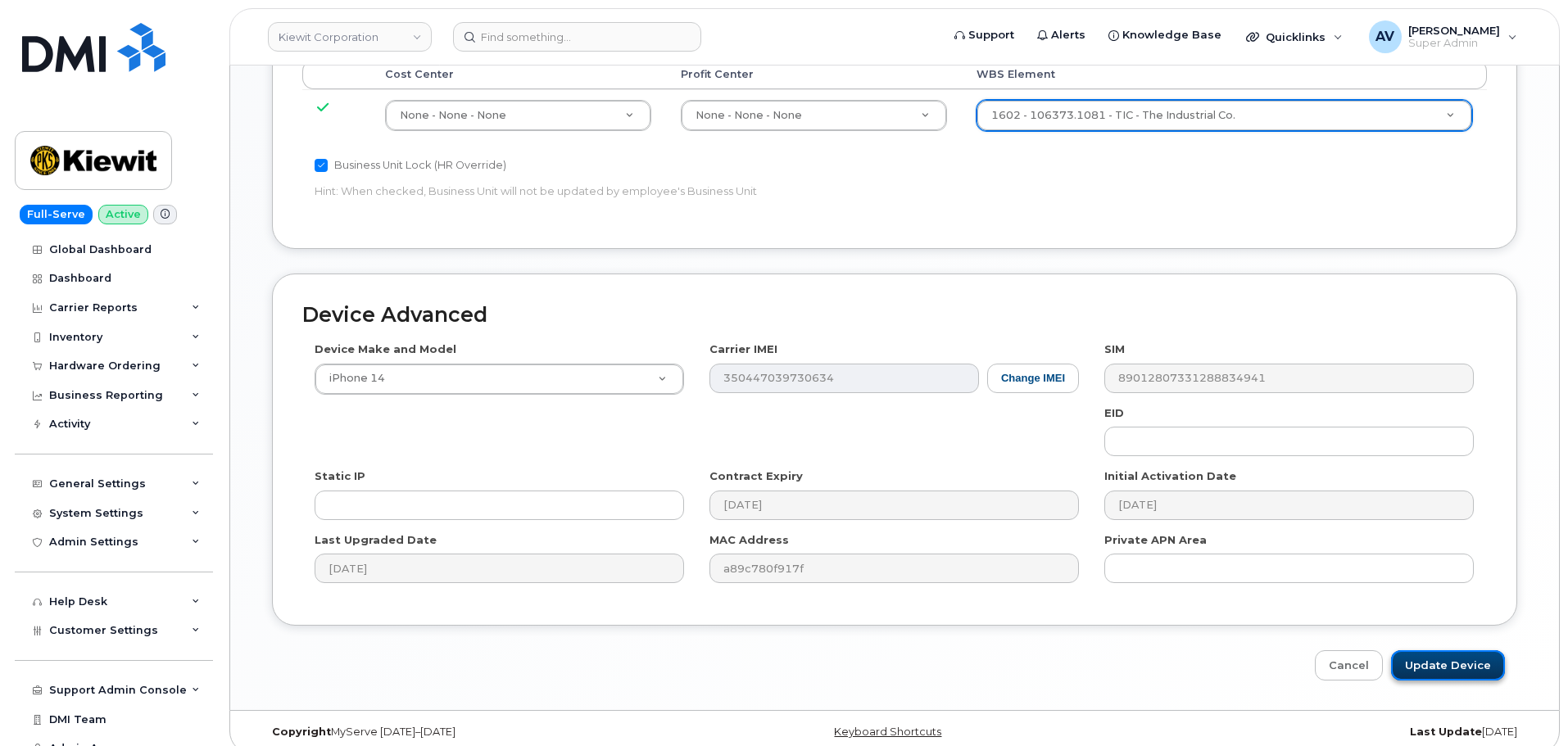
click at [1450, 650] on input "Update Device" at bounding box center [1448, 665] width 114 height 30
type input "Saving..."
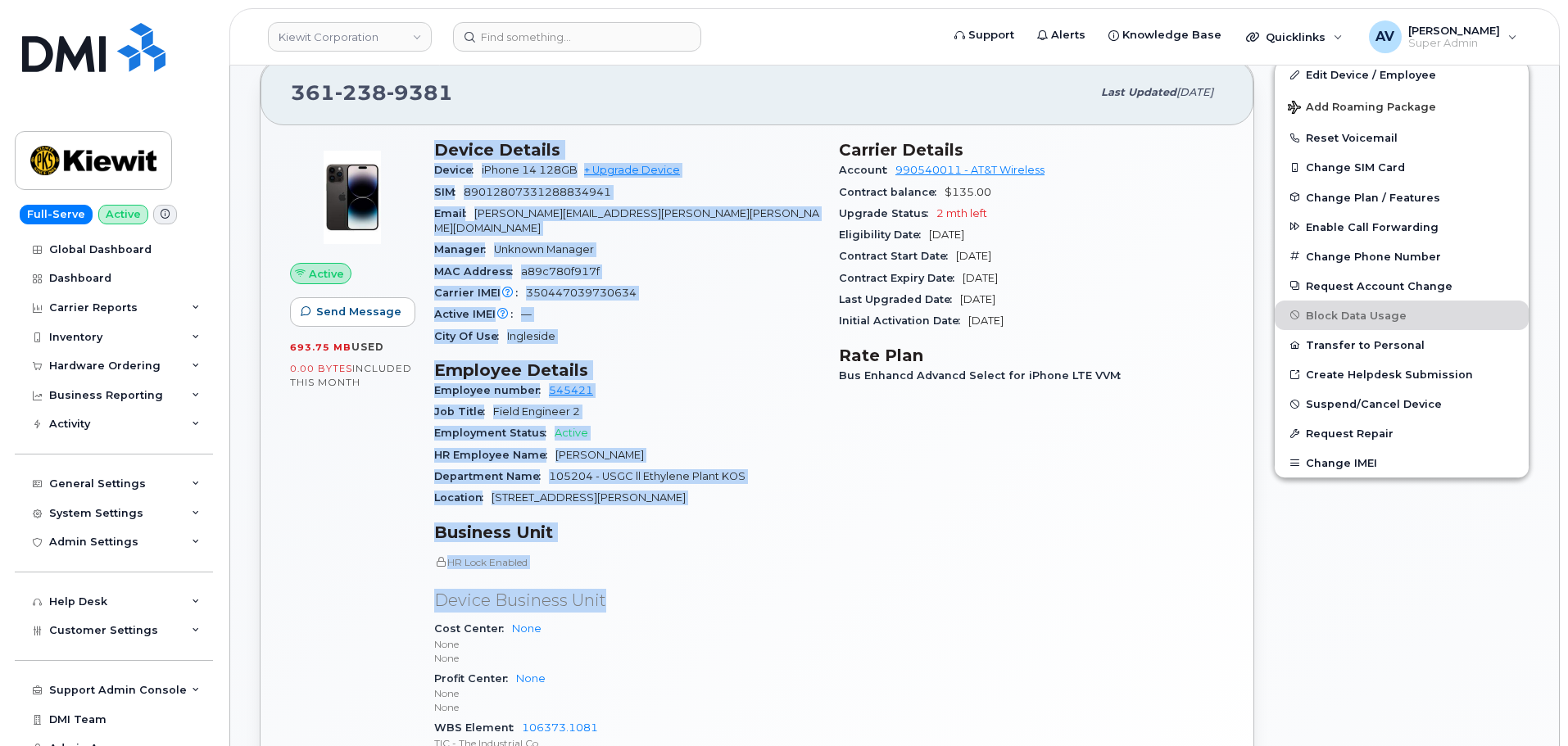
scroll to position [491, 0]
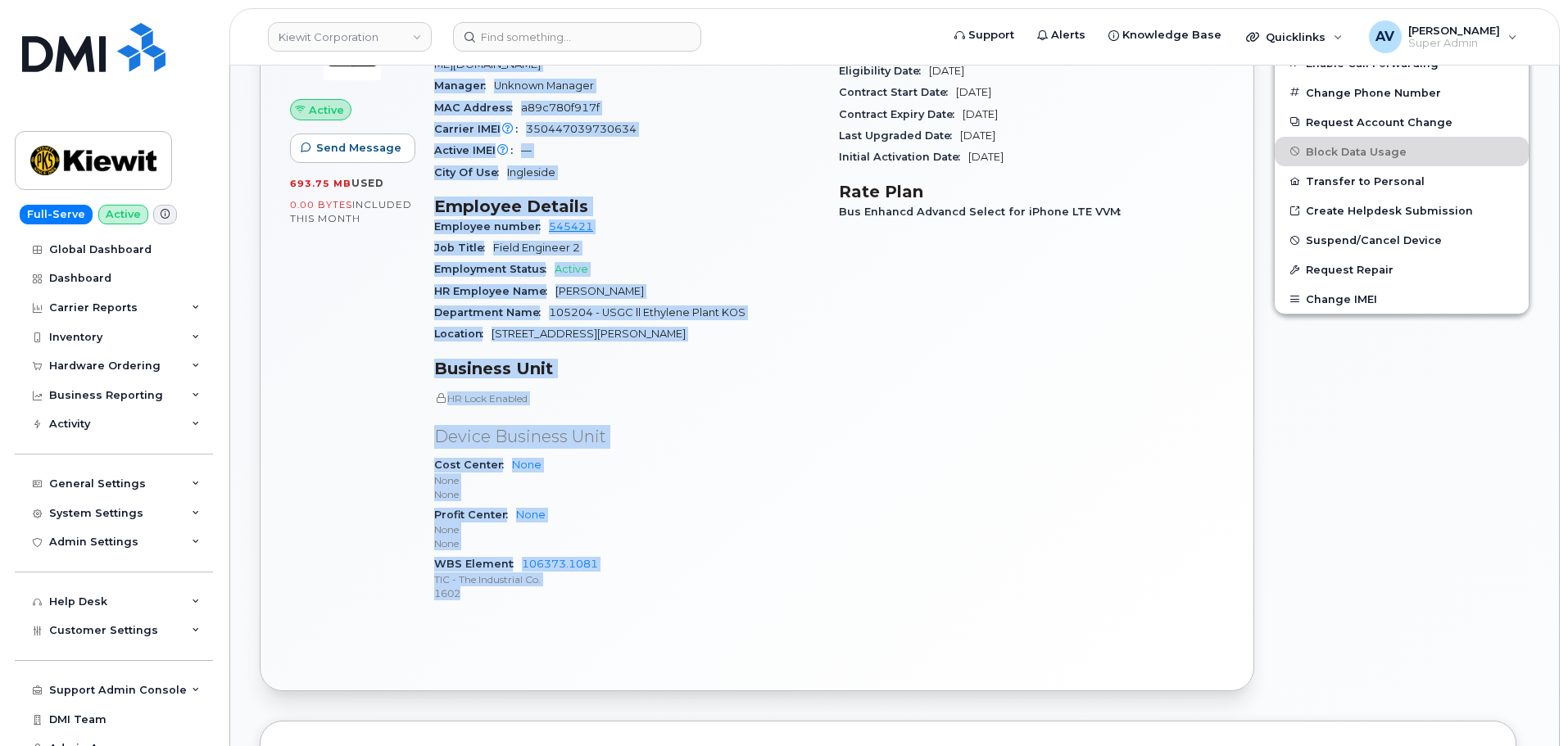
drag, startPoint x: 435, startPoint y: 393, endPoint x: 595, endPoint y: 583, distance: 248.4
click at [595, 583] on div "Device Details Device iPhone 14 128GB + Upgrade Device SIM [TECHNICAL_ID] Email…" at bounding box center [626, 296] width 404 height 660
copy div "Device Details Device iPhone 14 128GB + Upgrade Device SIM [TECHNICAL_ID] Email…"
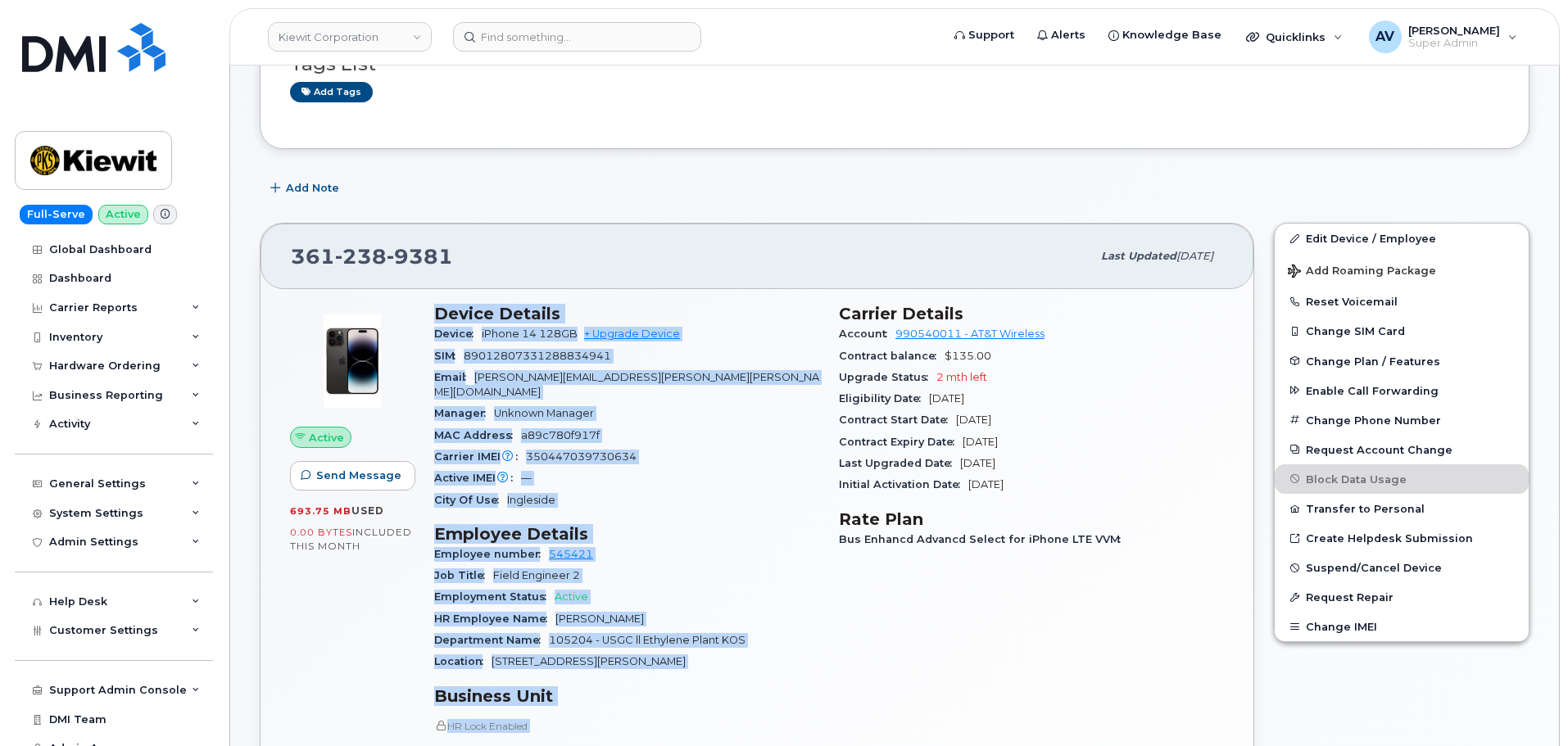
scroll to position [0, 0]
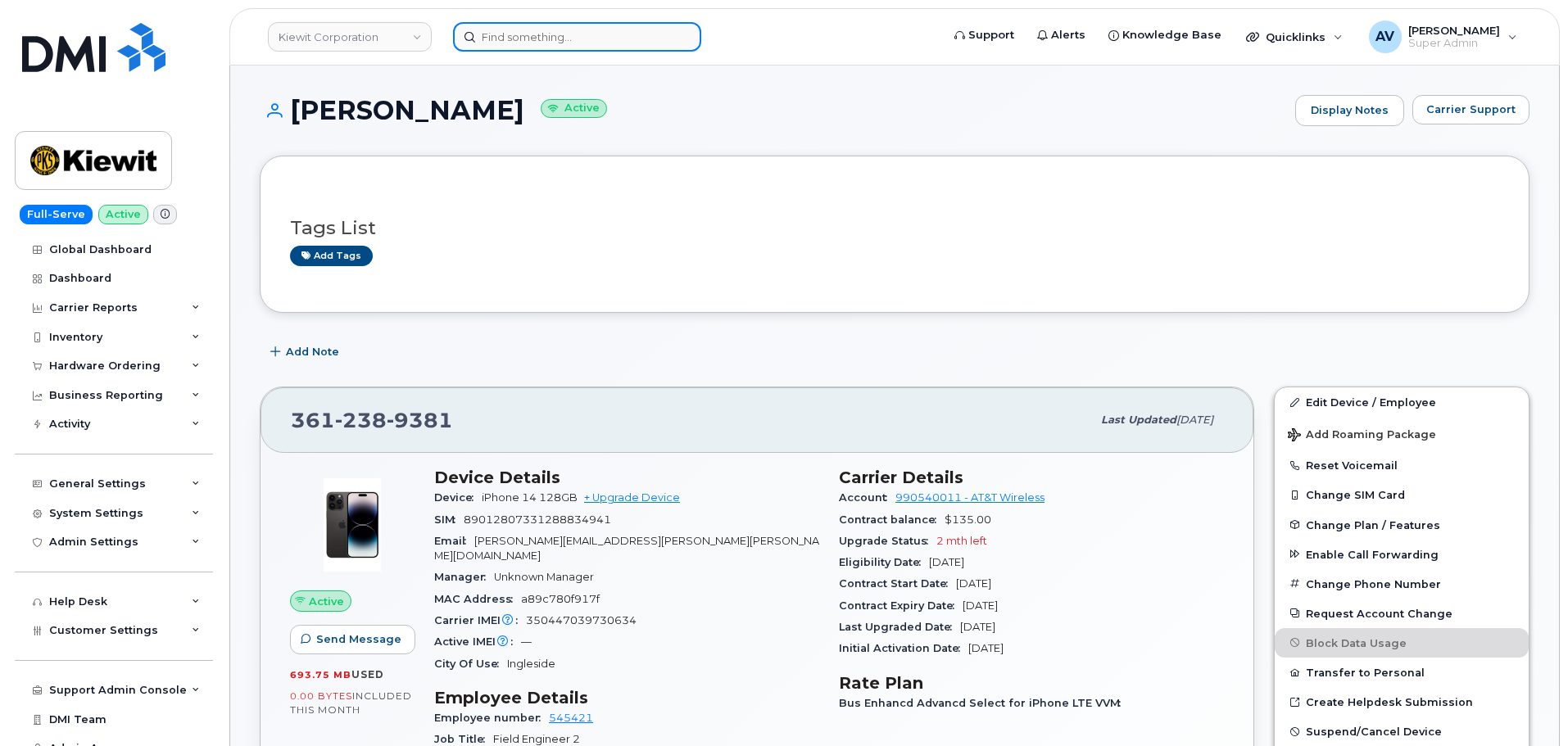
click at [563, 39] on input at bounding box center [577, 37] width 248 height 30
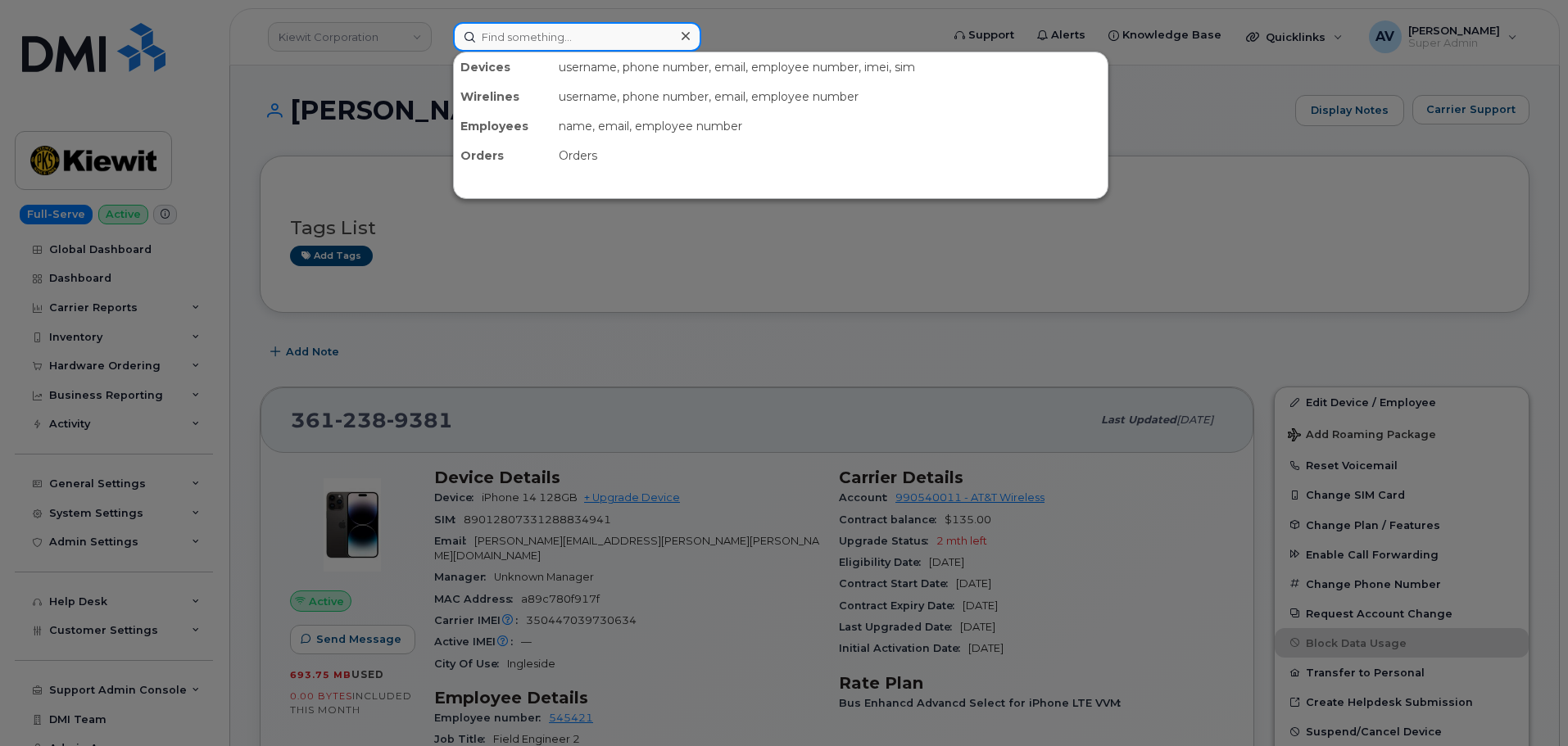
paste input "[PERSON_NAME]"
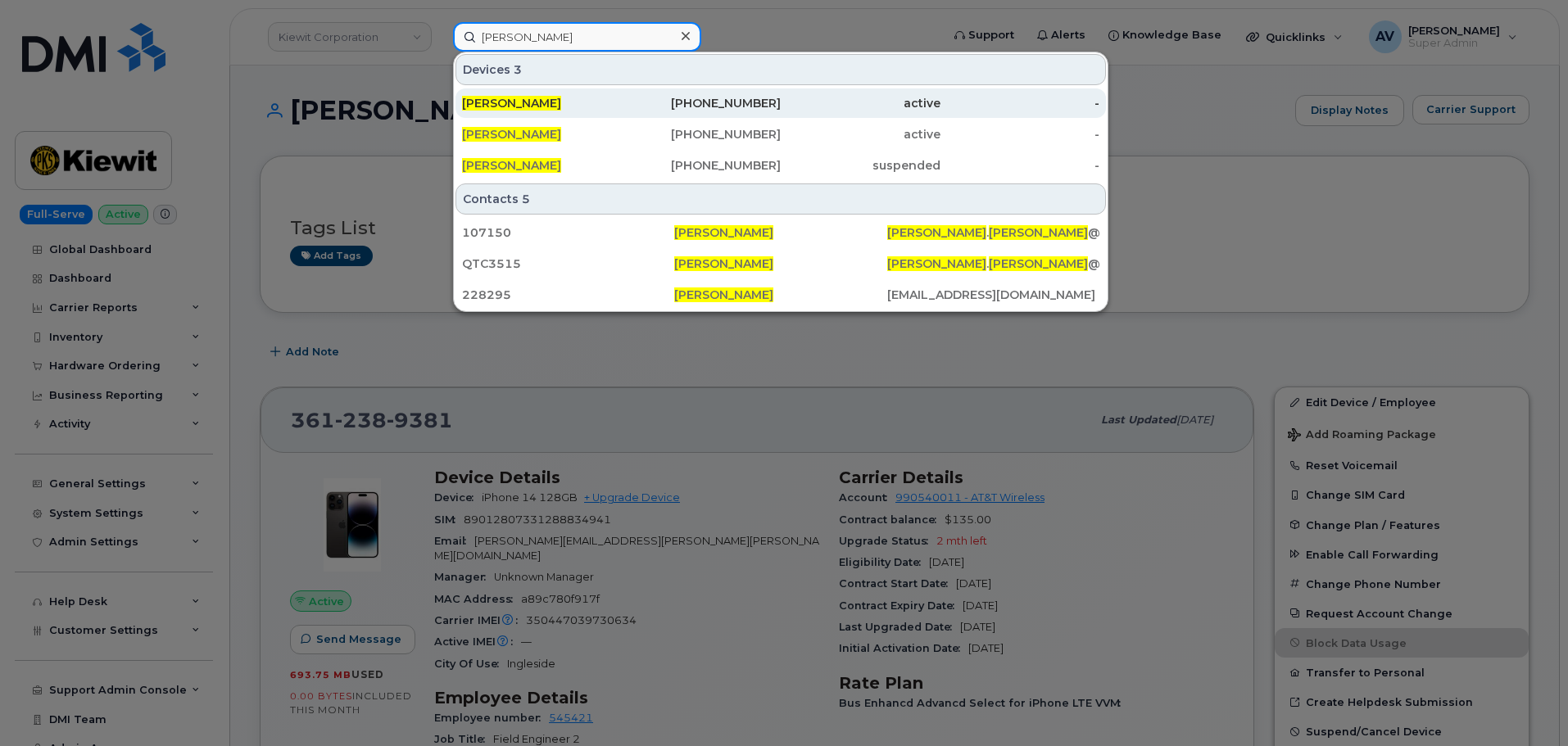
type input "[PERSON_NAME]"
click at [583, 105] on div "[PERSON_NAME]" at bounding box center [542, 104] width 159 height 16
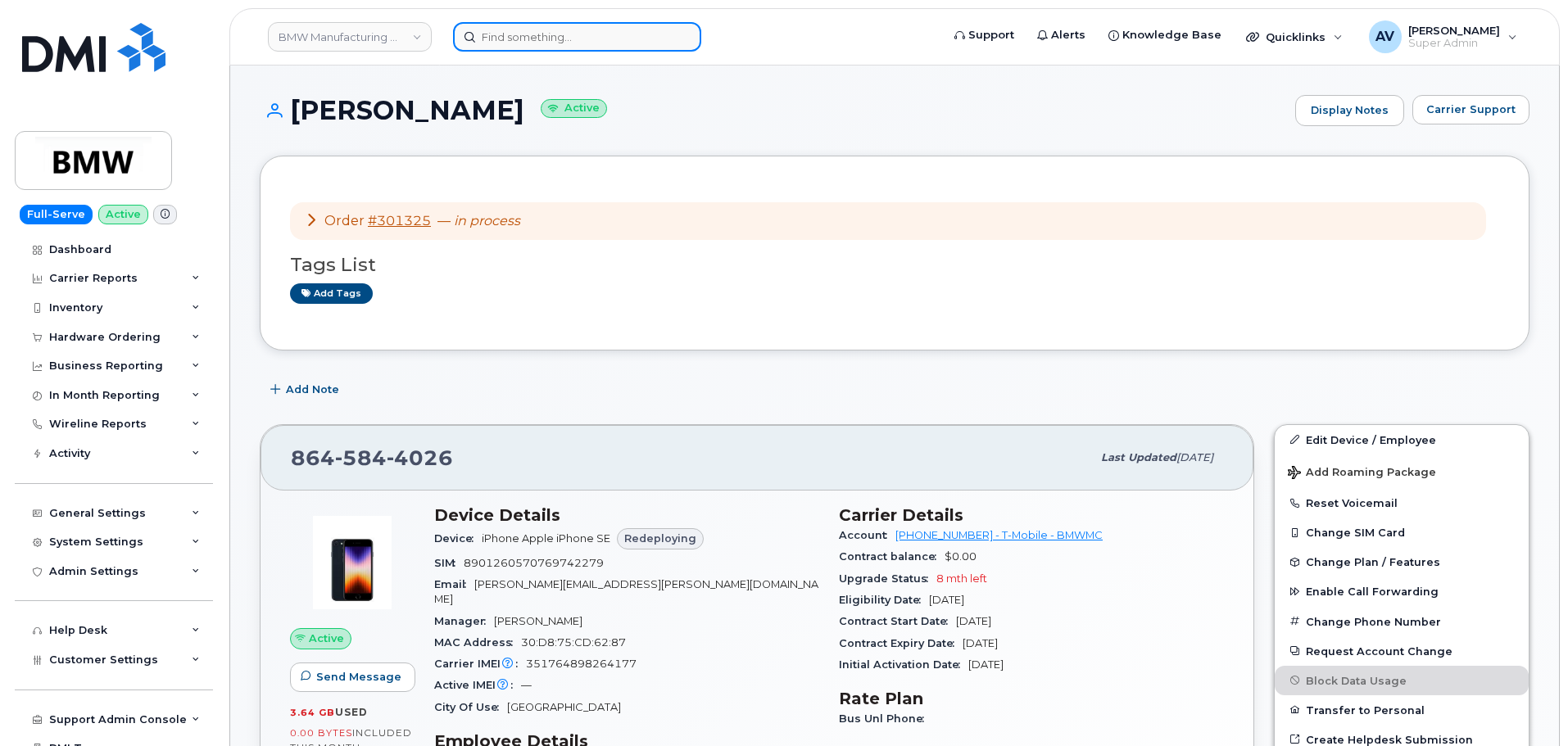
click at [574, 36] on input at bounding box center [577, 37] width 248 height 30
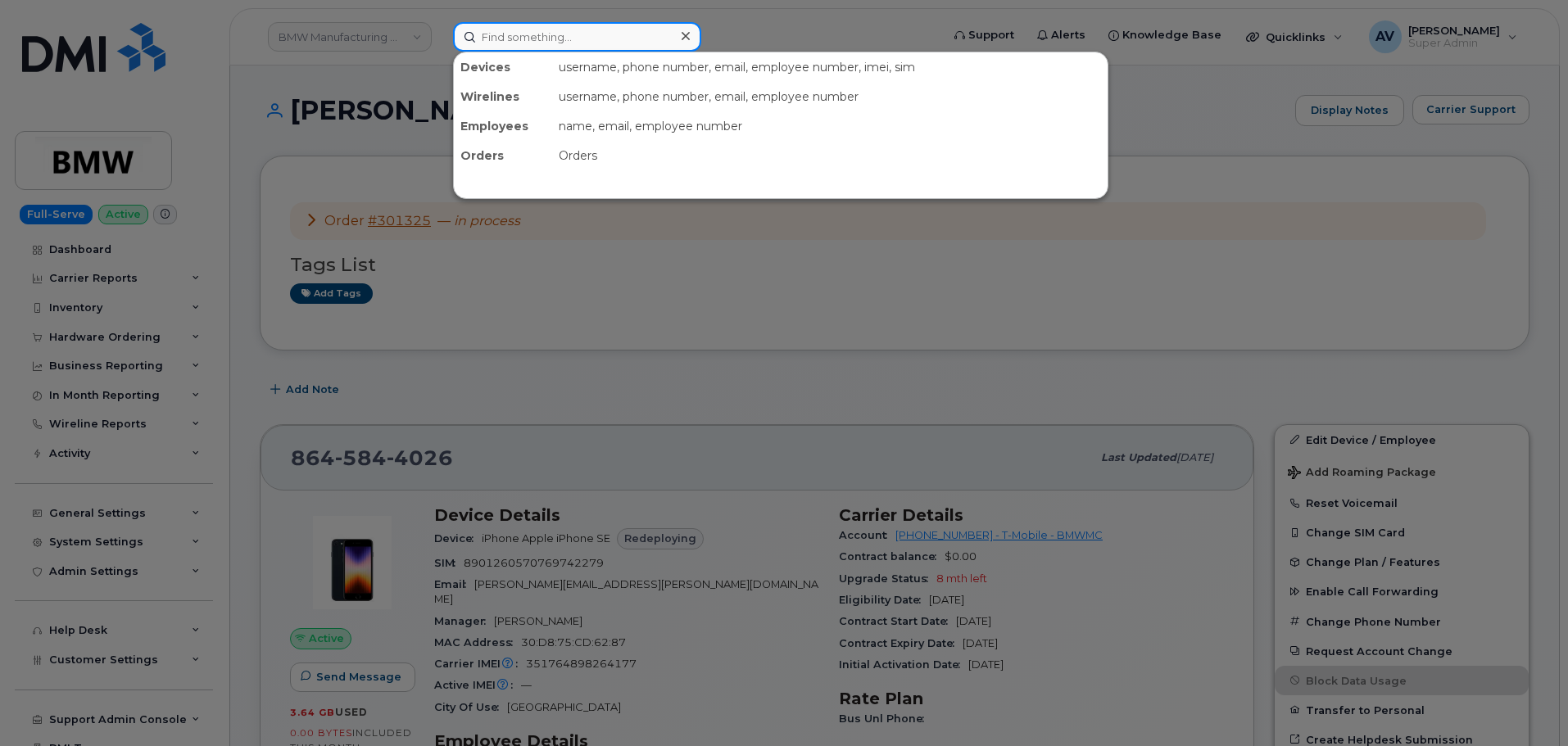
paste input "[PERSON_NAME]"
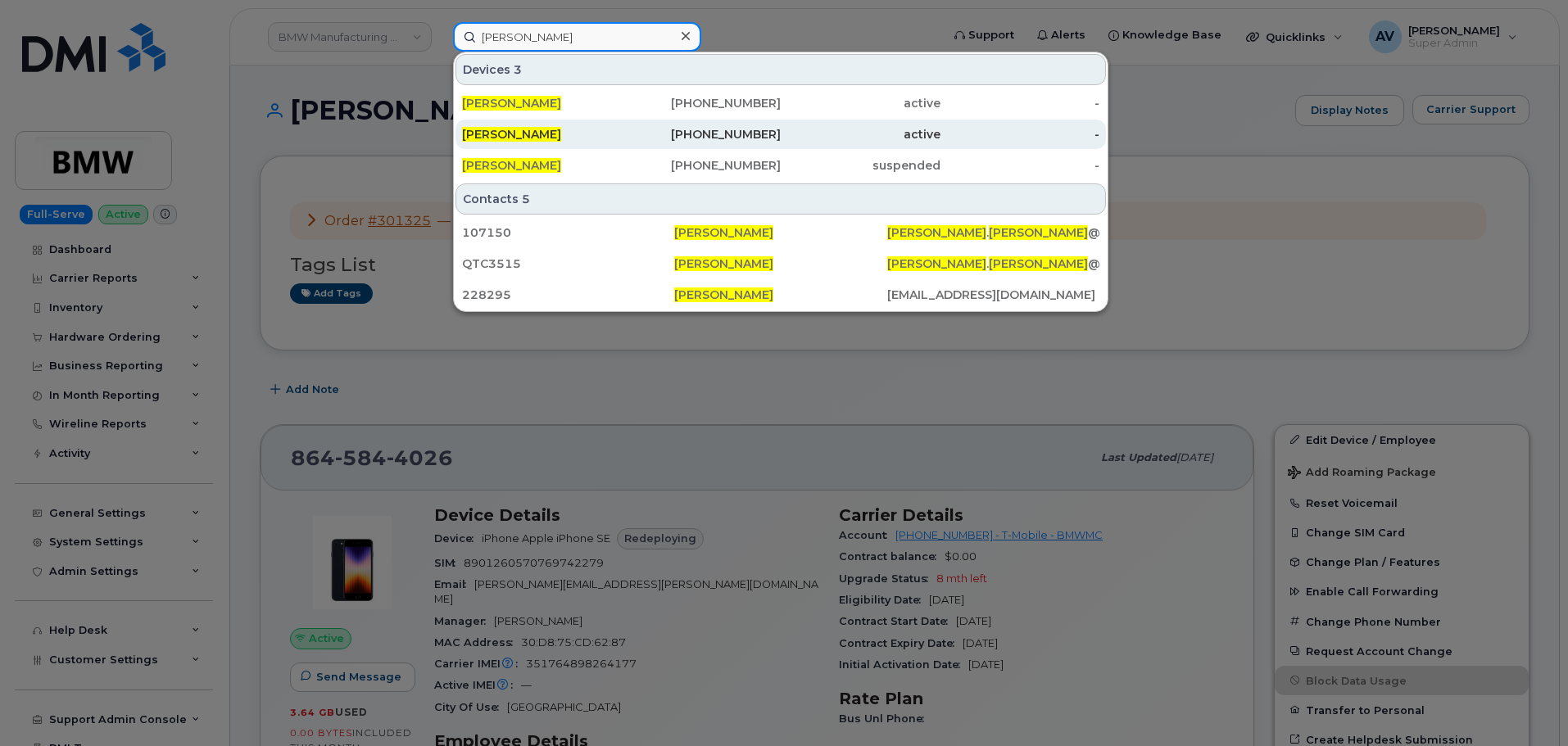
type input "[PERSON_NAME]"
click at [657, 140] on div "[PHONE_NUMBER]" at bounding box center [702, 135] width 159 height 16
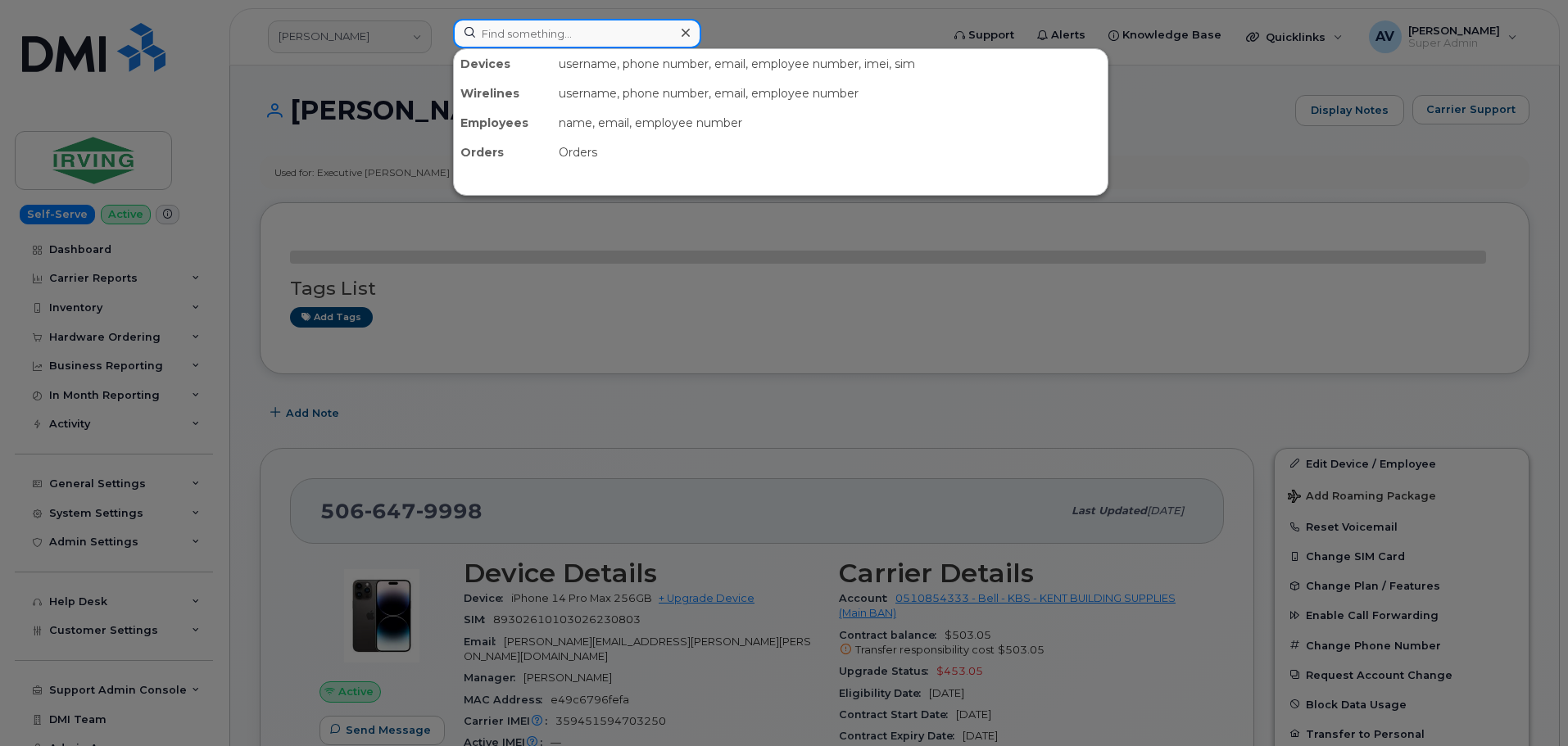
click at [609, 36] on input at bounding box center [577, 34] width 248 height 30
paste input "[PERSON_NAME]"
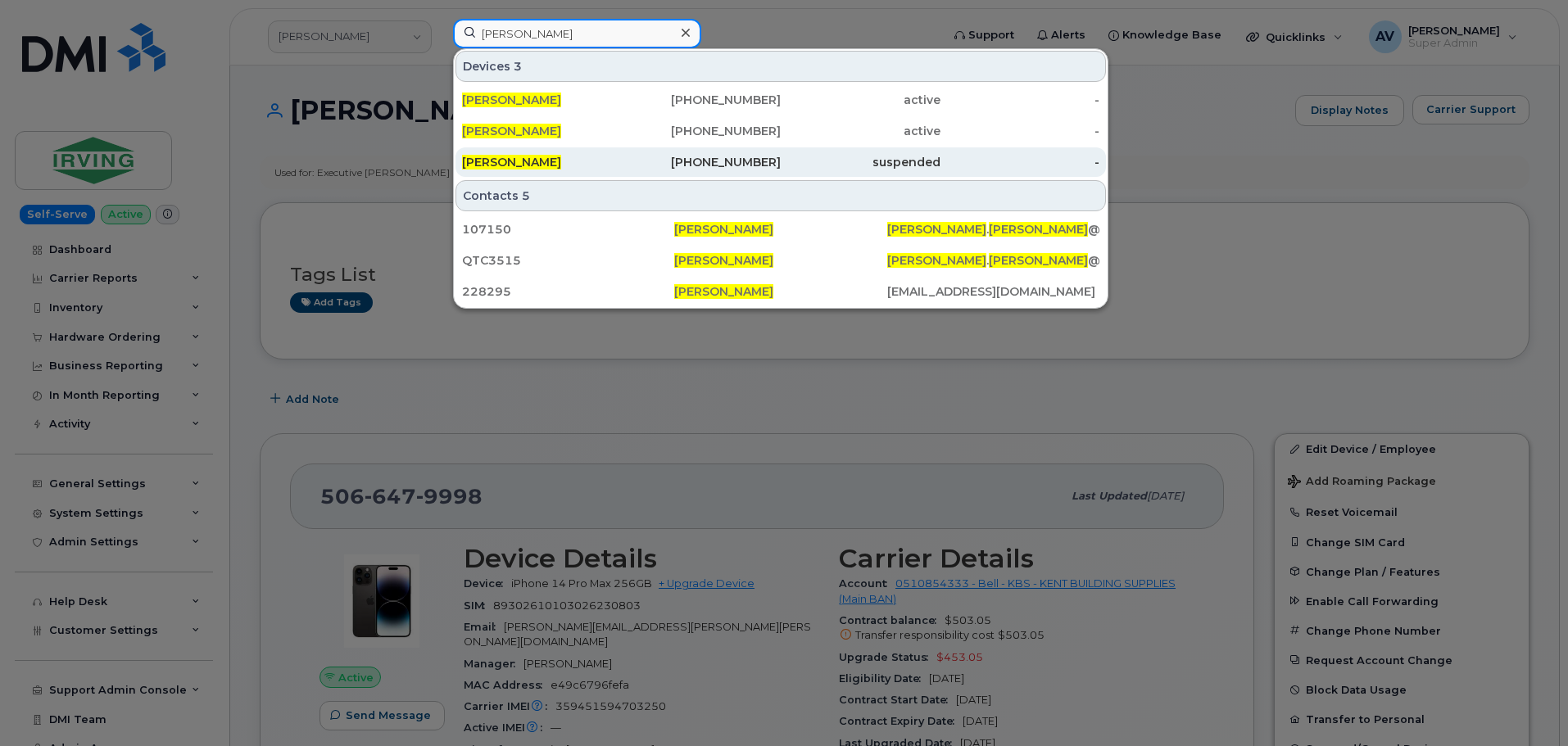
type input "[PERSON_NAME]"
click at [662, 151] on div "[PHONE_NUMBER]" at bounding box center [702, 162] width 159 height 30
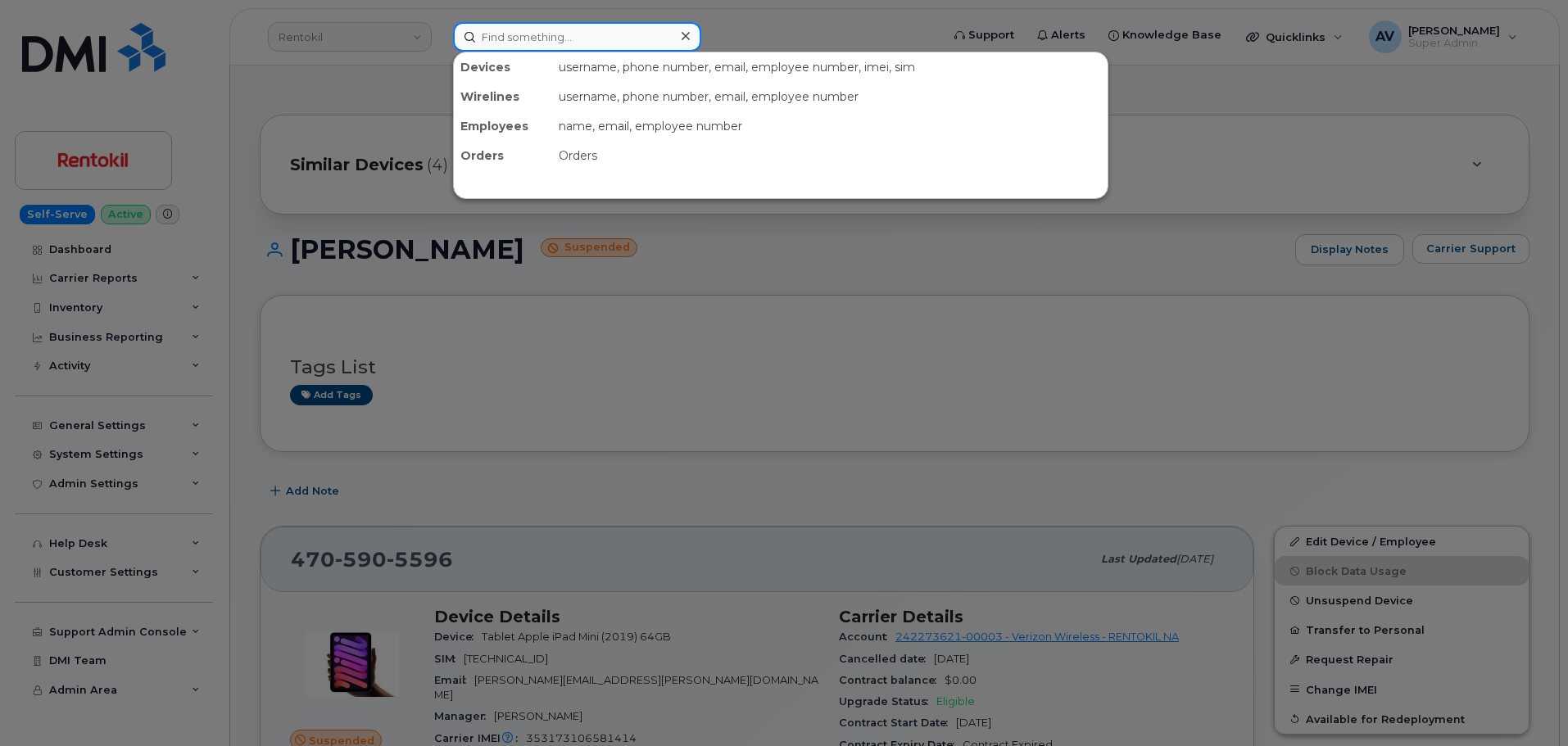
click at [583, 41] on input at bounding box center [577, 37] width 248 height 30
paste input "Michael Simms"
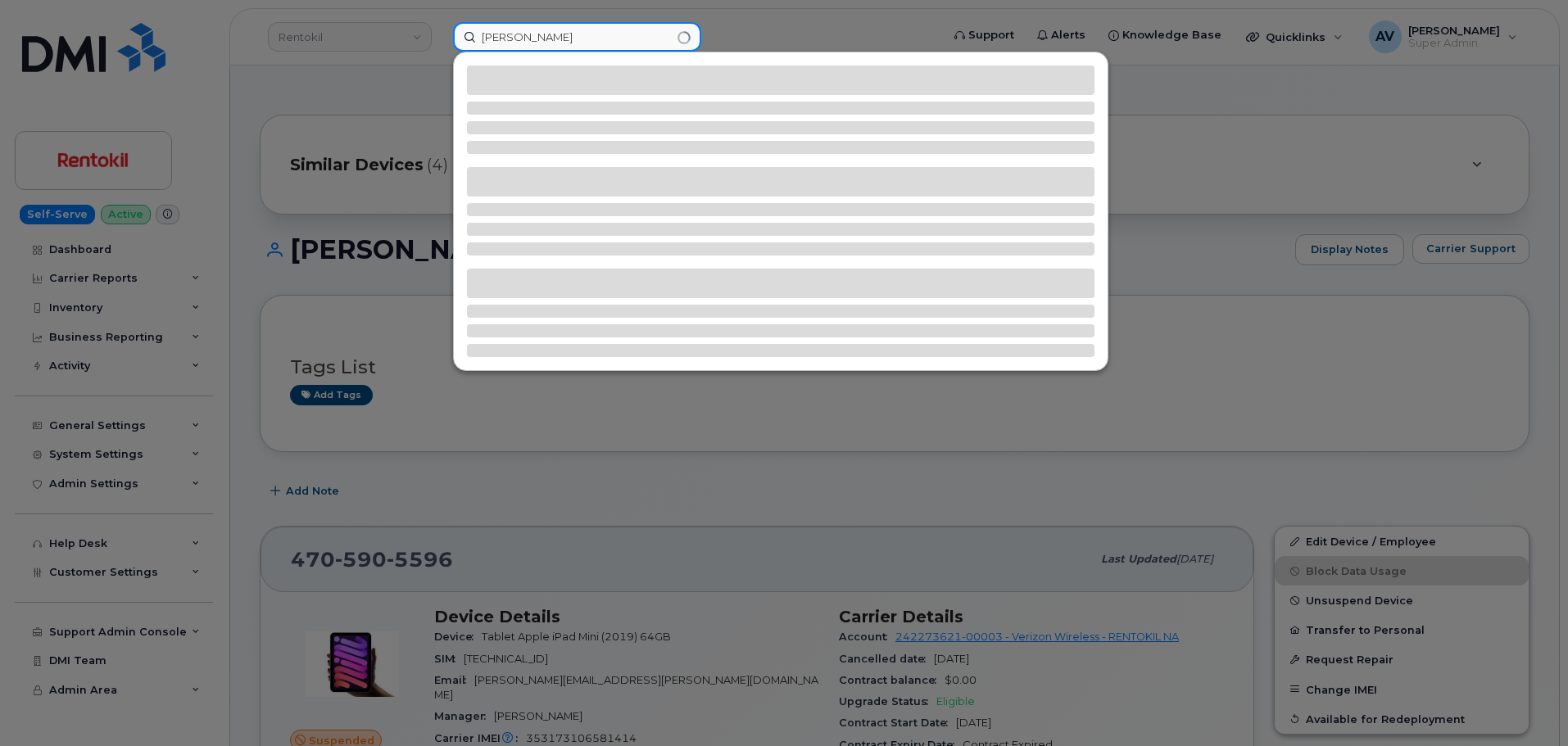
click at [550, 34] on input "Michael Simms" at bounding box center [577, 37] width 248 height 30
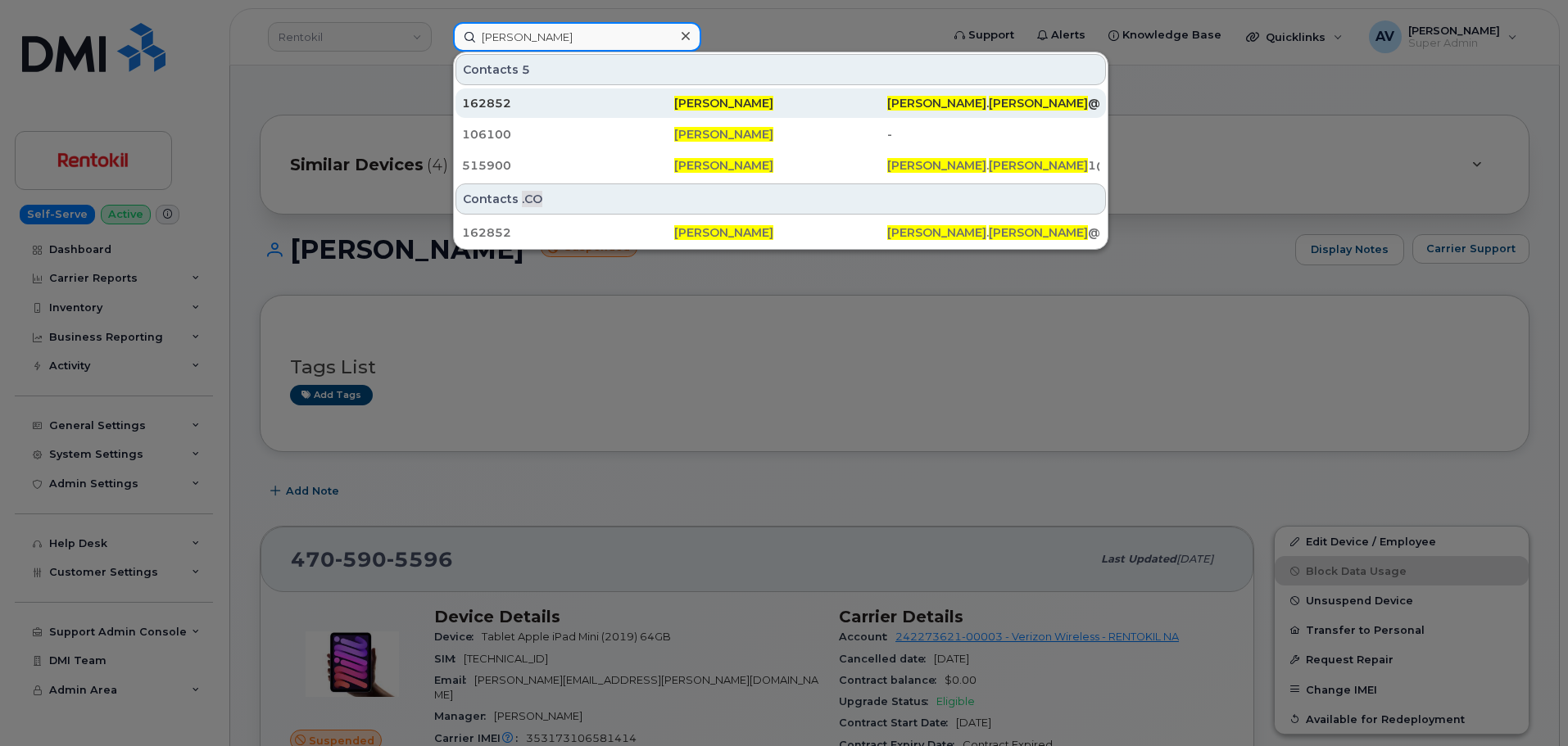
type input "[PERSON_NAME]"
click at [717, 112] on div "[PERSON_NAME]" at bounding box center [780, 104] width 212 height 30
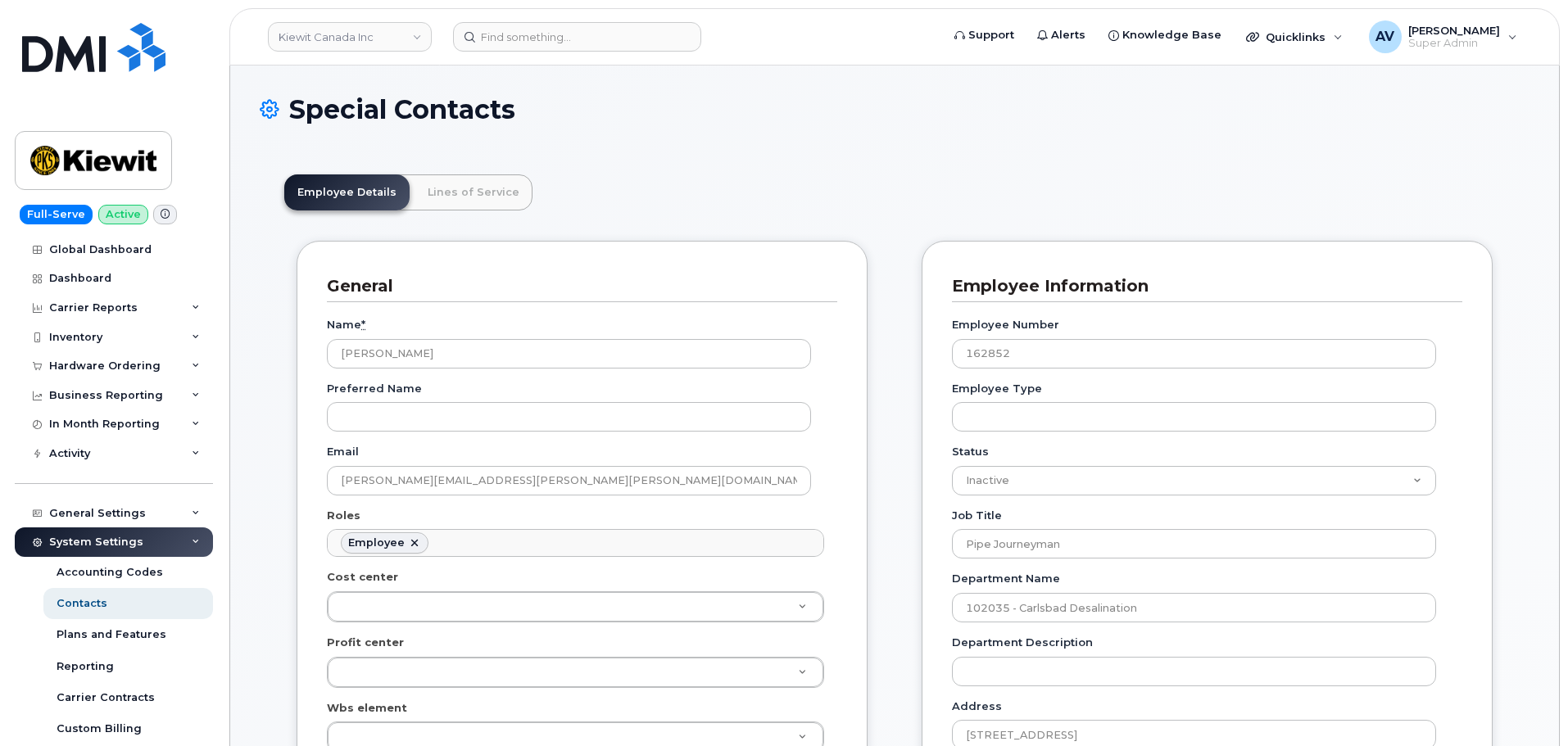
scroll to position [48, 0]
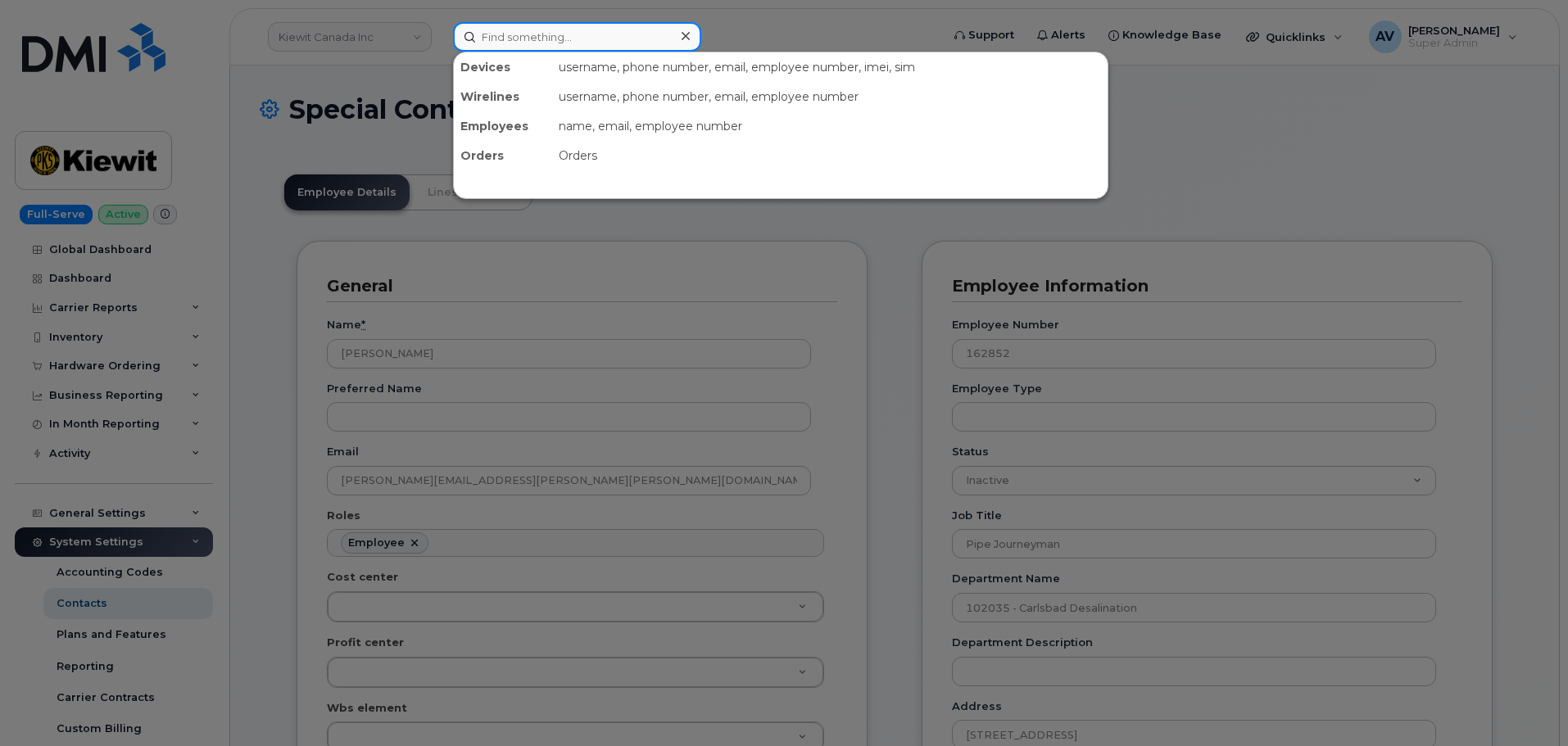
click at [517, 44] on input at bounding box center [577, 37] width 248 height 30
paste input "[PERSON_NAME]"
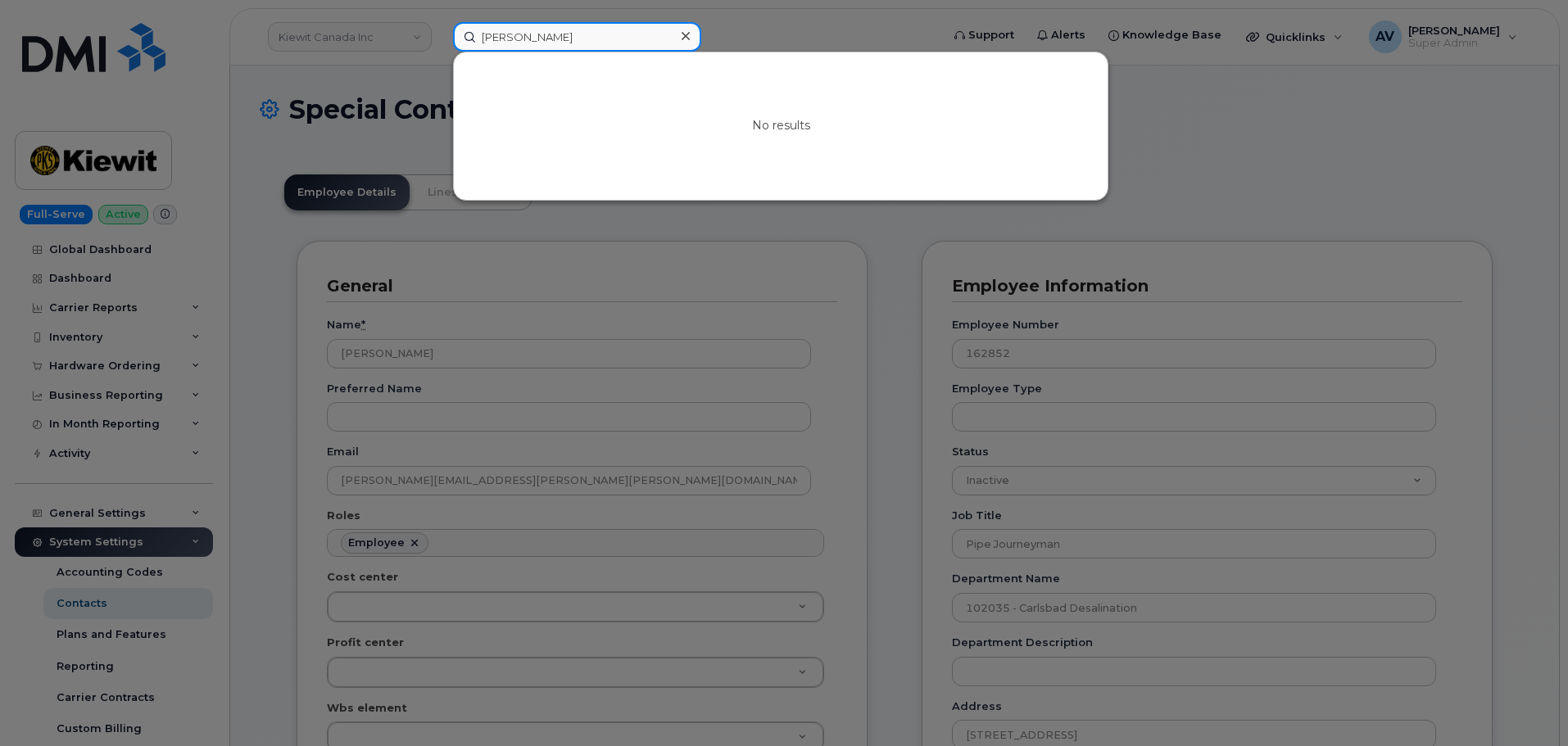
type input "[PERSON_NAME]"
drag, startPoint x: 606, startPoint y: 39, endPoint x: 457, endPoint y: 38, distance: 149.0
click at [457, 38] on input "[PERSON_NAME]" at bounding box center [577, 37] width 248 height 30
